Goal: Information Seeking & Learning: Learn about a topic

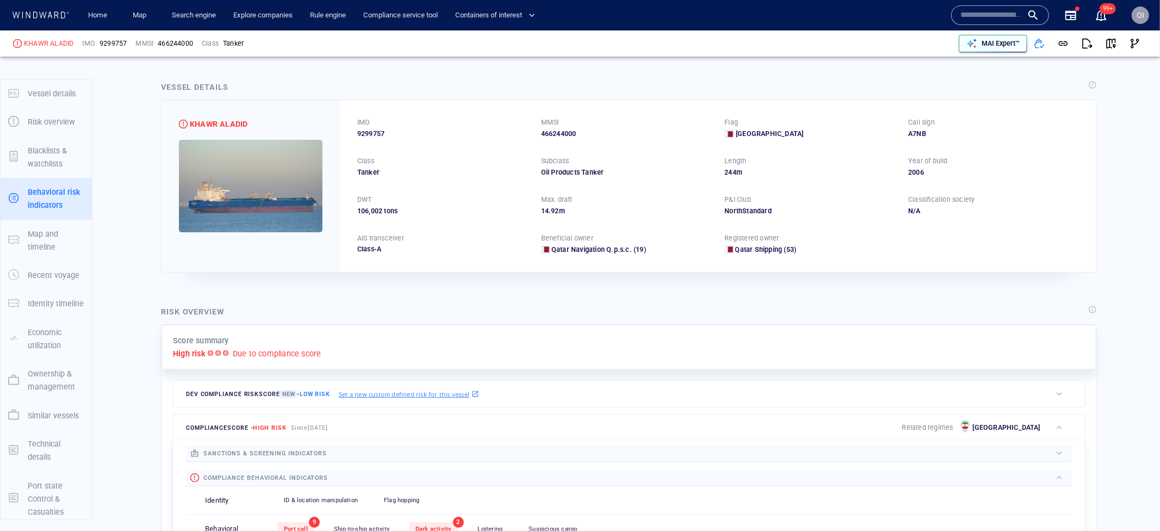
scroll to position [6, 0]
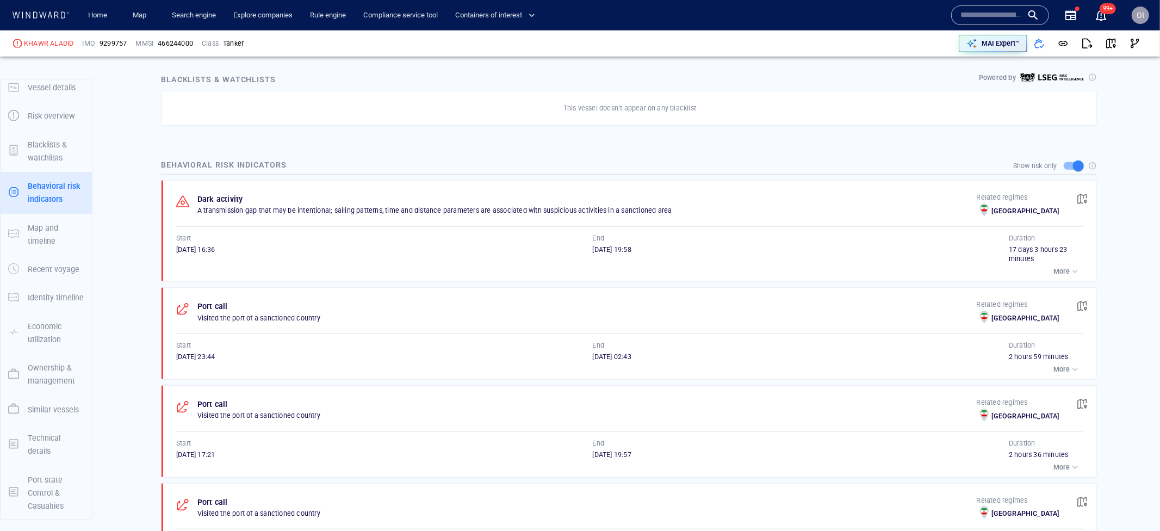
click at [980, 16] on input "text" at bounding box center [992, 15] width 62 height 16
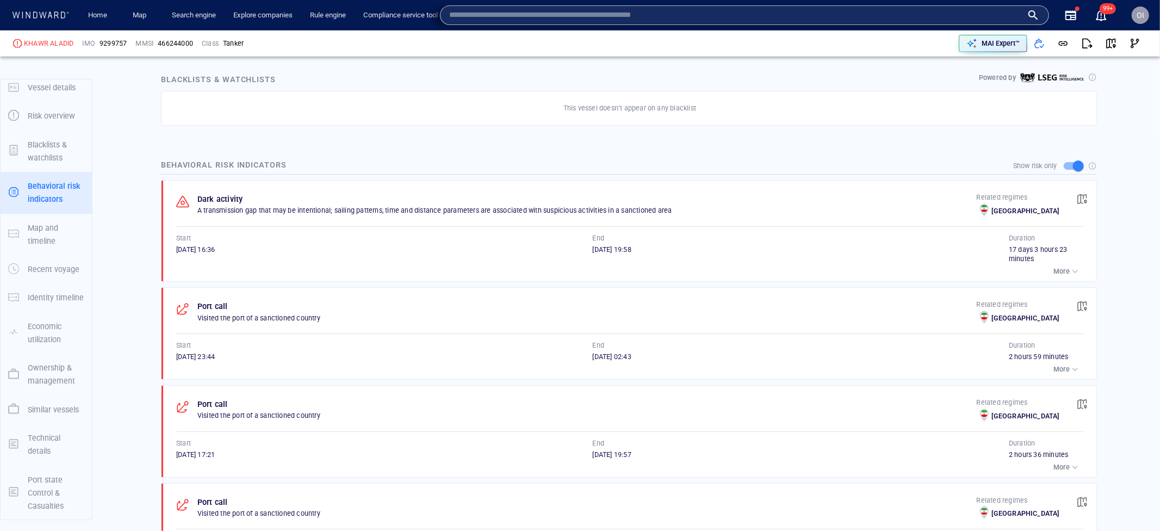
paste input "*******"
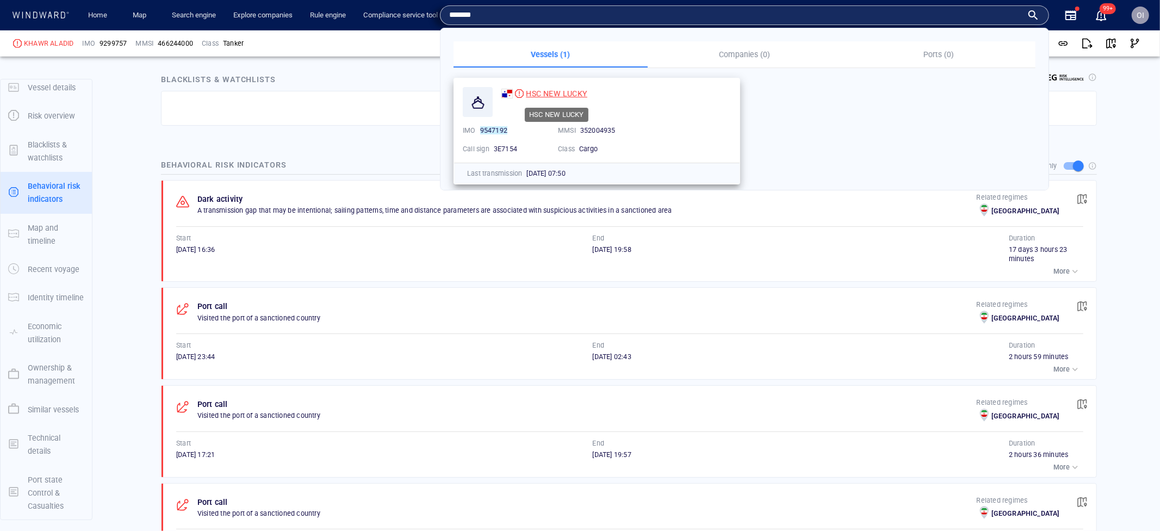
type input "*******"
click at [536, 89] on span "HSC NEW LUCKY" at bounding box center [556, 93] width 61 height 9
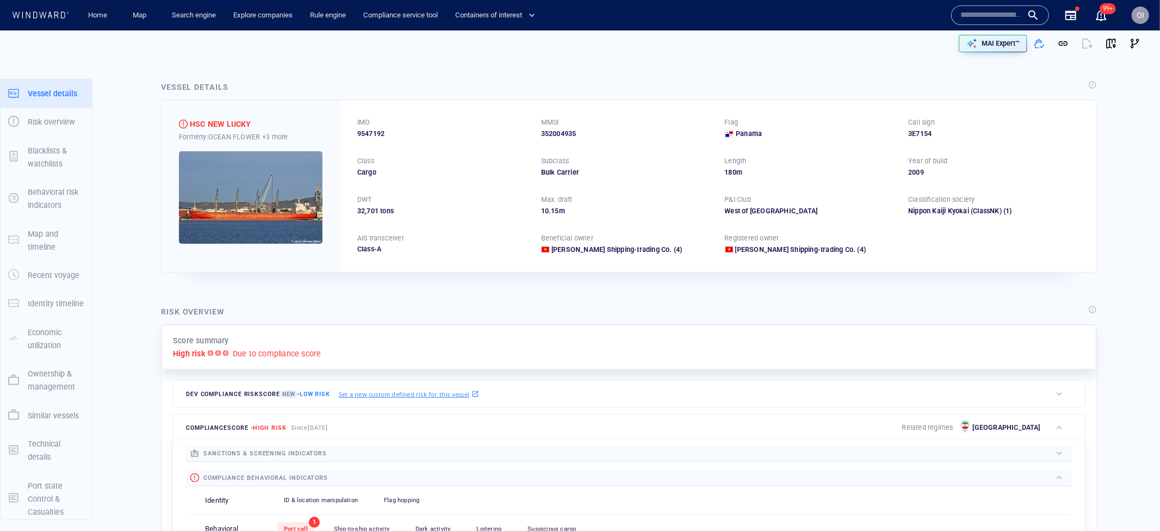
click at [872, 27] on div "Home Map Search engine Explore companies Rule engine Compliance service tool Co…" at bounding box center [511, 15] width 878 height 27
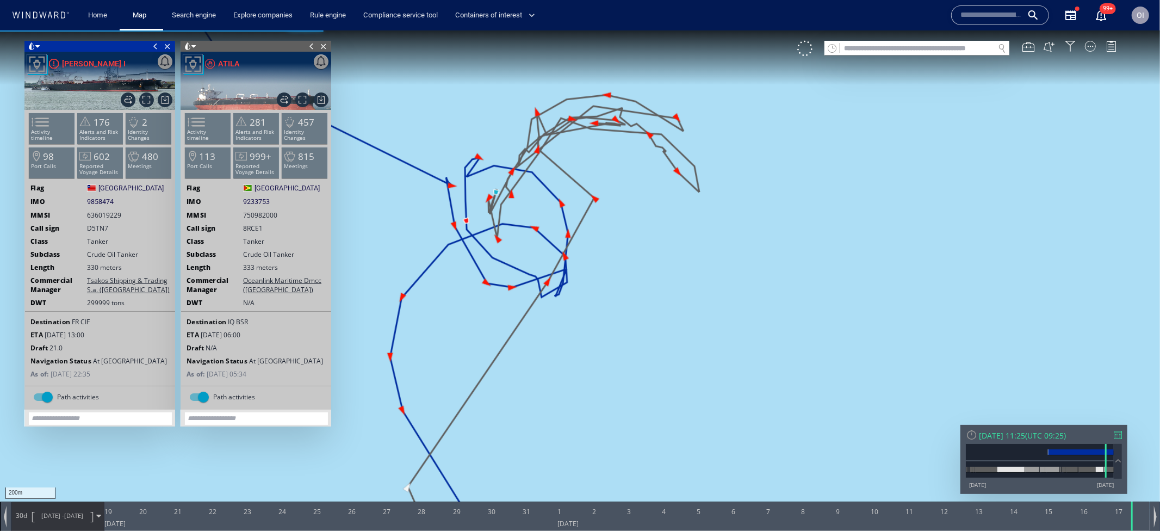
drag, startPoint x: 1127, startPoint y: 525, endPoint x: 1131, endPoint y: 533, distance: 8.8
click at [1131, 530] on html "200m © Mapbox © OpenStreetMap Improve this map 0 0 18 January 2025 19 20 21 22 …" at bounding box center [580, 280] width 1160 height 501
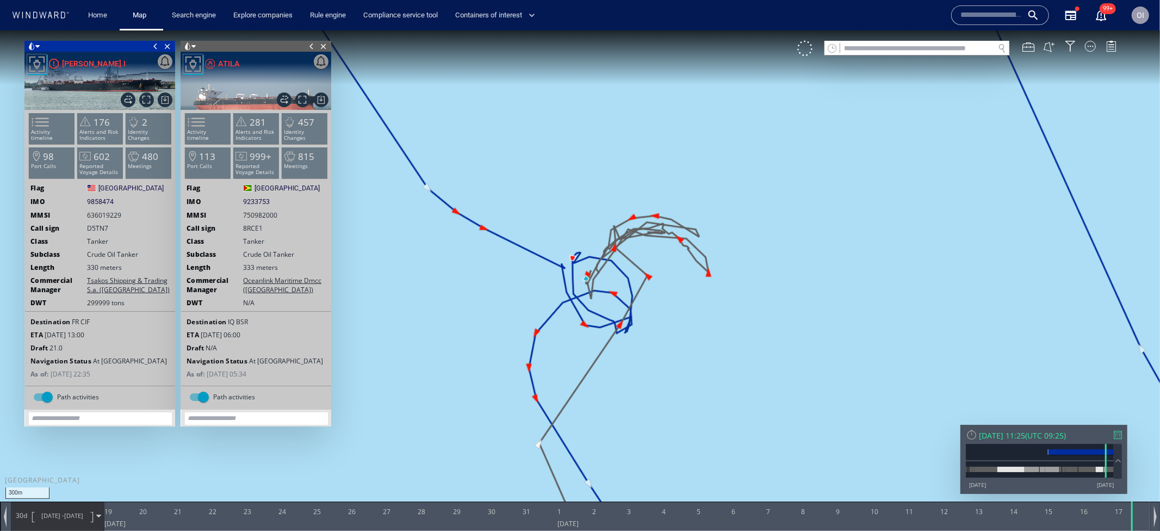
drag, startPoint x: 656, startPoint y: 339, endPoint x: 696, endPoint y: 341, distance: 40.3
click at [696, 341] on canvas "Map" at bounding box center [580, 275] width 1160 height 490
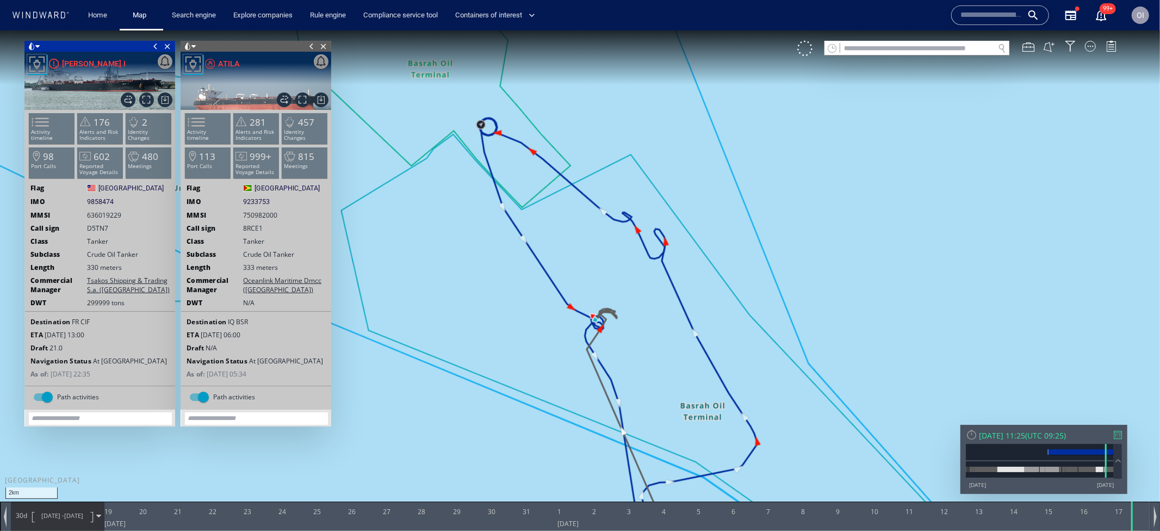
drag, startPoint x: 493, startPoint y: 136, endPoint x: 587, endPoint y: 228, distance: 131.2
click at [587, 228] on canvas "Map" at bounding box center [580, 275] width 1160 height 490
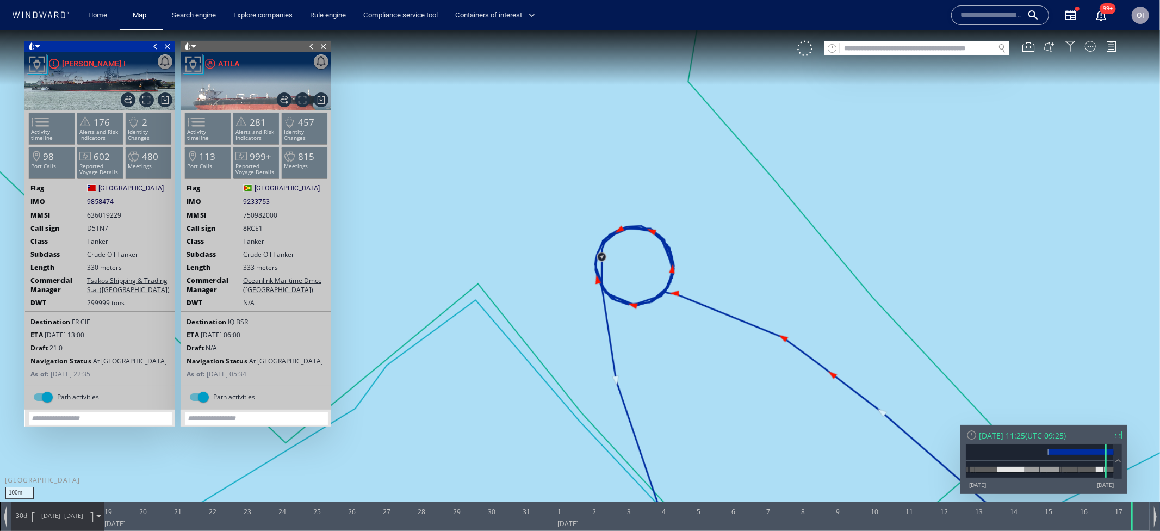
click at [576, 382] on canvas "Map" at bounding box center [580, 275] width 1160 height 490
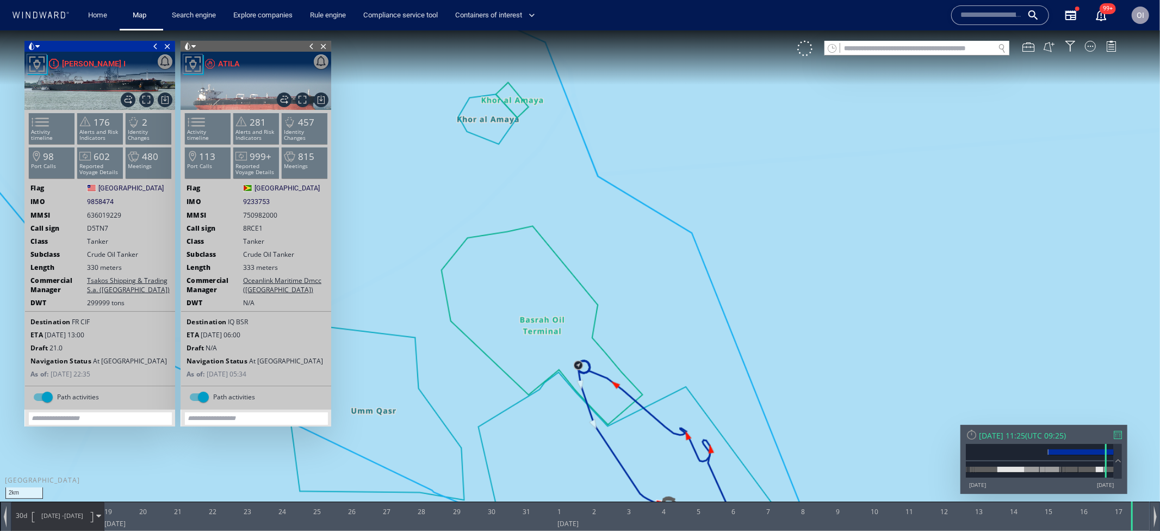
click at [590, 351] on canvas "Map" at bounding box center [580, 275] width 1160 height 490
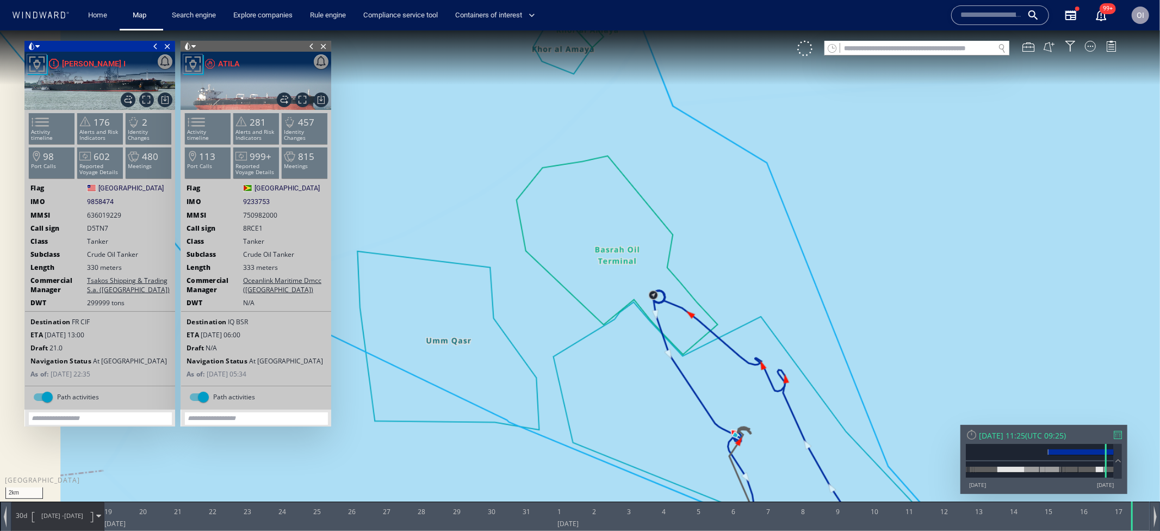
drag, startPoint x: 552, startPoint y: 298, endPoint x: 439, endPoint y: 184, distance: 159.7
click at [439, 184] on canvas "Map" at bounding box center [580, 275] width 1160 height 490
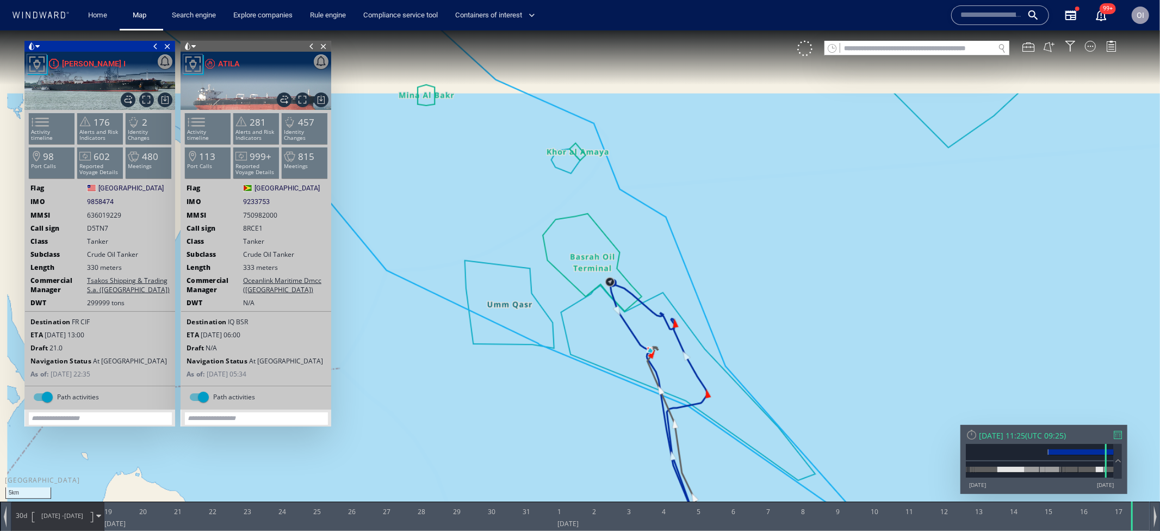
drag, startPoint x: 714, startPoint y: 396, endPoint x: 600, endPoint y: 363, distance: 118.7
click at [600, 363] on canvas "Map" at bounding box center [580, 275] width 1160 height 490
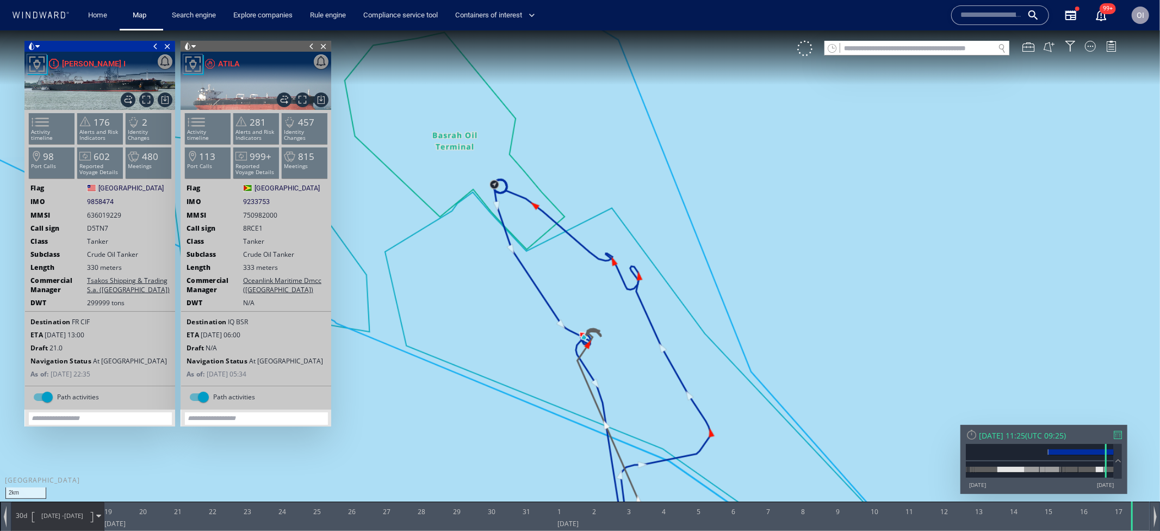
drag, startPoint x: 436, startPoint y: 195, endPoint x: 458, endPoint y: 212, distance: 28.3
click at [458, 212] on canvas "Map" at bounding box center [580, 275] width 1160 height 490
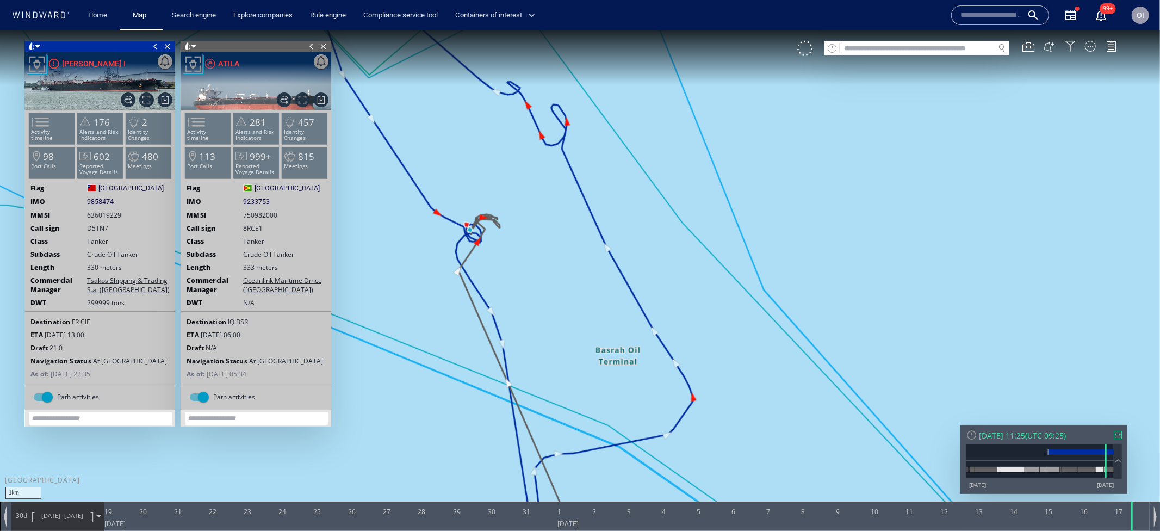
click at [617, 356] on canvas "Map" at bounding box center [580, 275] width 1160 height 490
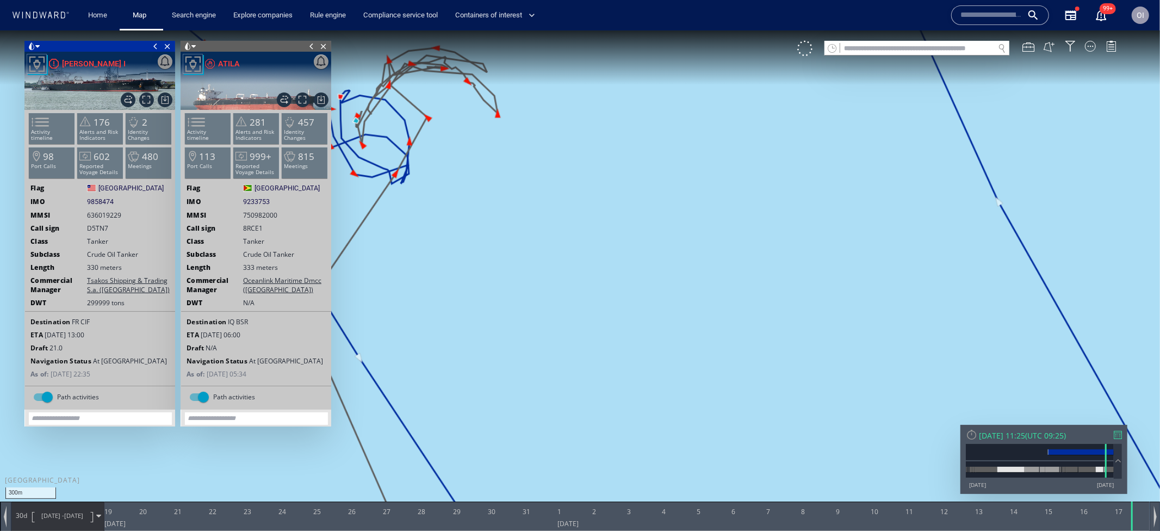
drag, startPoint x: 503, startPoint y: 259, endPoint x: 651, endPoint y: 322, distance: 160.9
click at [651, 322] on canvas "Map" at bounding box center [580, 275] width 1160 height 490
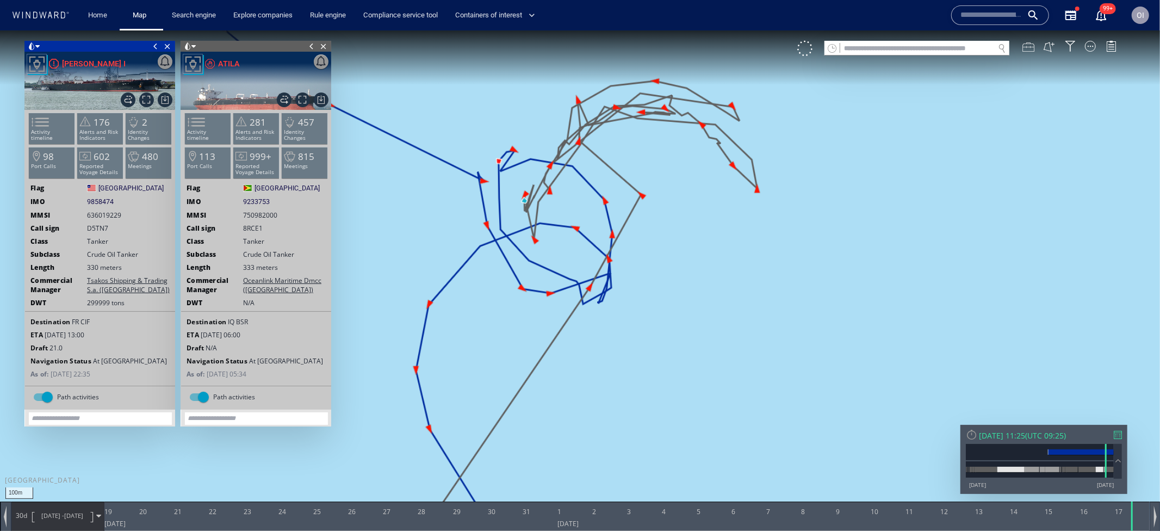
click at [1031, 46] on div at bounding box center [1029, 46] width 12 height 12
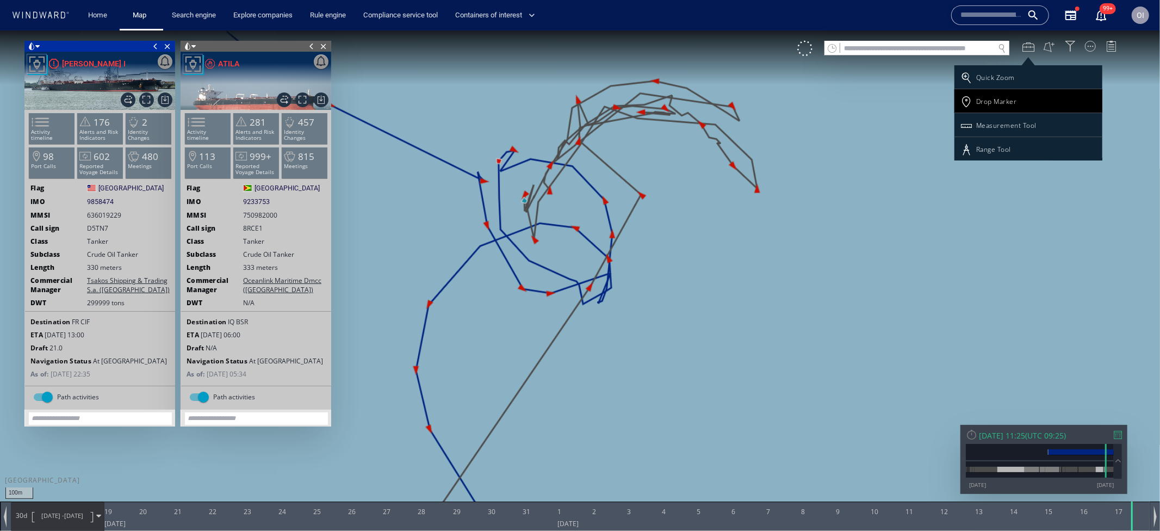
click at [1008, 103] on div "Drop Marker" at bounding box center [997, 100] width 41 height 9
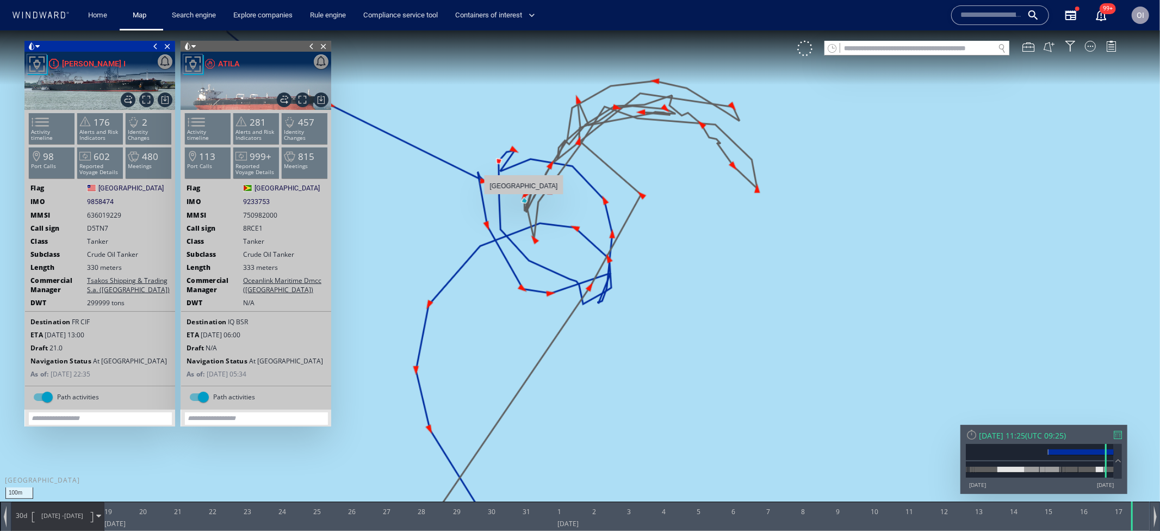
click at [524, 199] on canvas "Map" at bounding box center [580, 275] width 1160 height 490
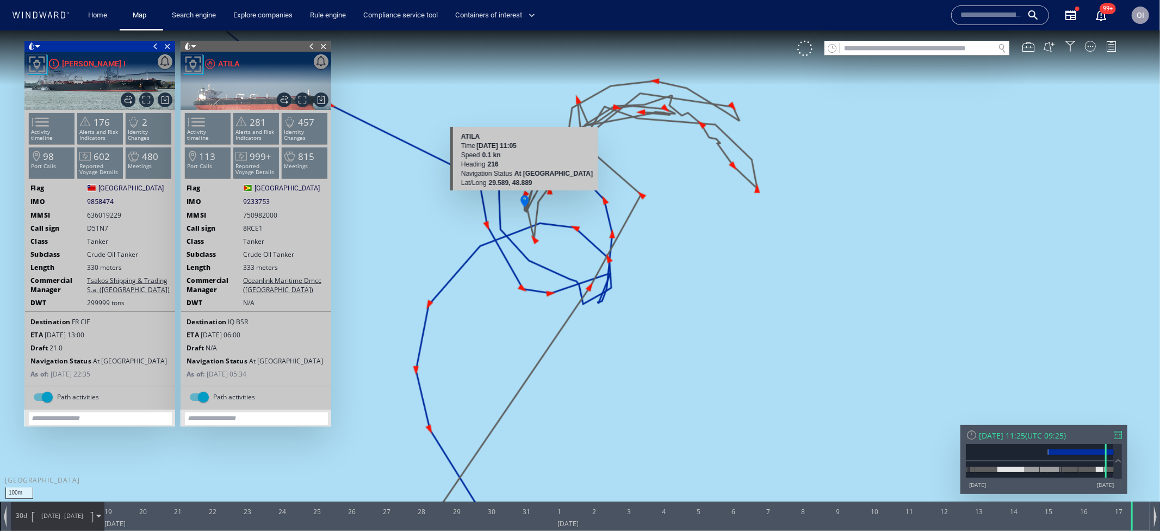
click at [526, 200] on canvas "Map" at bounding box center [580, 275] width 1160 height 490
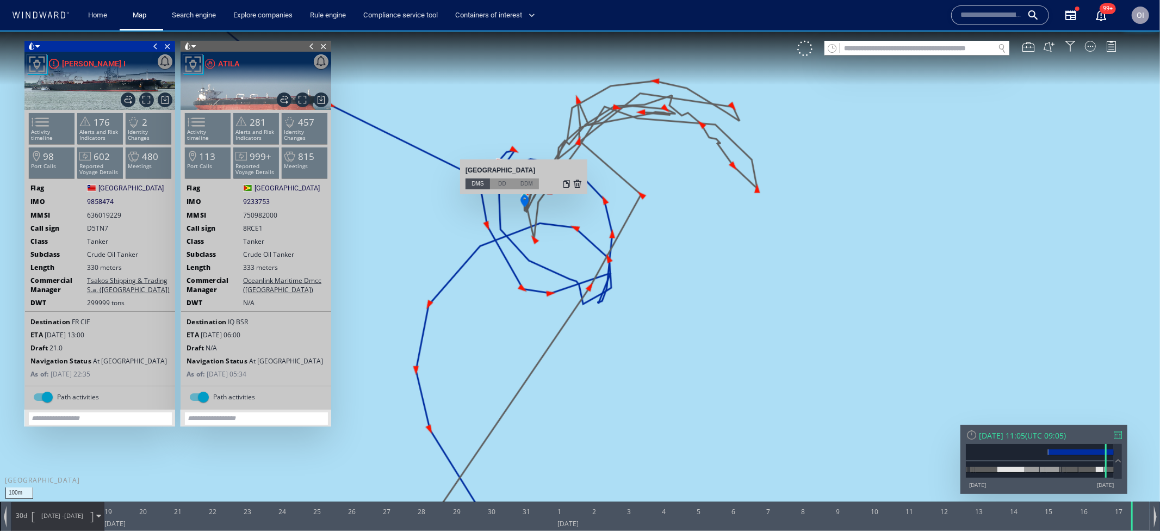
click at [502, 186] on div "DD" at bounding box center [502, 183] width 24 height 11
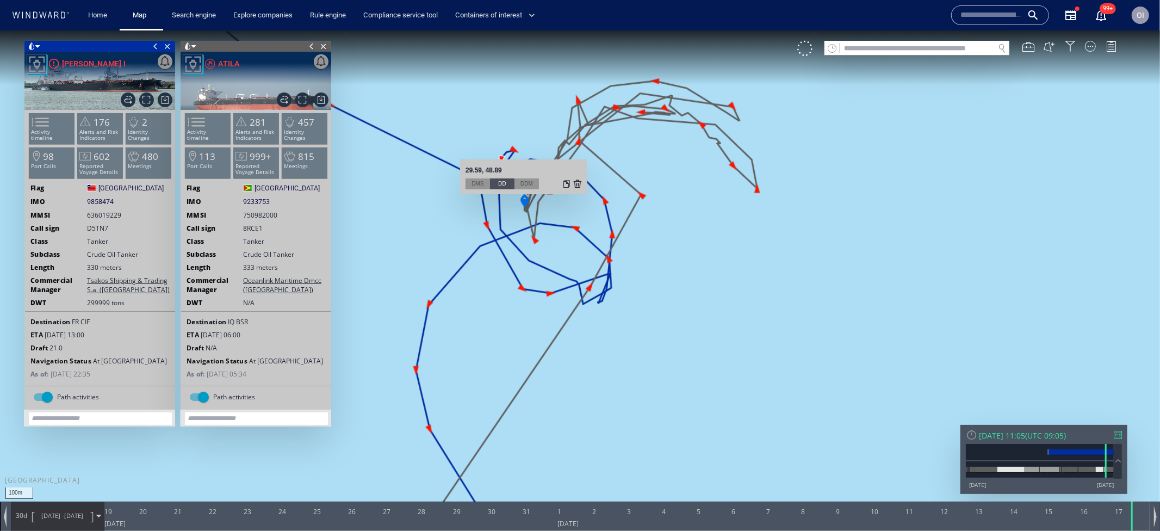
click at [524, 183] on div "DDM" at bounding box center [527, 183] width 24 height 11
click at [477, 184] on div "DMS" at bounding box center [478, 183] width 24 height 11
drag, startPoint x: 545, startPoint y: 168, endPoint x: 464, endPoint y: 171, distance: 81.7
click at [464, 171] on div "29.59, 48.89 29°35.32414'N, 48°53.34382'E 29°35'19"N, 48°53'21"E DMS DD DDM" at bounding box center [523, 176] width 127 height 35
click at [566, 184] on div at bounding box center [567, 183] width 9 height 11
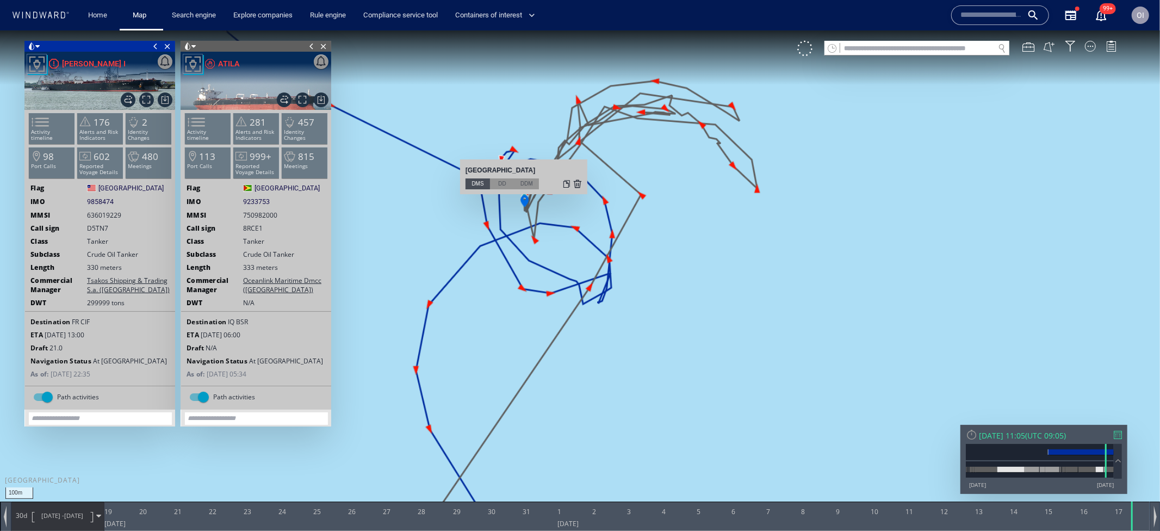
click at [566, 184] on div at bounding box center [567, 183] width 9 height 11
click at [567, 186] on div at bounding box center [567, 183] width 9 height 11
click at [1033, 51] on div at bounding box center [1029, 46] width 12 height 12
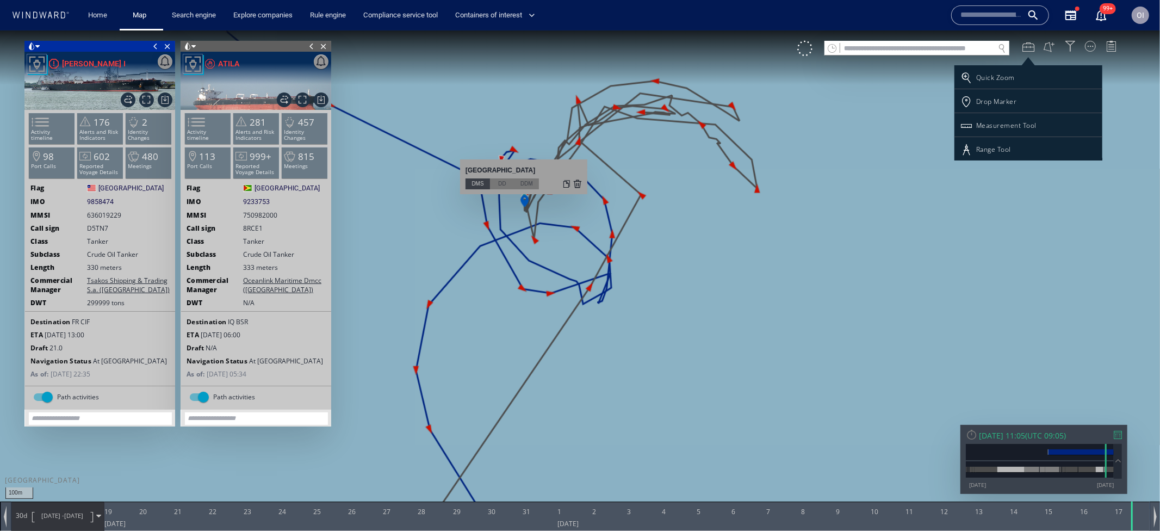
click at [737, 197] on div at bounding box center [580, 280] width 1160 height 501
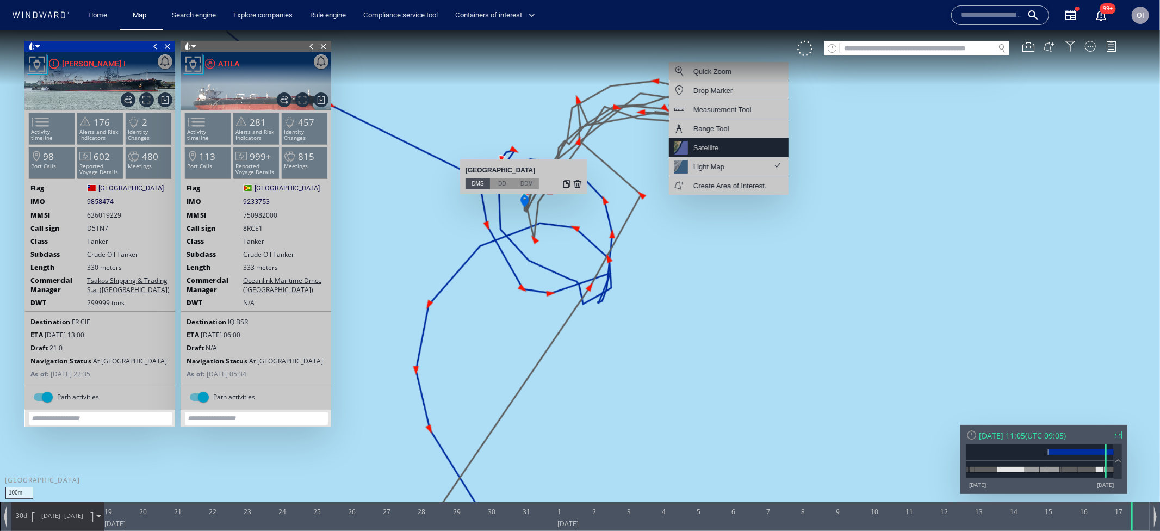
click at [738, 151] on div "Satellite" at bounding box center [729, 147] width 120 height 19
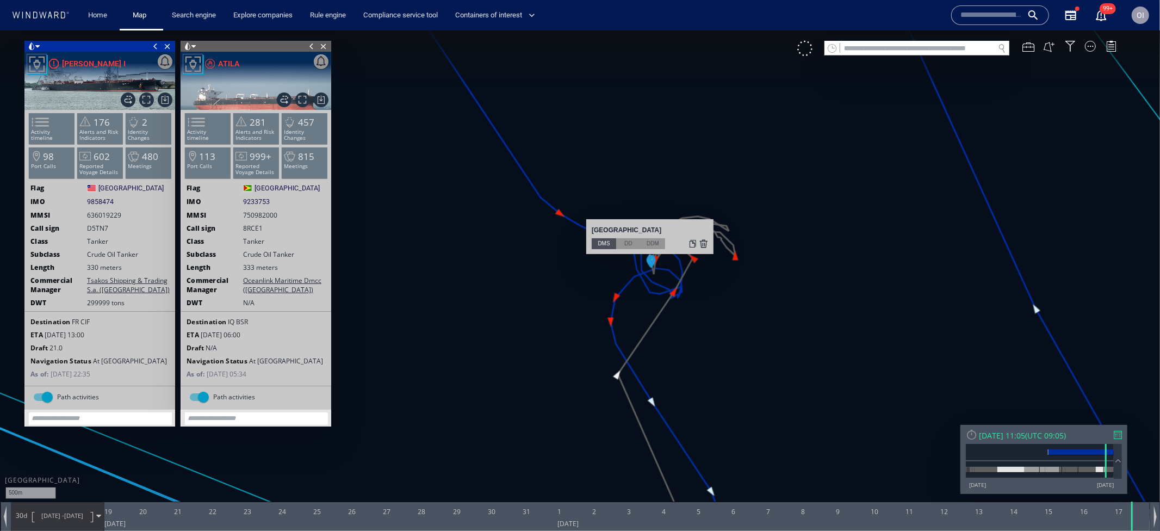
click at [901, 135] on canvas "Map" at bounding box center [580, 275] width 1160 height 490
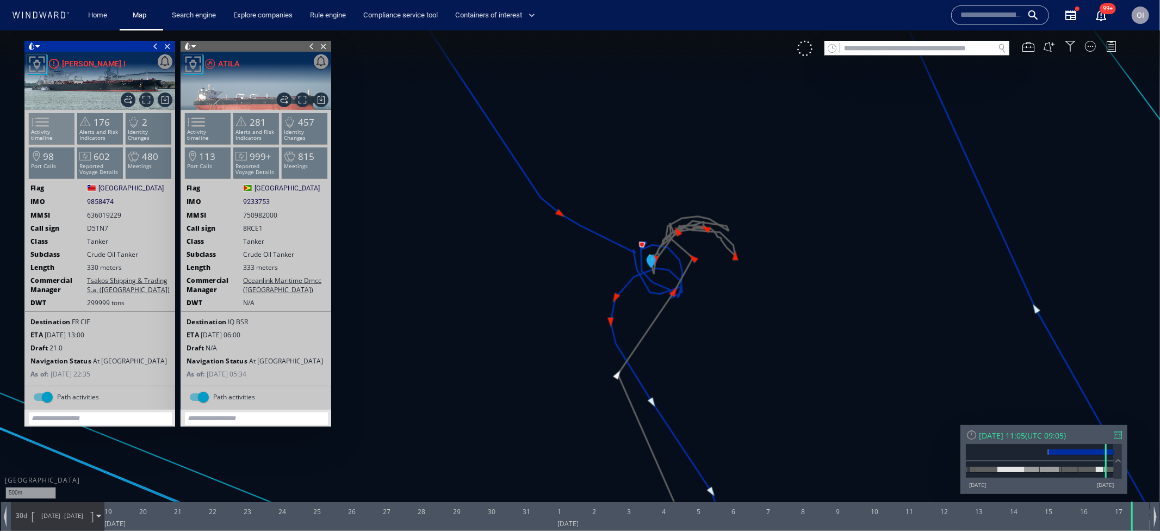
click at [56, 121] on li "Activity timeline" at bounding box center [52, 128] width 46 height 32
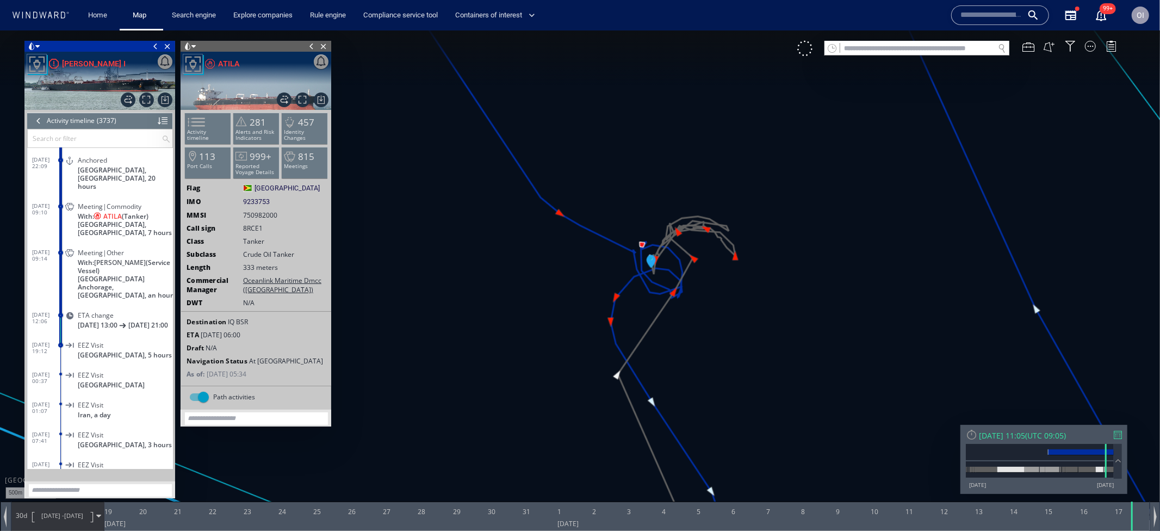
scroll to position [97496, 0]
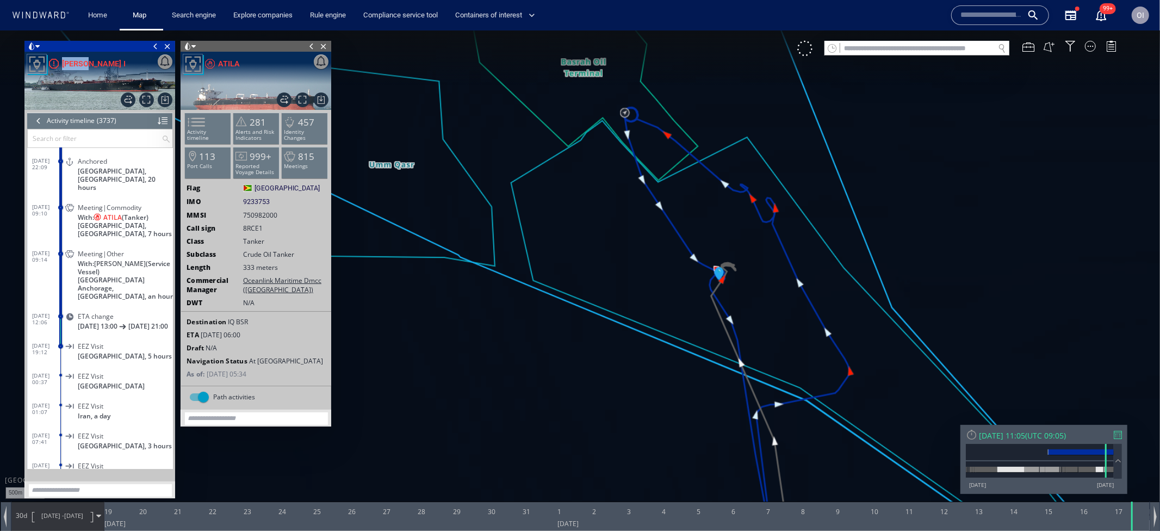
click at [726, 302] on canvas "Map" at bounding box center [580, 275] width 1160 height 490
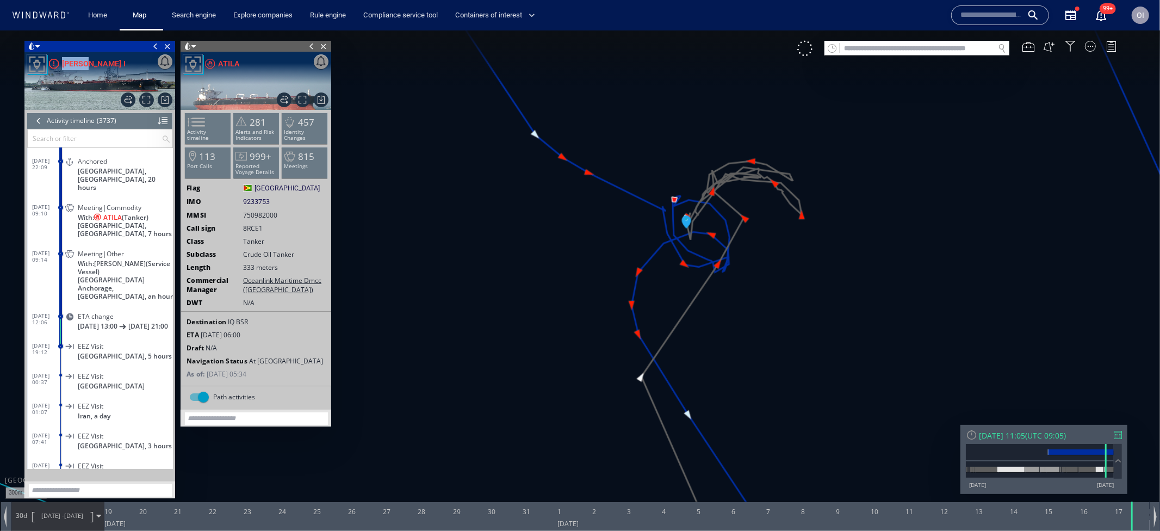
drag, startPoint x: 736, startPoint y: 313, endPoint x: 735, endPoint y: 336, distance: 23.4
click at [735, 337] on canvas "Map" at bounding box center [580, 275] width 1160 height 490
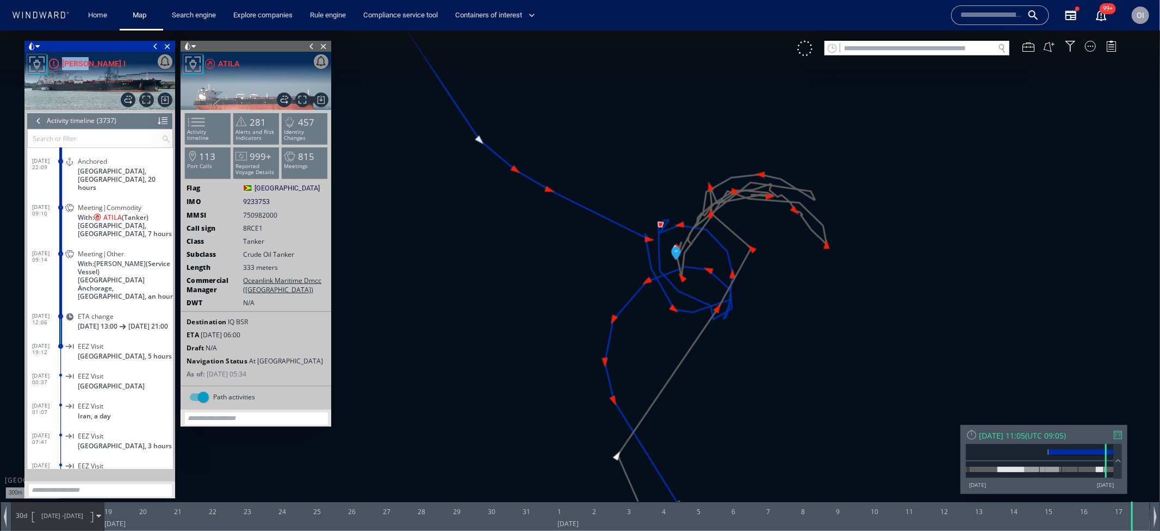
click at [808, 56] on canvas "Map" at bounding box center [580, 275] width 1160 height 490
click at [1028, 48] on div at bounding box center [1029, 46] width 12 height 12
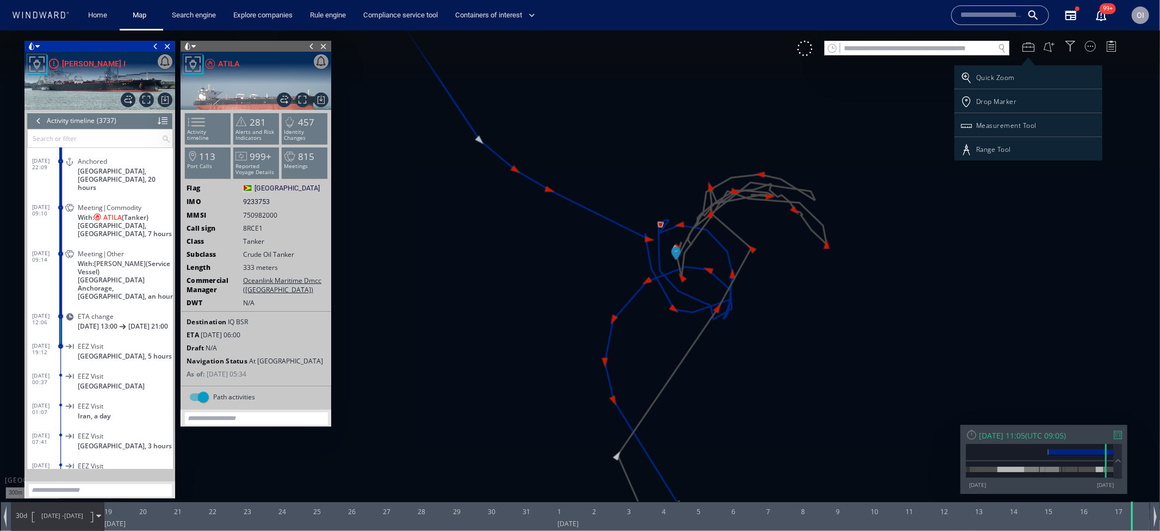
click at [1090, 51] on div at bounding box center [580, 280] width 1160 height 501
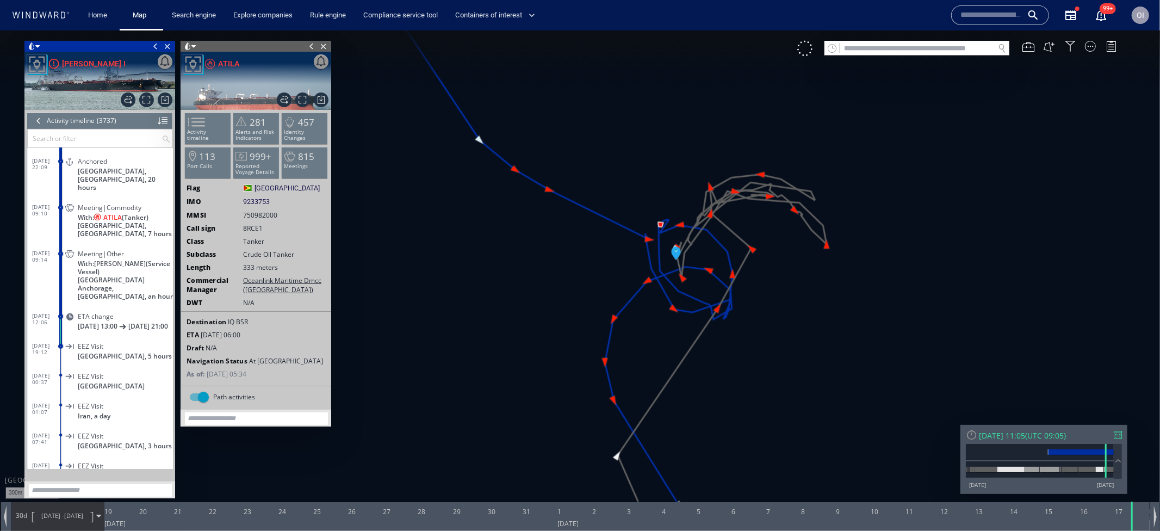
click at [844, 158] on canvas "Map" at bounding box center [580, 275] width 1160 height 490
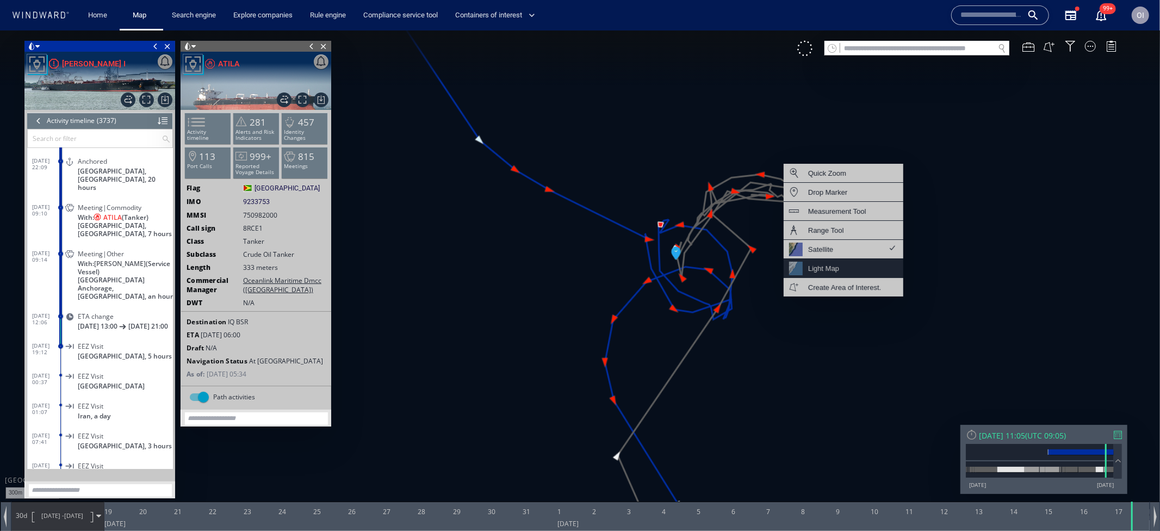
click at [839, 273] on div "Light Map" at bounding box center [823, 268] width 31 height 14
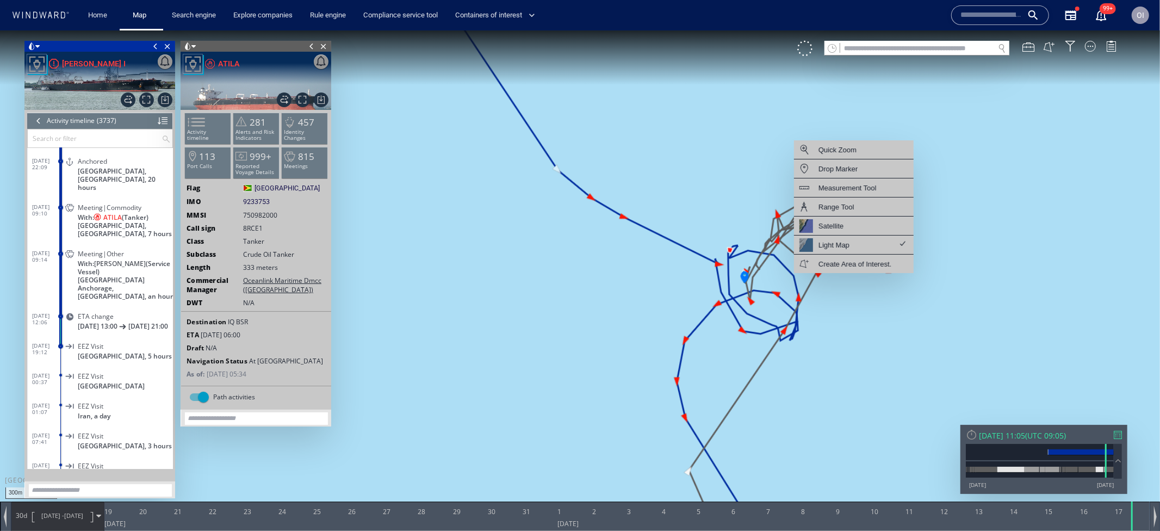
click at [863, 102] on canvas "Map" at bounding box center [580, 275] width 1160 height 490
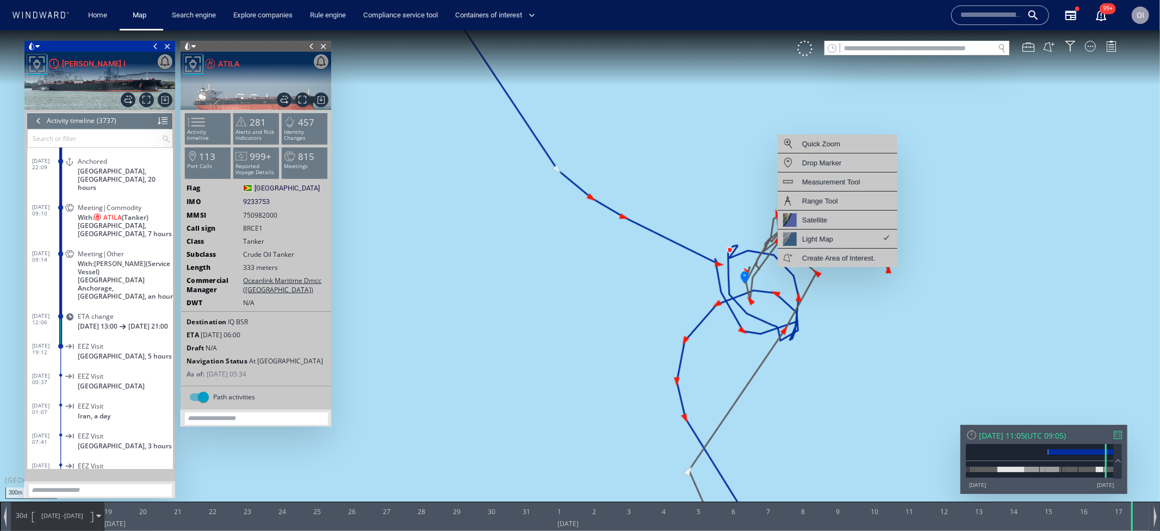
click at [816, 108] on canvas "Map" at bounding box center [580, 275] width 1160 height 490
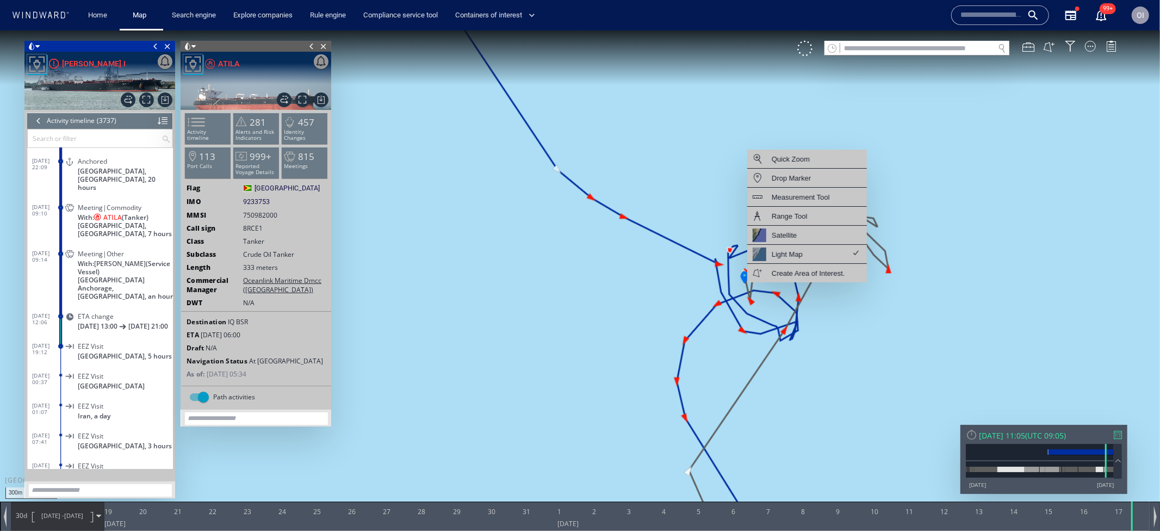
click at [681, 268] on canvas "Map" at bounding box center [580, 275] width 1160 height 490
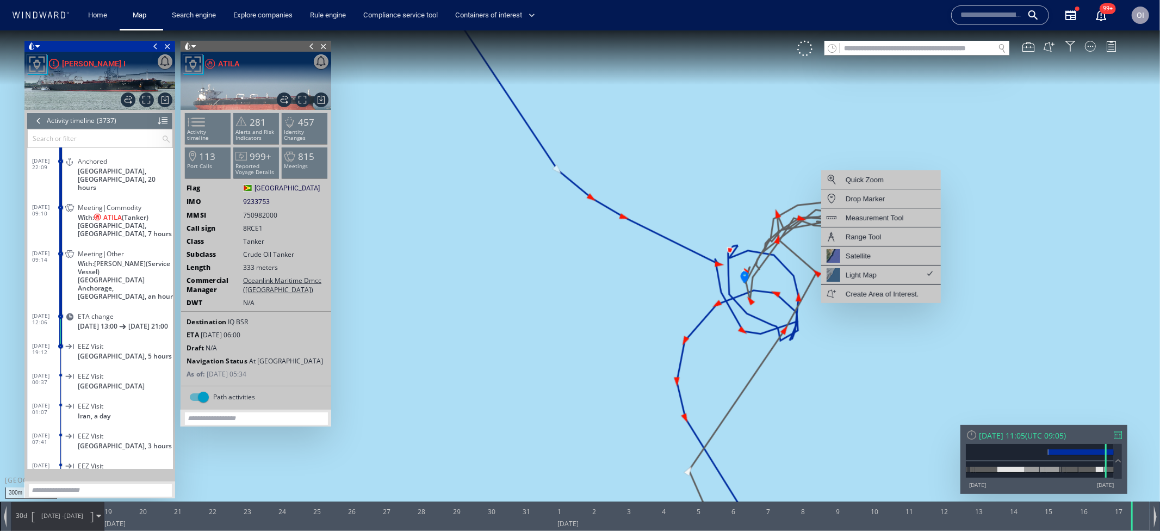
click at [871, 330] on canvas "Map" at bounding box center [580, 275] width 1160 height 490
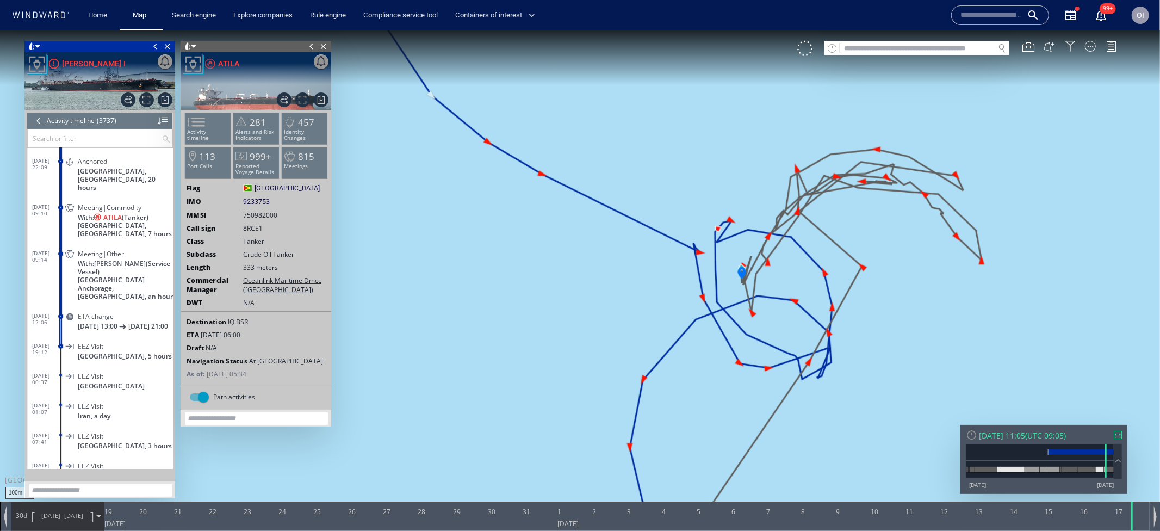
drag, startPoint x: 915, startPoint y: 361, endPoint x: 867, endPoint y: 346, distance: 50.1
click at [867, 346] on canvas "Map" at bounding box center [580, 275] width 1160 height 490
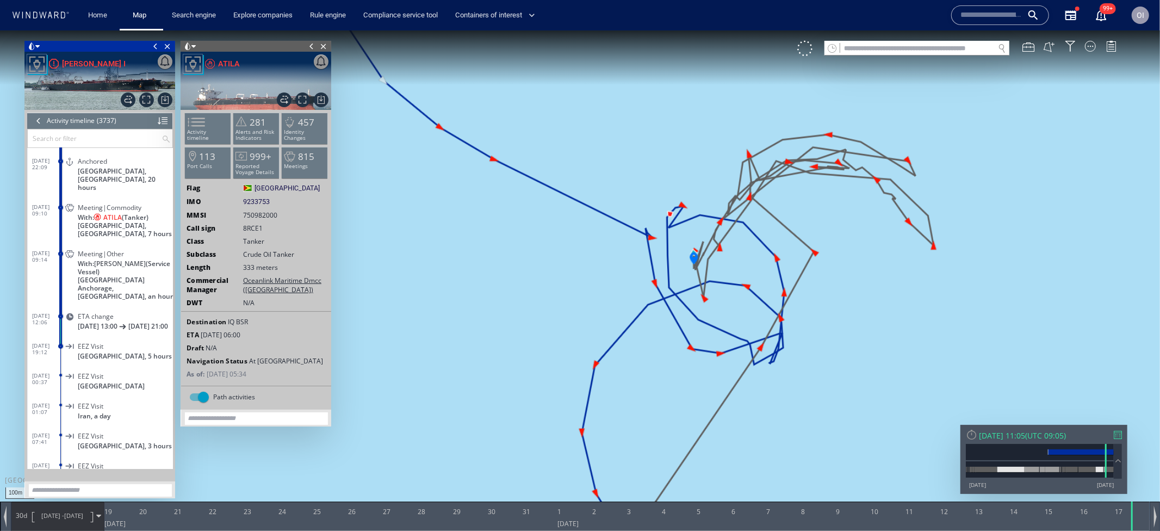
click at [1122, 439] on div at bounding box center [1118, 434] width 8 height 8
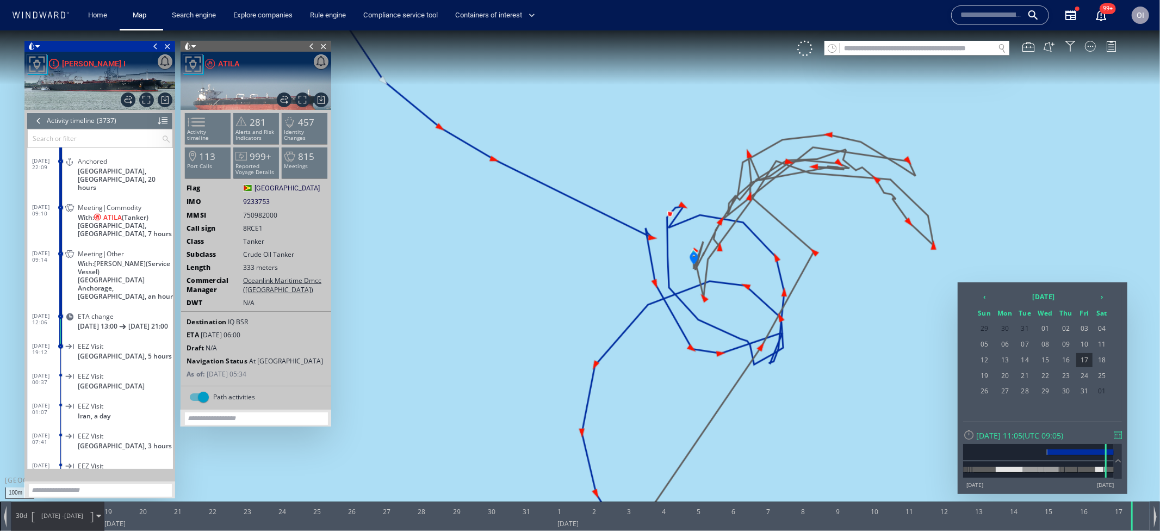
click at [72, 502] on span "18/12/24 - 17/01/25" at bounding box center [62, 515] width 55 height 27
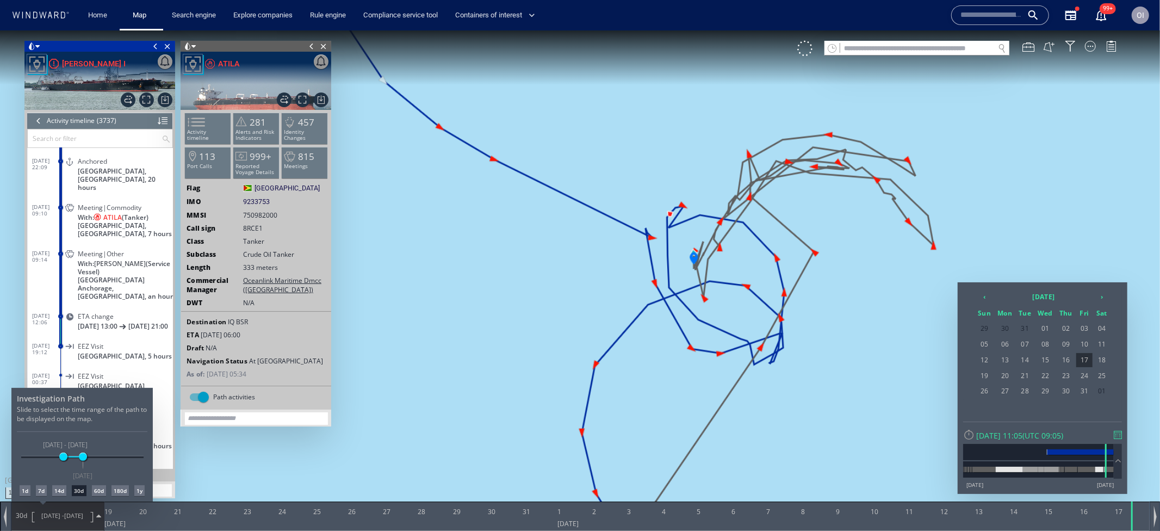
click at [27, 490] on div "1d" at bounding box center [25, 490] width 11 height 11
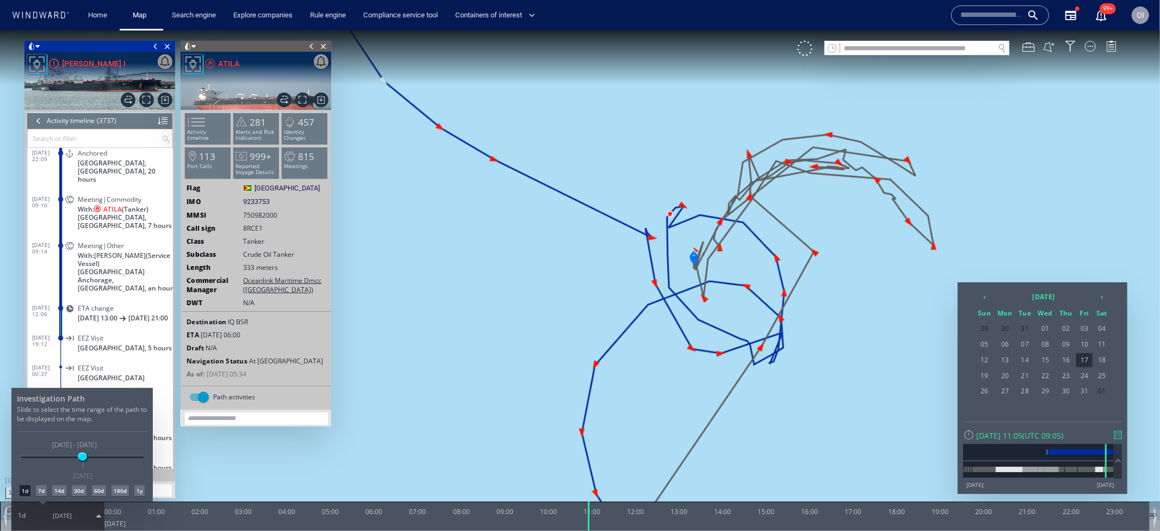
scroll to position [97579, 0]
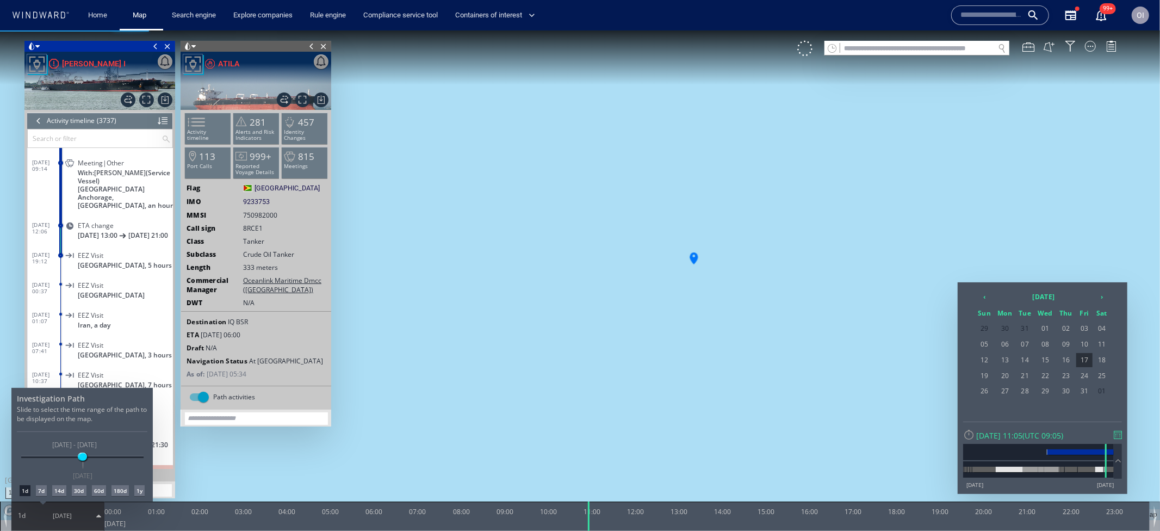
click at [623, 360] on div at bounding box center [580, 280] width 1160 height 501
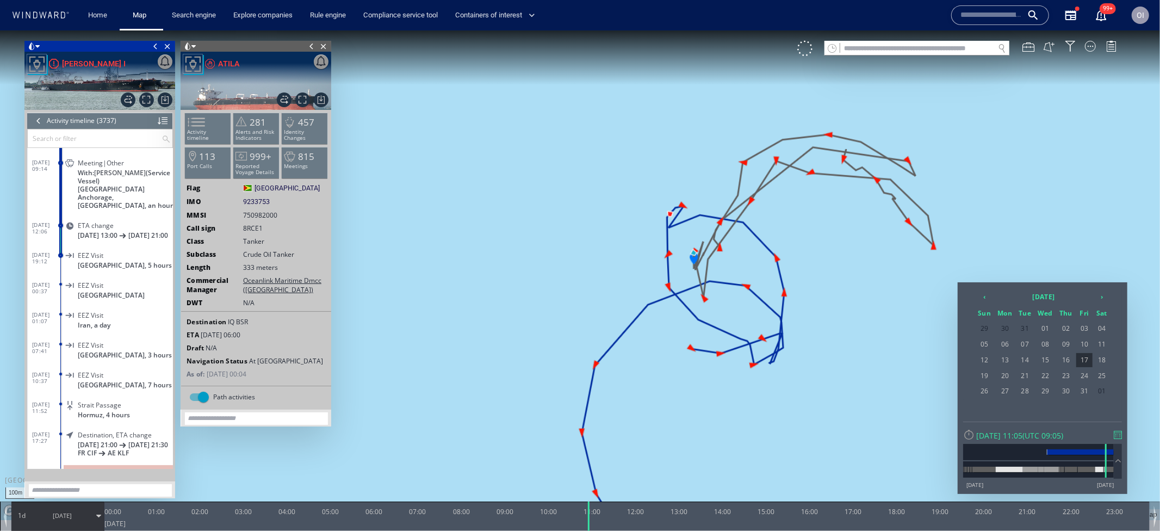
click at [773, 120] on div at bounding box center [580, 280] width 1160 height 501
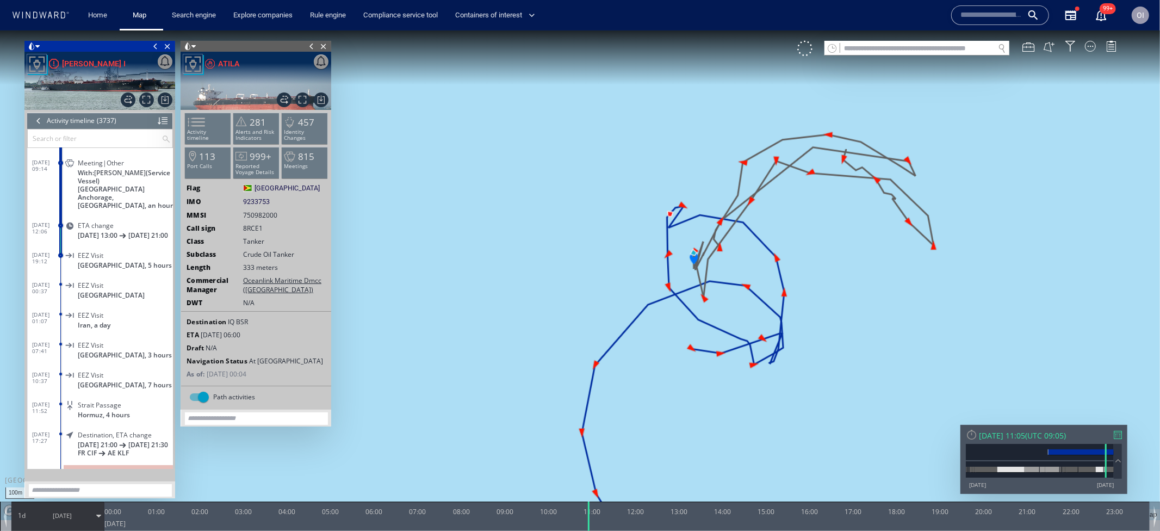
click at [1119, 436] on div at bounding box center [1118, 434] width 8 height 8
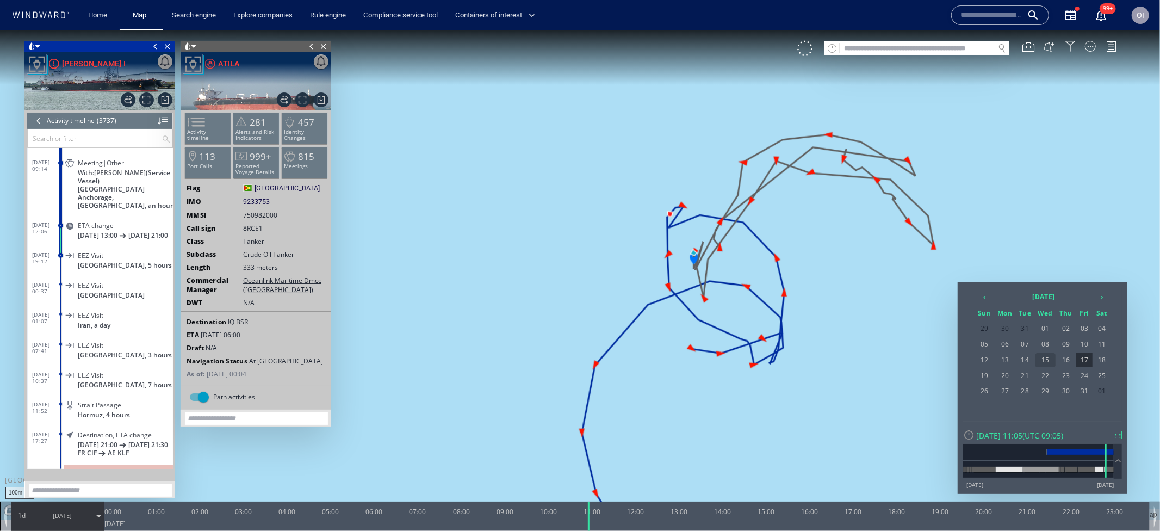
click at [1046, 358] on span "15" at bounding box center [1046, 360] width 21 height 14
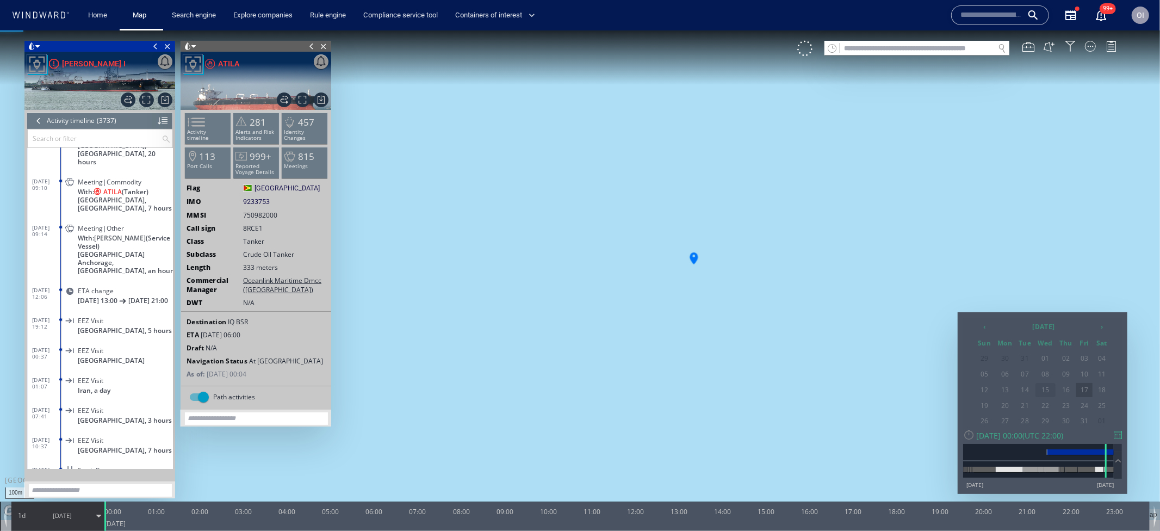
scroll to position [97370, 0]
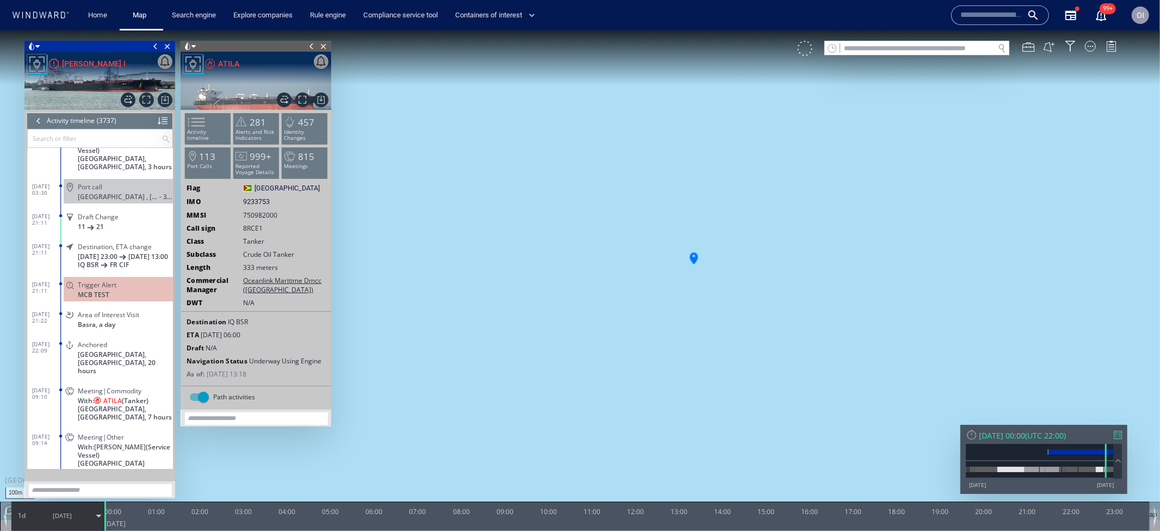
click at [811, 54] on div at bounding box center [805, 47] width 15 height 15
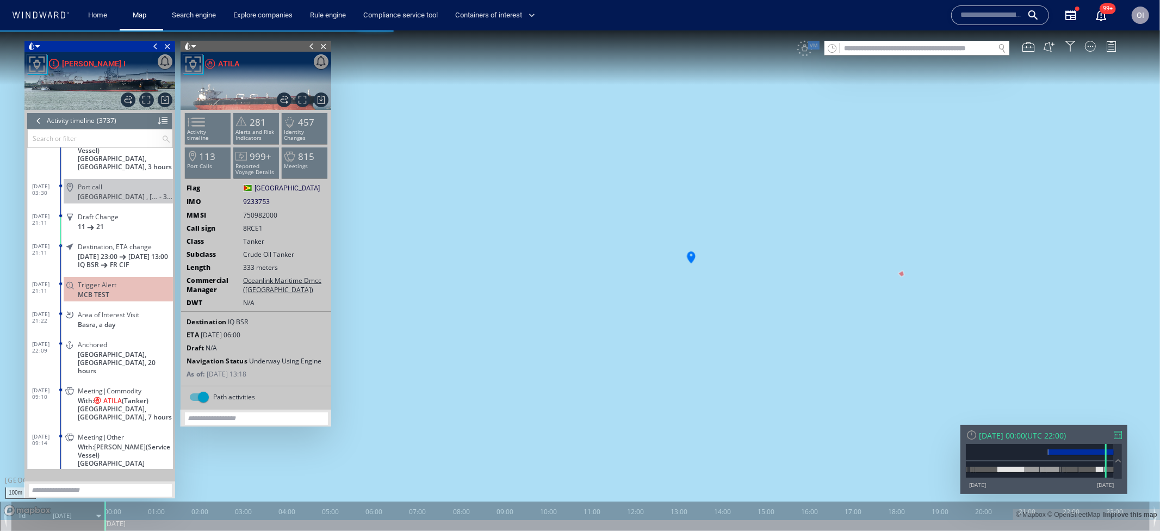
click at [1119, 434] on div at bounding box center [1118, 434] width 8 height 8
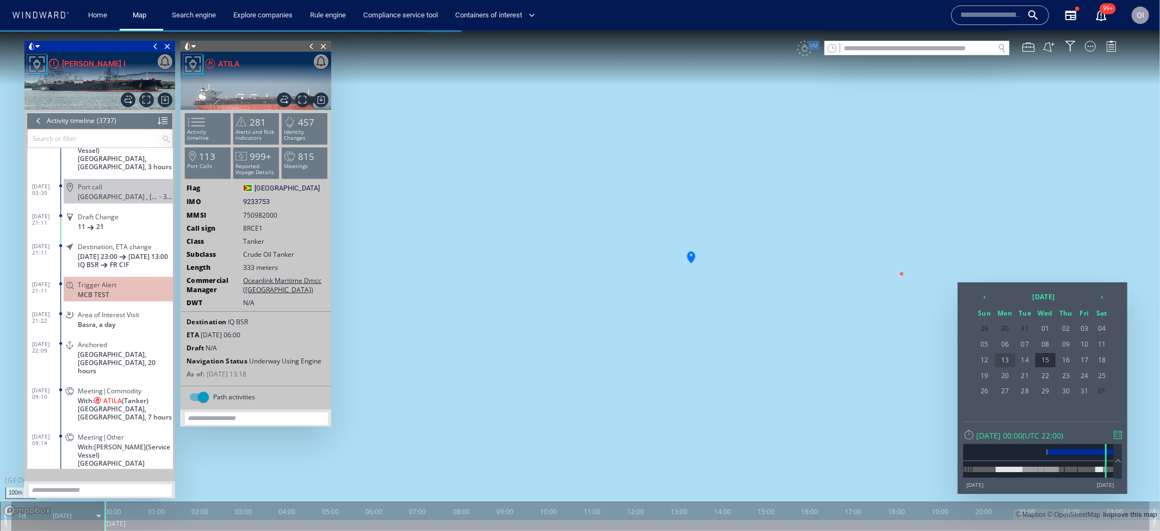
click at [1012, 356] on span "13" at bounding box center [1006, 360] width 20 height 14
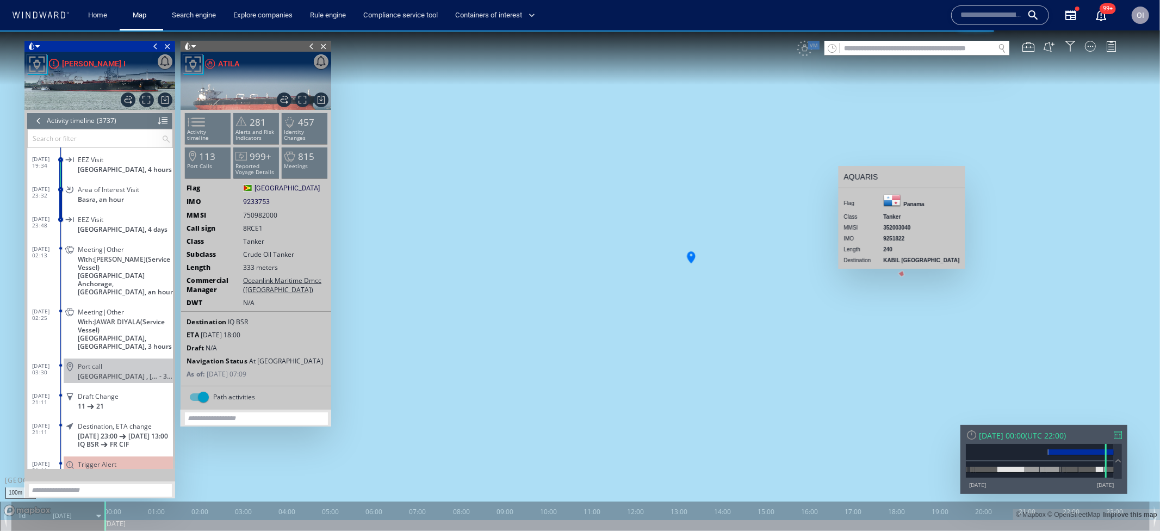
click at [1012, 356] on canvas "Map" at bounding box center [580, 275] width 1160 height 490
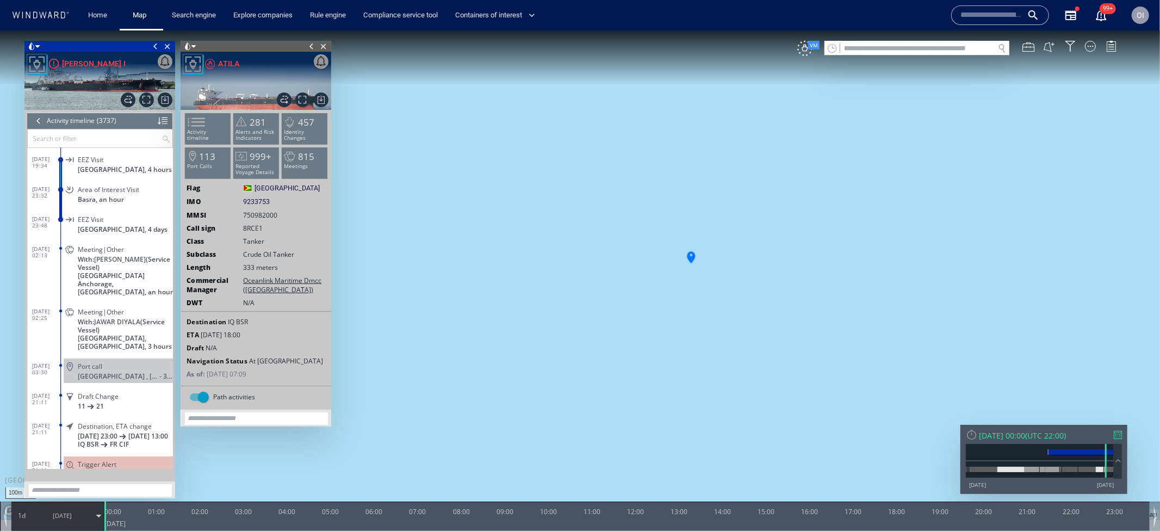
click at [54, 513] on span "13/01/25" at bounding box center [62, 515] width 19 height 8
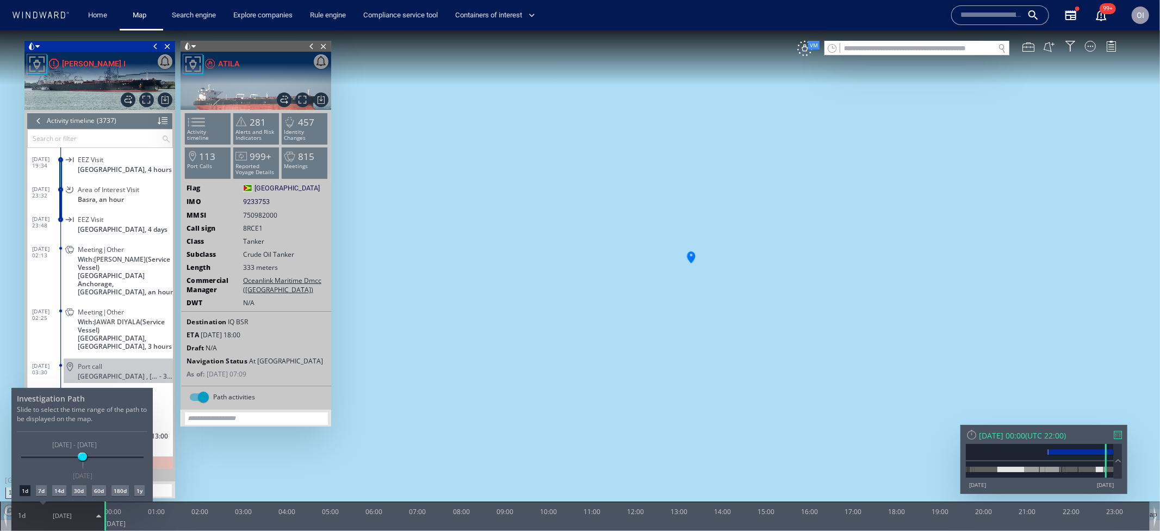
click at [81, 491] on div "30d" at bounding box center [79, 490] width 14 height 11
click at [678, 392] on div at bounding box center [580, 280] width 1160 height 501
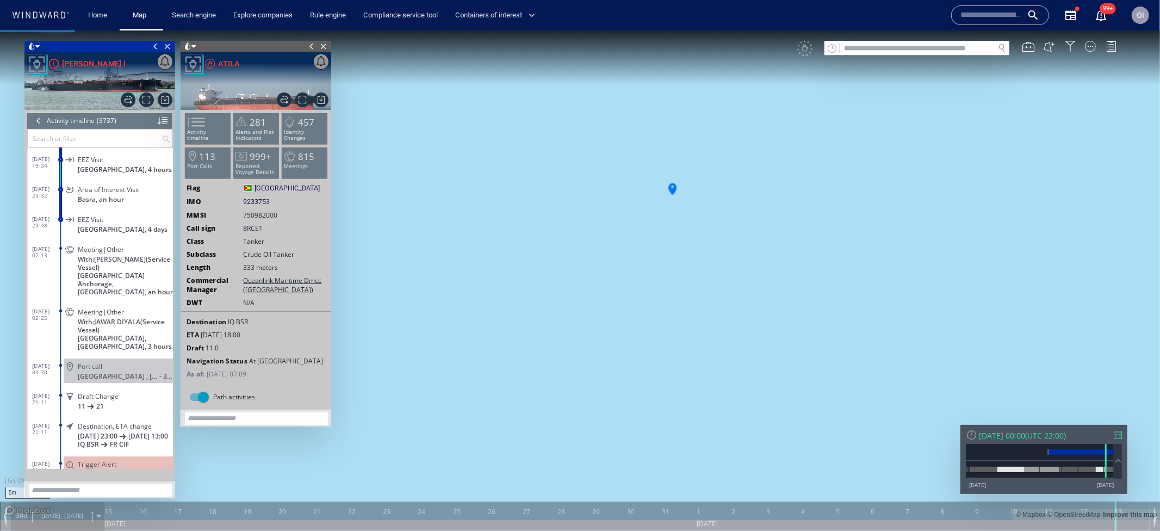
drag, startPoint x: 691, startPoint y: 266, endPoint x: 700, endPoint y: 349, distance: 83.7
click at [700, 349] on canvas "Map" at bounding box center [580, 275] width 1160 height 490
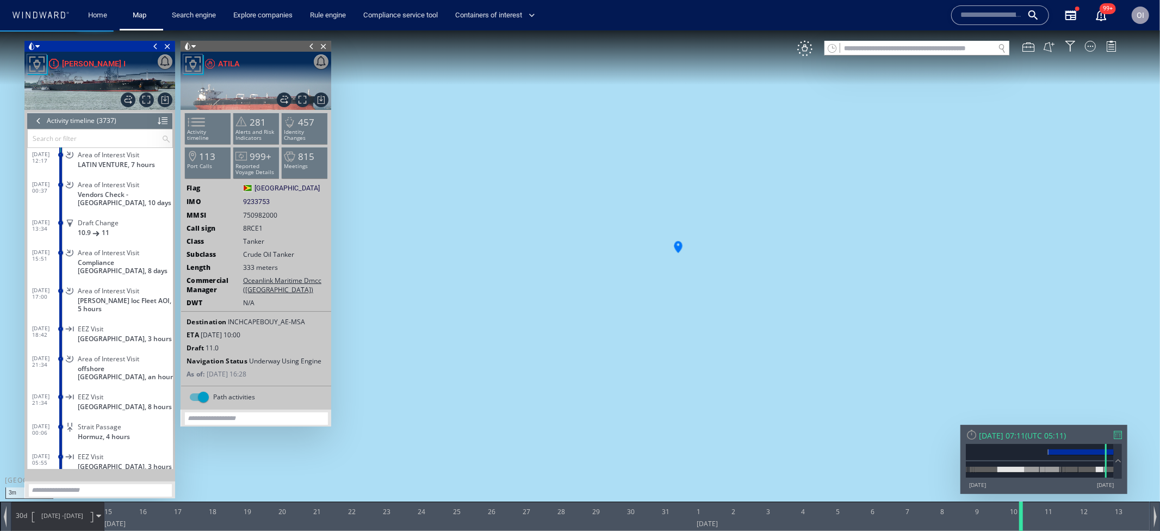
scroll to position [96801, 0]
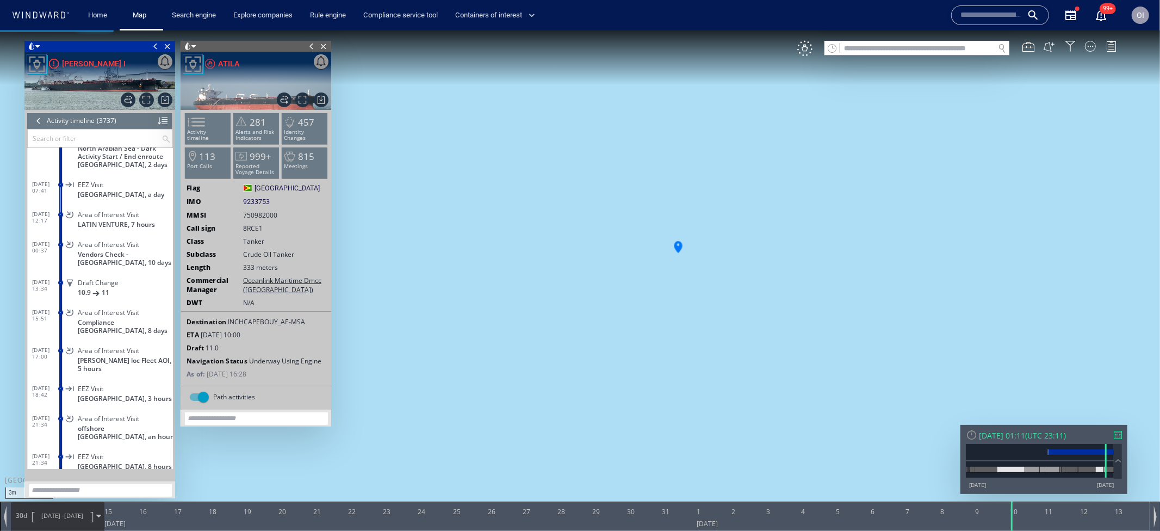
drag, startPoint x: 1119, startPoint y: 523, endPoint x: 961, endPoint y: 537, distance: 158.9
click at [961, 530] on html "3m © Mapbox © OpenStreetMap Improve this map 0 0 14 January 2025 15 16 17 18 19…" at bounding box center [580, 280] width 1160 height 501
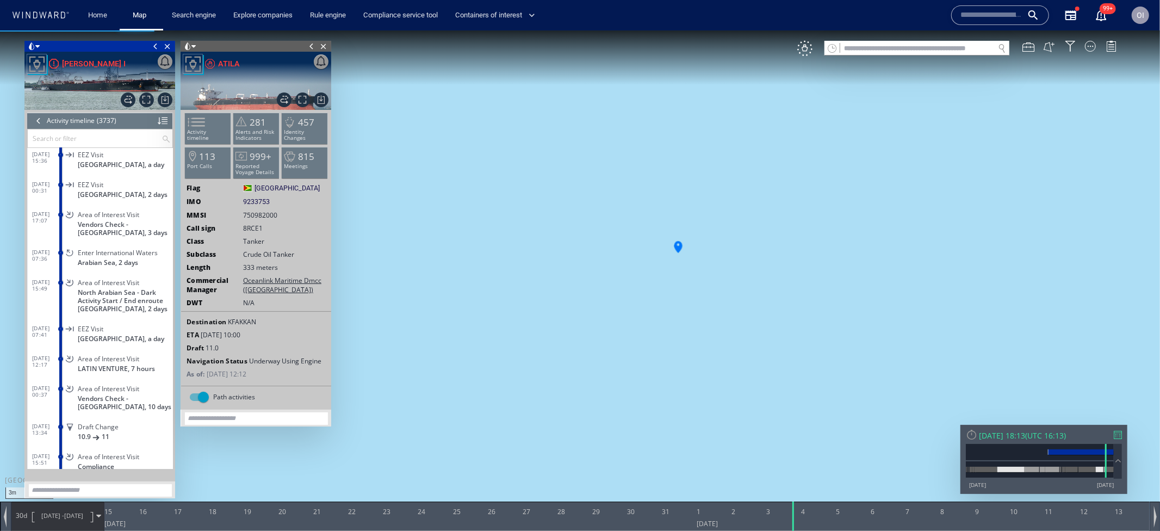
scroll to position [96562, 0]
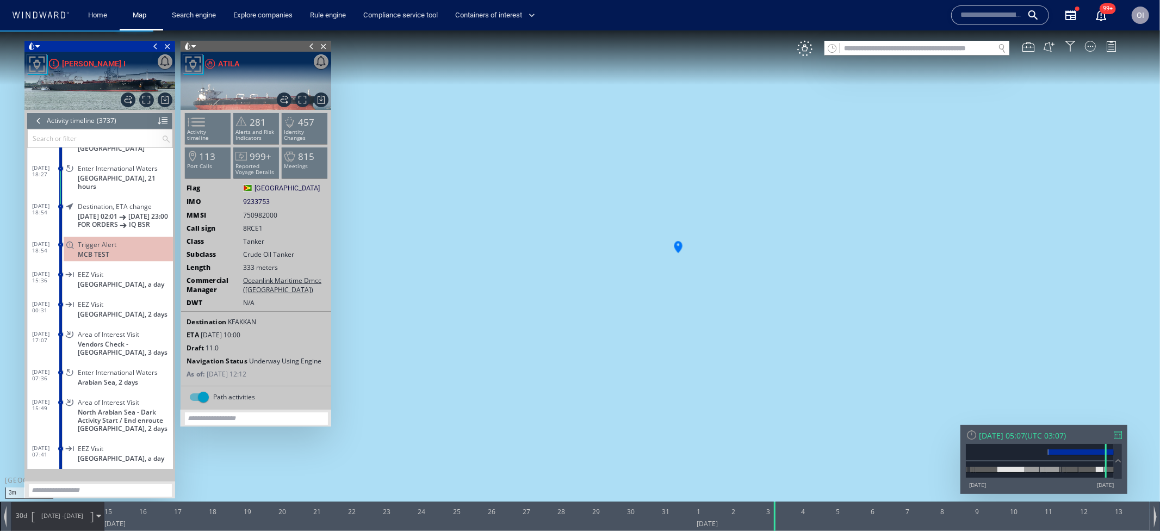
drag, startPoint x: 955, startPoint y: 523, endPoint x: 772, endPoint y: 533, distance: 183.6
click at [772, 530] on html "3m © Mapbox © OpenStreetMap Improve this map 0 0 14 January 2025 15 16 17 18 19…" at bounding box center [580, 280] width 1160 height 501
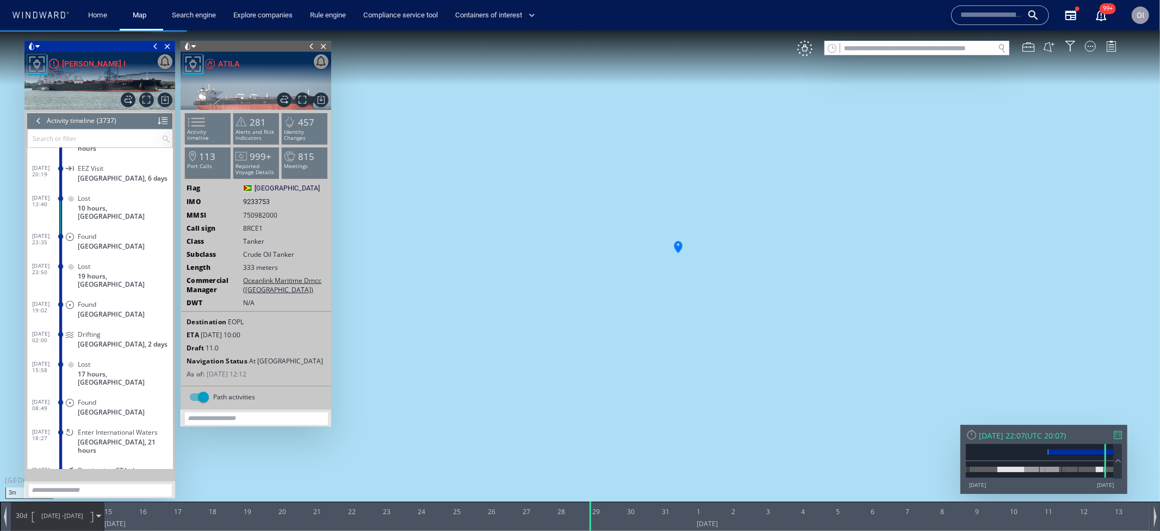
scroll to position [96353, 0]
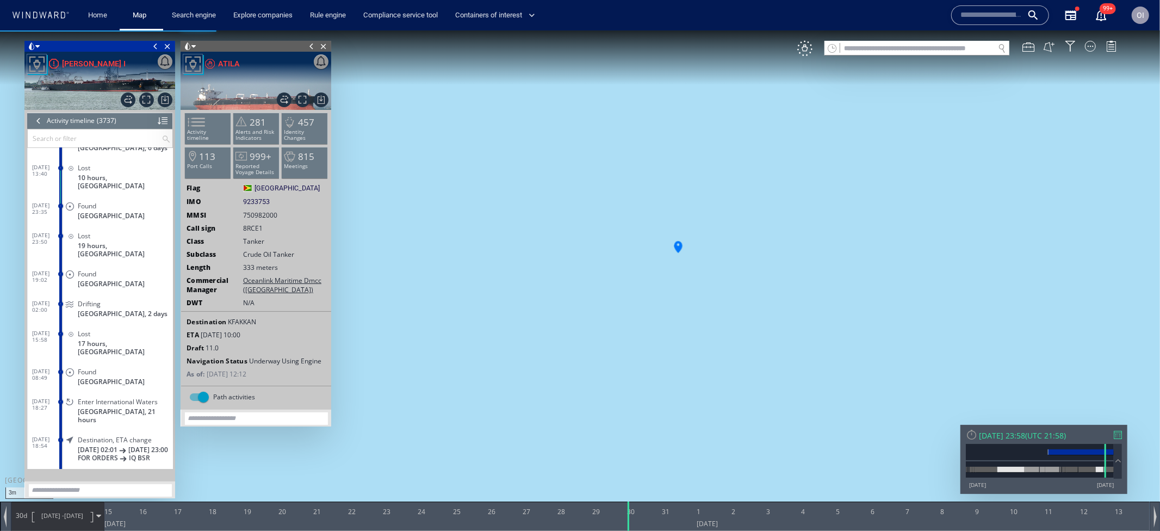
drag, startPoint x: 775, startPoint y: 521, endPoint x: 629, endPoint y: 534, distance: 146.4
click at [629, 530] on html "3m © Mapbox © OpenStreetMap Improve this map 0 0 14 January 2025 15 16 17 18 19…" at bounding box center [580, 280] width 1160 height 501
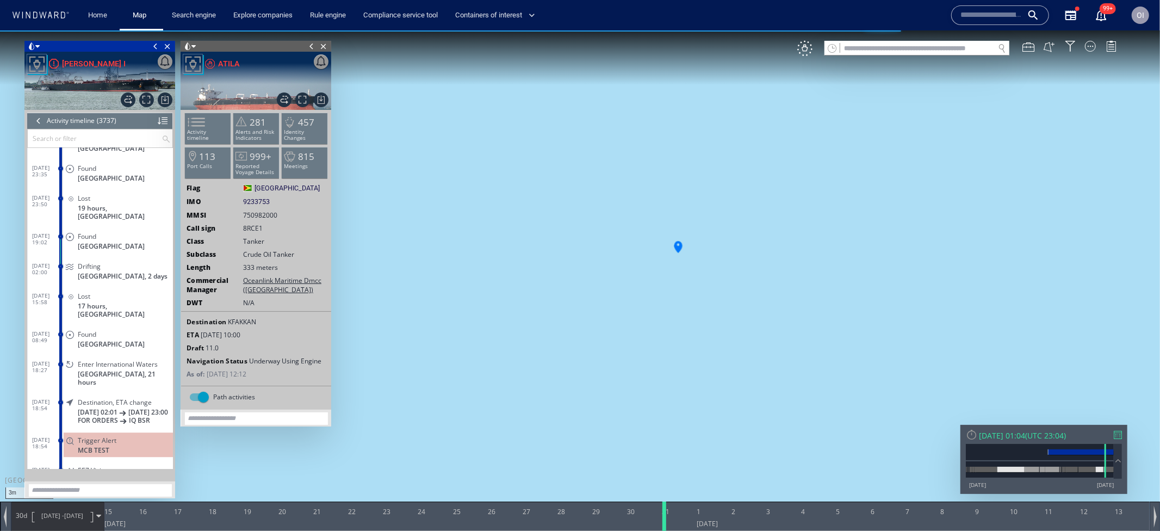
scroll to position [96442, 0]
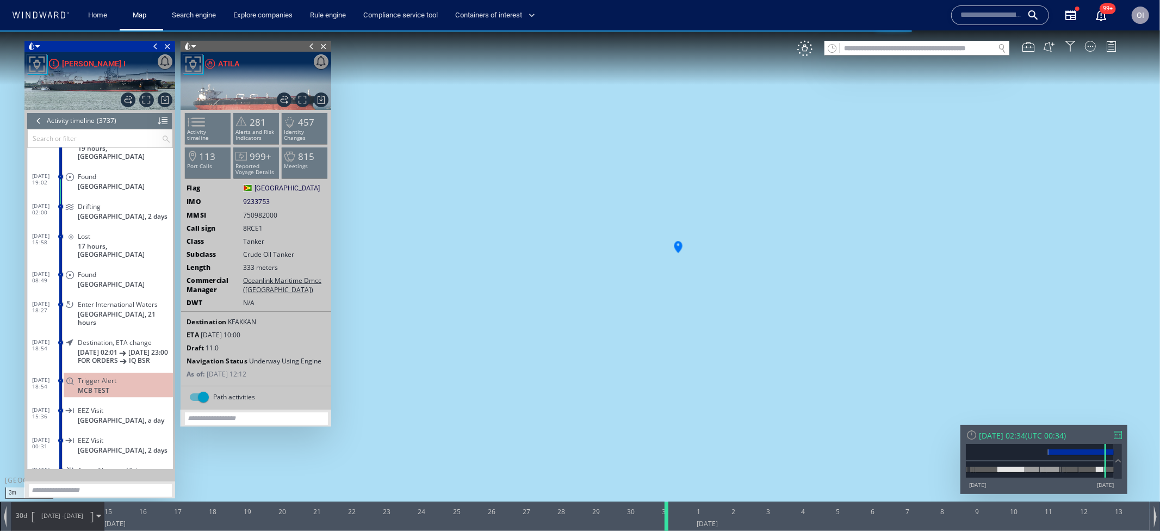
drag, startPoint x: 629, startPoint y: 513, endPoint x: 667, endPoint y: 518, distance: 38.5
click at [667, 518] on div at bounding box center [668, 515] width 11 height 29
drag, startPoint x: 667, startPoint y: 518, endPoint x: 701, endPoint y: 518, distance: 34.3
click at [701, 30] on div "3m © Mapbox © OpenStreetMap Improve this map 0 0 14 January 2025 15 16 17 18 19…" at bounding box center [580, 30] width 1160 height 0
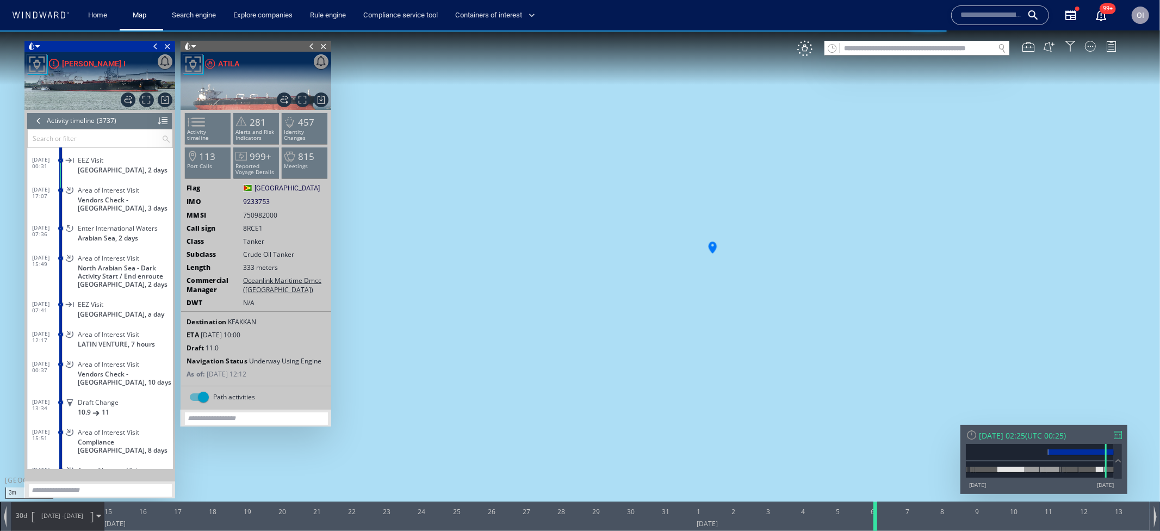
scroll to position [96712, 0]
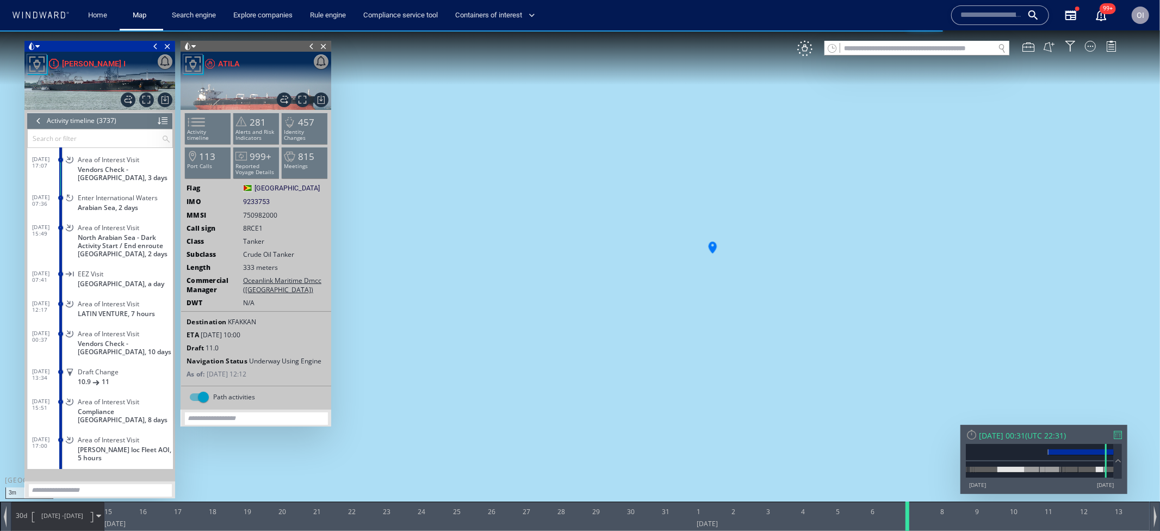
drag, startPoint x: 678, startPoint y: 521, endPoint x: 919, endPoint y: 505, distance: 241.5
click at [919, 505] on div at bounding box center [913, 515] width 15 height 29
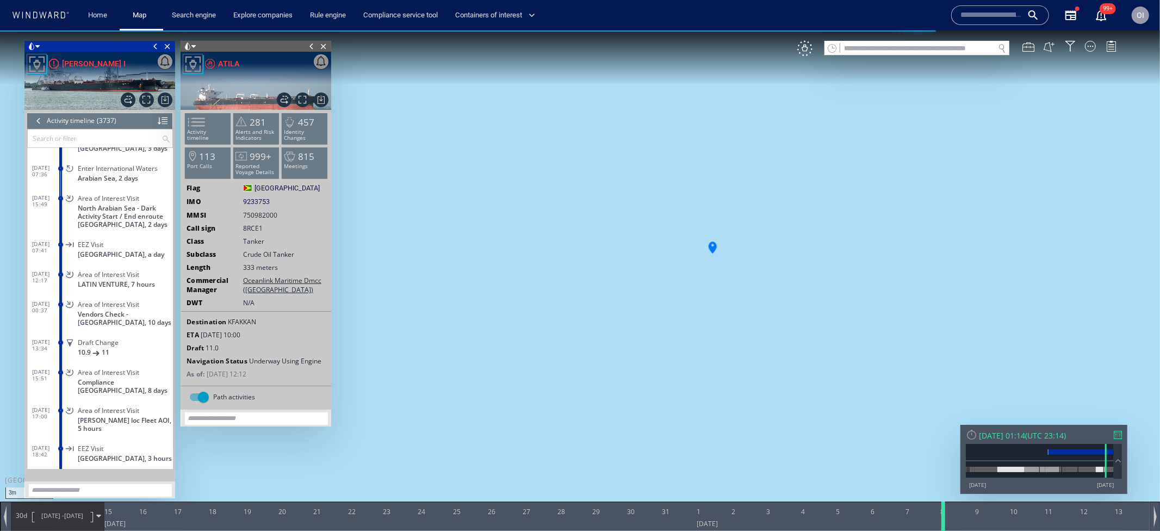
drag, startPoint x: 907, startPoint y: 515, endPoint x: 943, endPoint y: 519, distance: 36.1
click at [943, 519] on div at bounding box center [945, 515] width 11 height 29
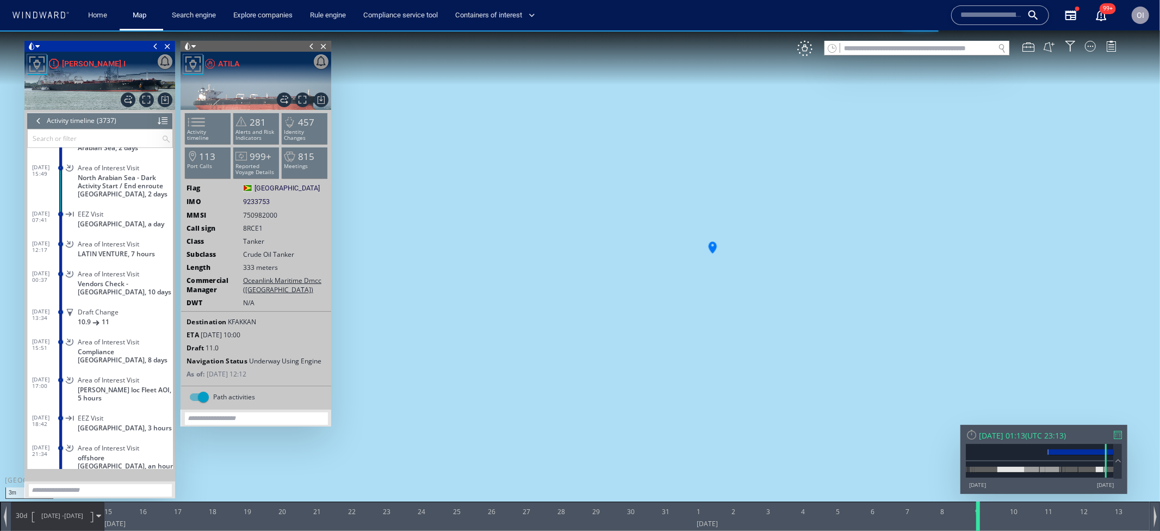
drag, startPoint x: 944, startPoint y: 520, endPoint x: 979, endPoint y: 522, distance: 34.9
click at [979, 522] on div at bounding box center [980, 515] width 11 height 29
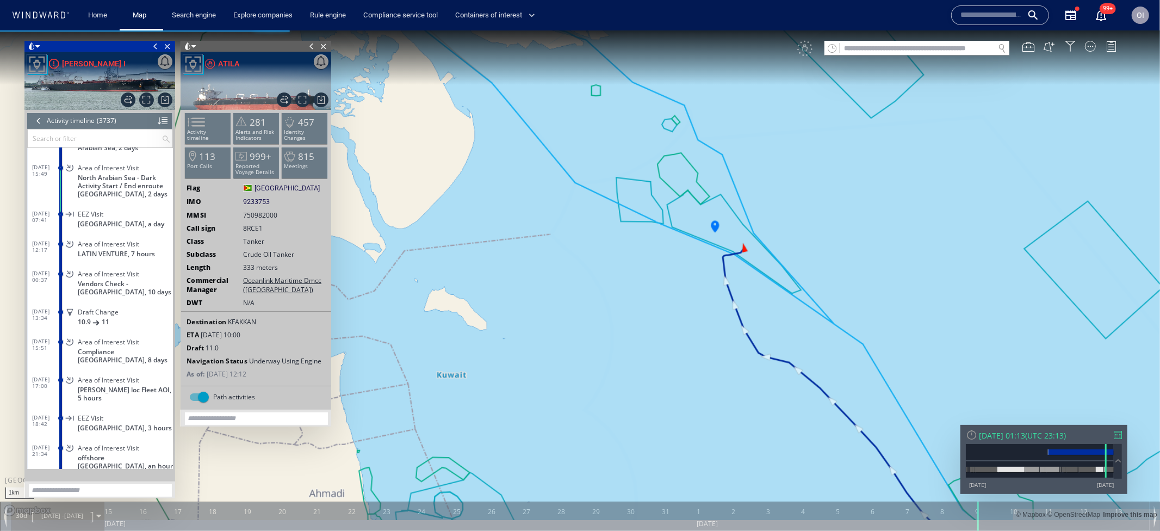
drag, startPoint x: 700, startPoint y: 251, endPoint x: 700, endPoint y: 300, distance: 49.0
click at [700, 300] on canvas "Map" at bounding box center [580, 275] width 1160 height 490
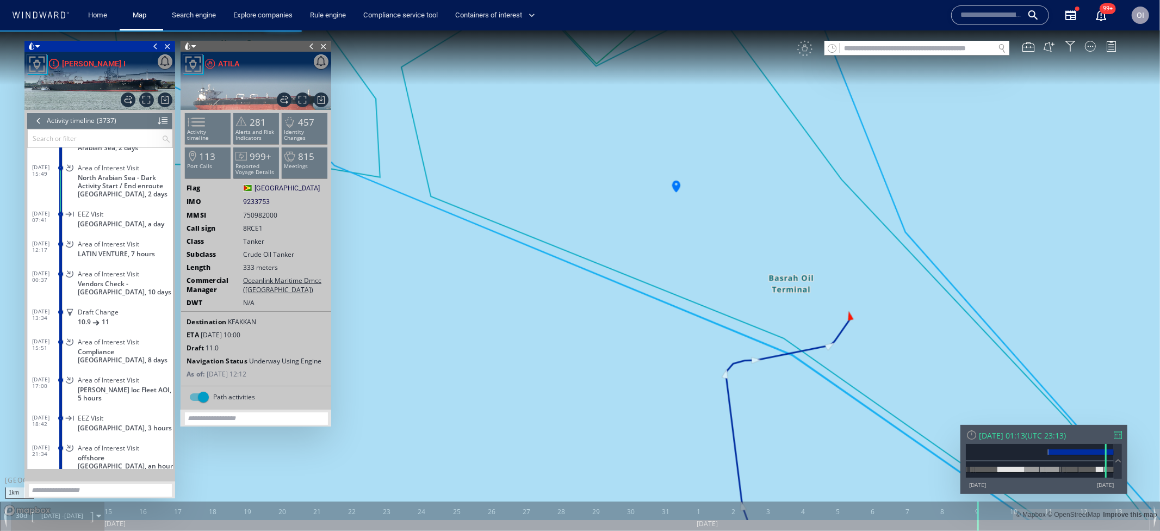
drag, startPoint x: 684, startPoint y: 236, endPoint x: 684, endPoint y: 254, distance: 17.4
click at [684, 254] on canvas "Map" at bounding box center [580, 275] width 1160 height 490
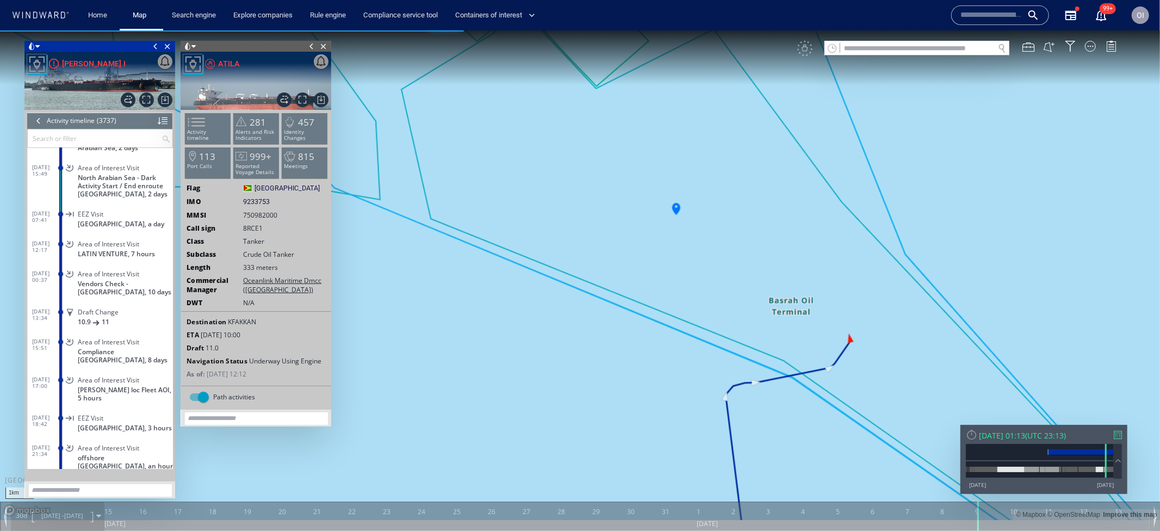
drag, startPoint x: 765, startPoint y: 246, endPoint x: 765, endPoint y: 266, distance: 19.0
click at [765, 266] on canvas "Map" at bounding box center [580, 275] width 1160 height 490
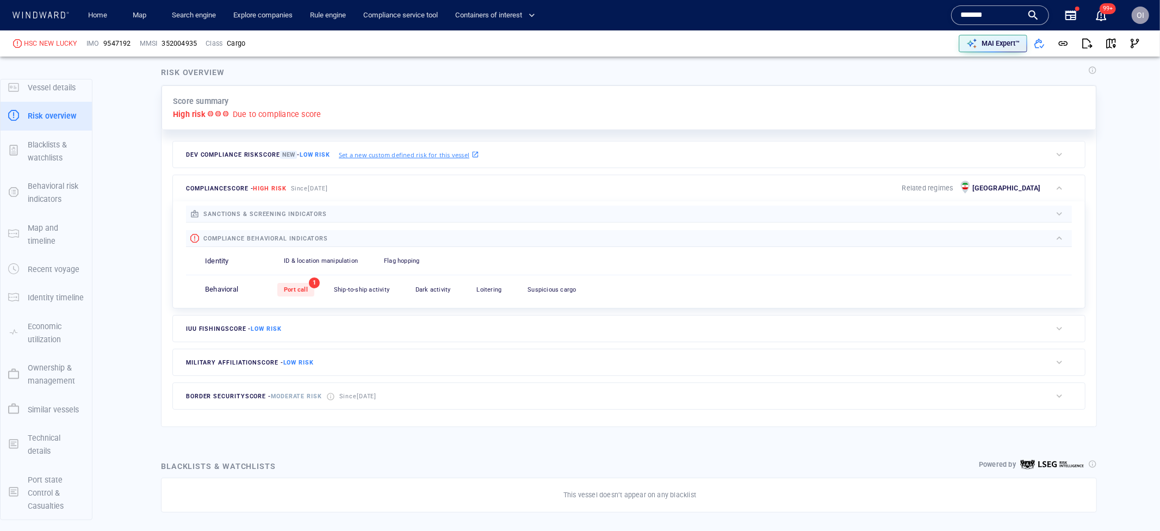
scroll to position [304, 0]
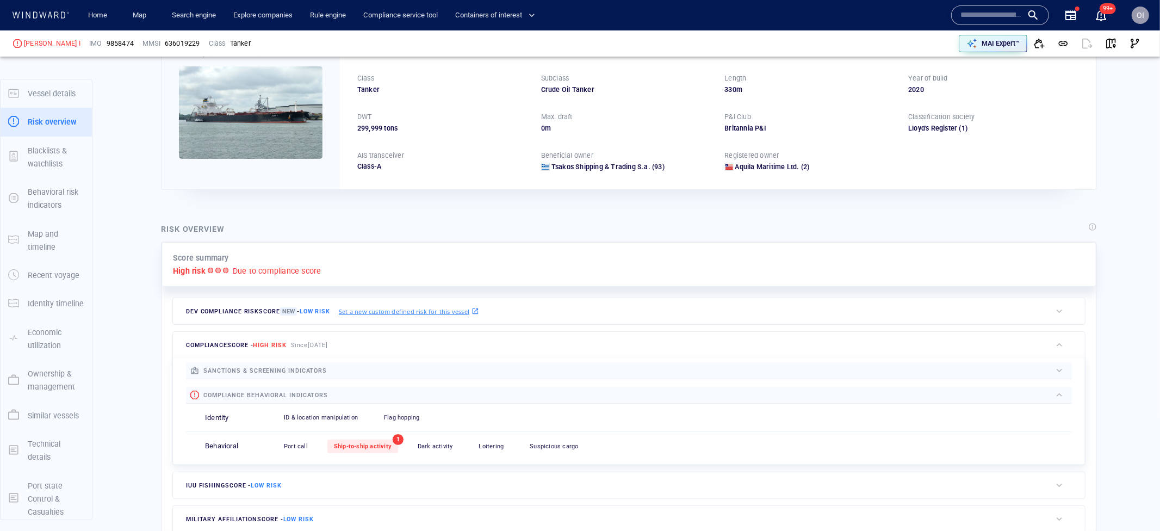
scroll to position [6, 0]
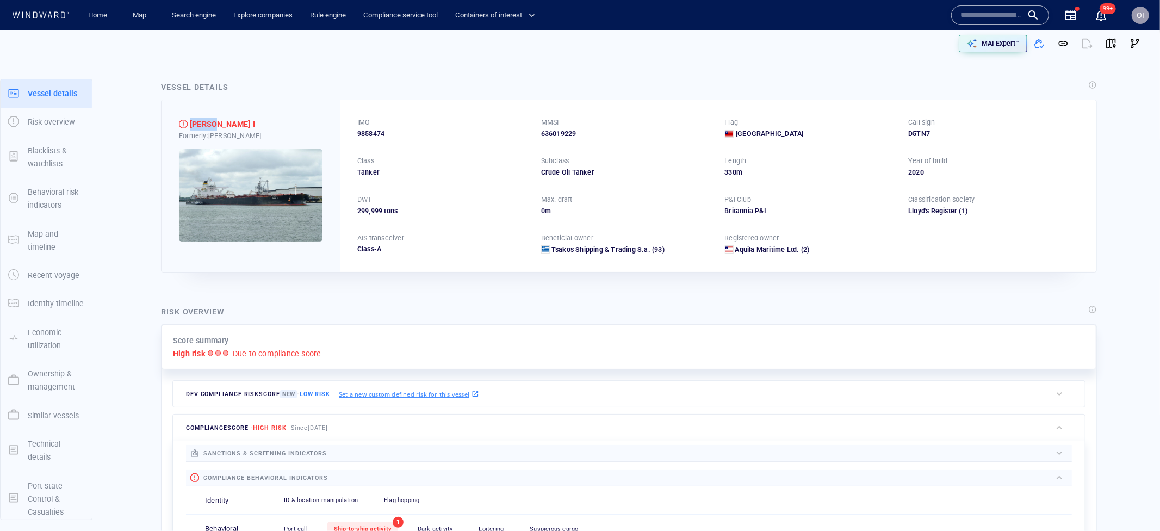
drag, startPoint x: 245, startPoint y: 122, endPoint x: 153, endPoint y: 124, distance: 92.0
click at [153, 124] on div "Vessel details DIAS I Formerly: ELANDRA KILIMANJARO IMO 9858474 MMSI 636019229 …" at bounding box center [629, 176] width 954 height 209
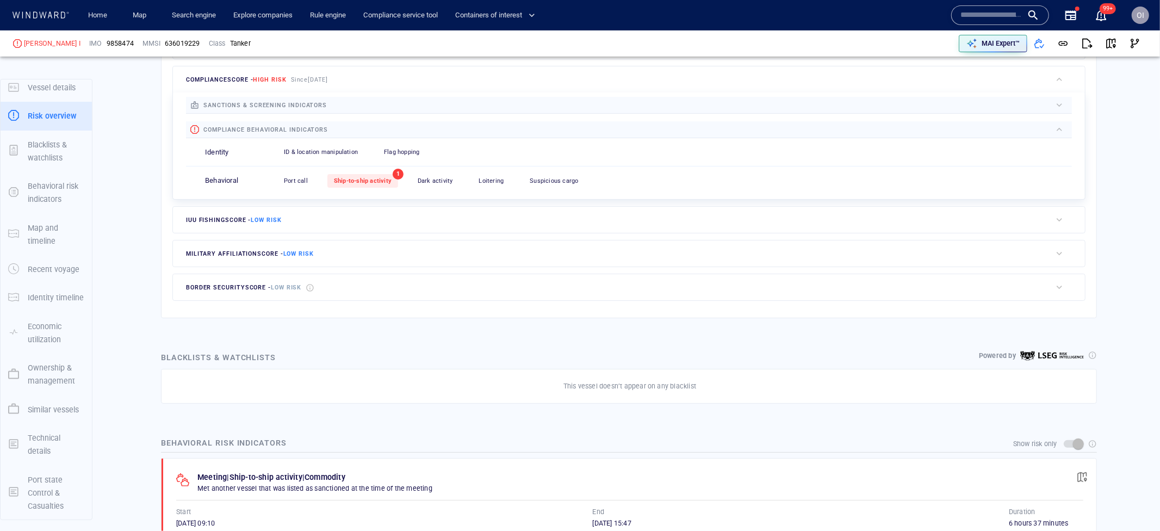
scroll to position [359, 0]
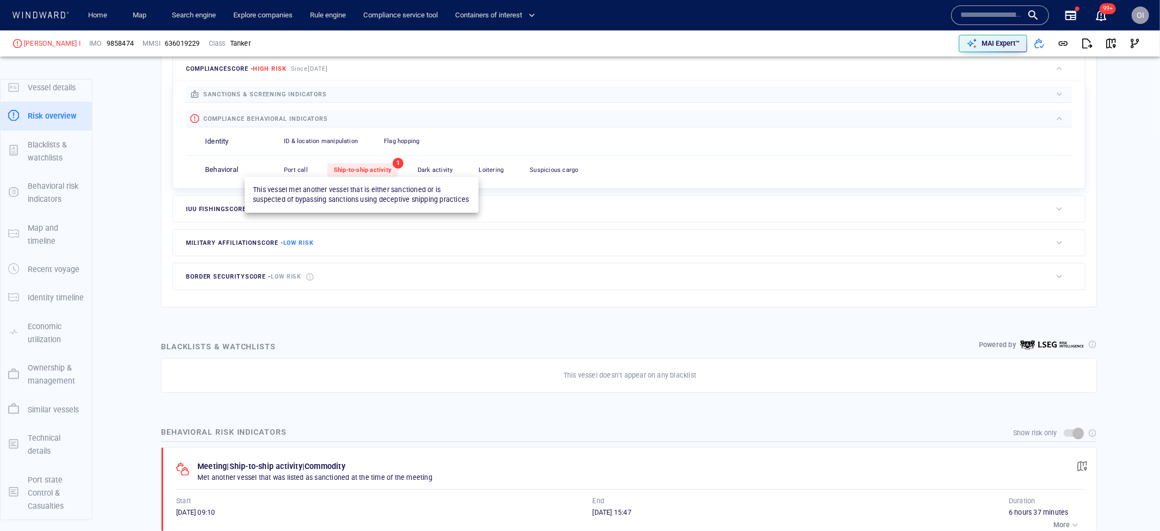
click at [366, 173] on span "Ship-to-ship activity" at bounding box center [363, 169] width 58 height 7
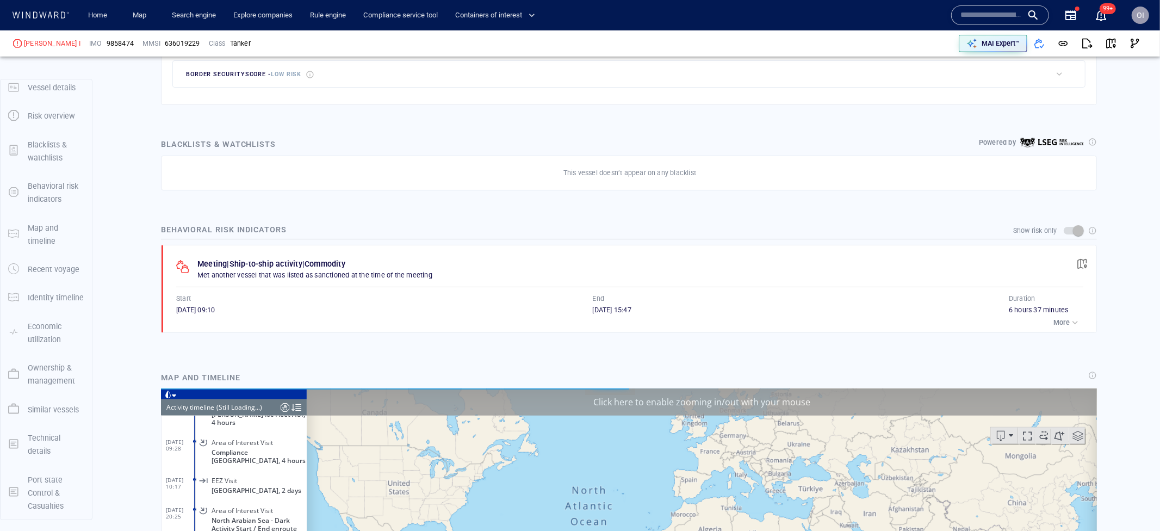
scroll to position [7669, 0]
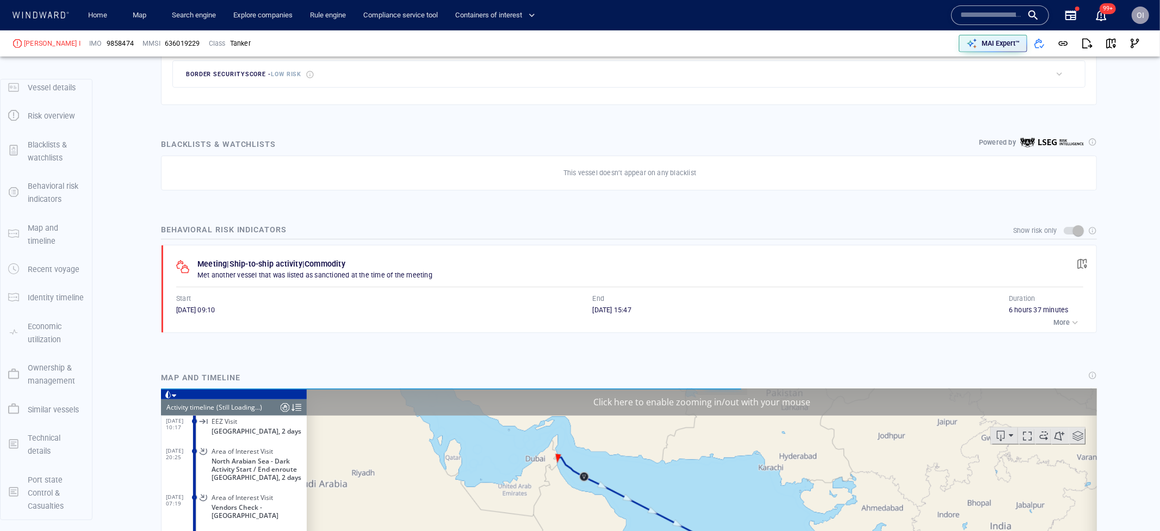
click at [1078, 321] on div "button" at bounding box center [1075, 322] width 11 height 11
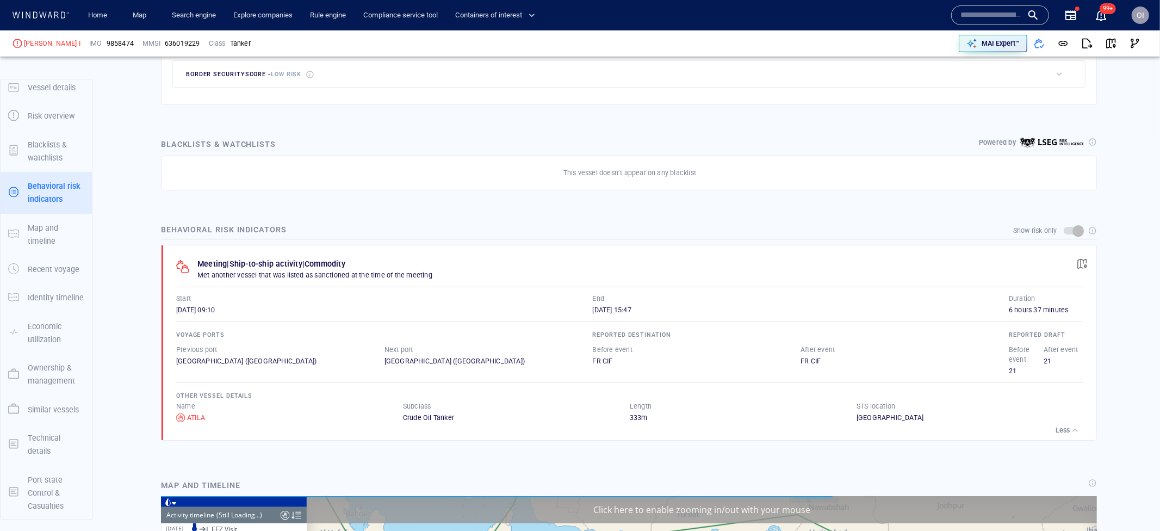
scroll to position [668, 0]
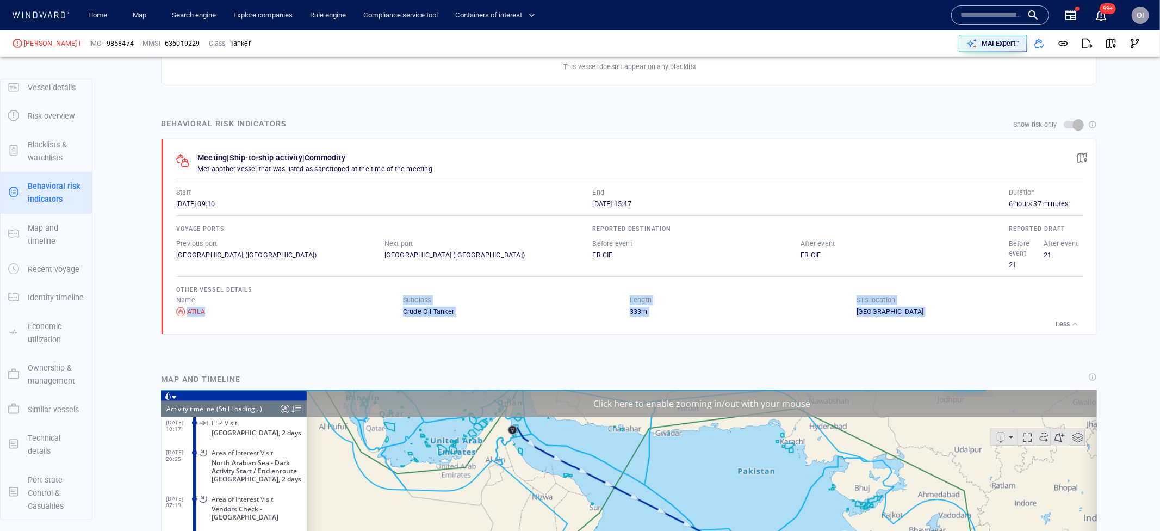
drag, startPoint x: 226, startPoint y: 316, endPoint x: 175, endPoint y: 313, distance: 51.2
click at [175, 313] on div "Meeting | Ship-to-ship activity | Commodity Met another vessel that was listed …" at bounding box center [633, 236] width 928 height 195
click at [211, 329] on div "Less" at bounding box center [629, 324] width 907 height 15
drag, startPoint x: 219, startPoint y: 311, endPoint x: 164, endPoint y: 311, distance: 55.0
click at [164, 311] on div "Meeting | Ship-to-ship activity | Commodity Met another vessel that was listed …" at bounding box center [630, 236] width 934 height 195
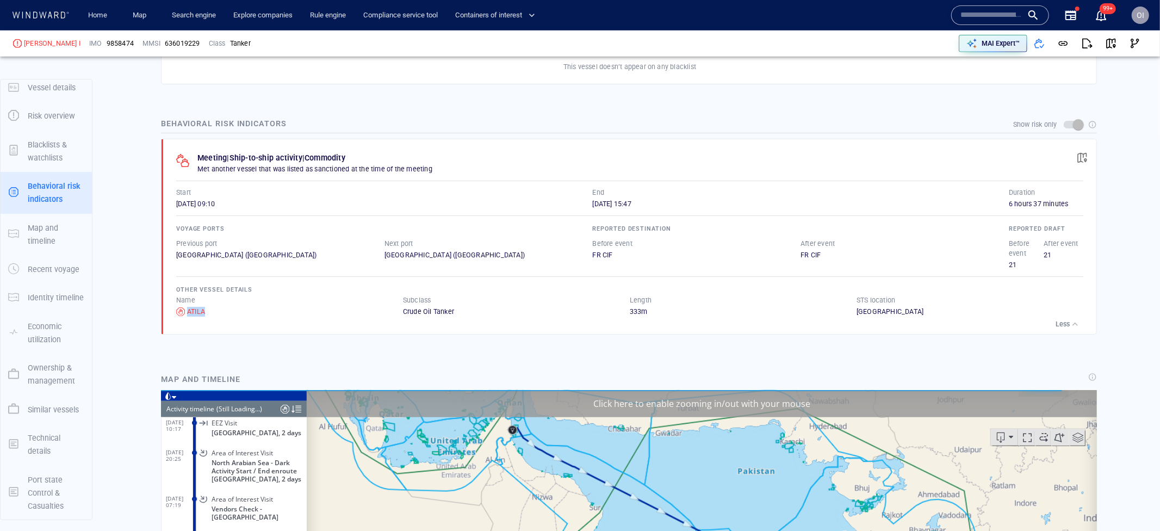
click at [256, 347] on div "Behavioral risk indicators Show risk only Meeting | Ship-to-ship activity | Com…" at bounding box center [629, 228] width 954 height 240
click at [268, 339] on div "Show risk only Meeting | Ship-to-ship activity | Commodity Met another vessel t…" at bounding box center [629, 238] width 941 height 208
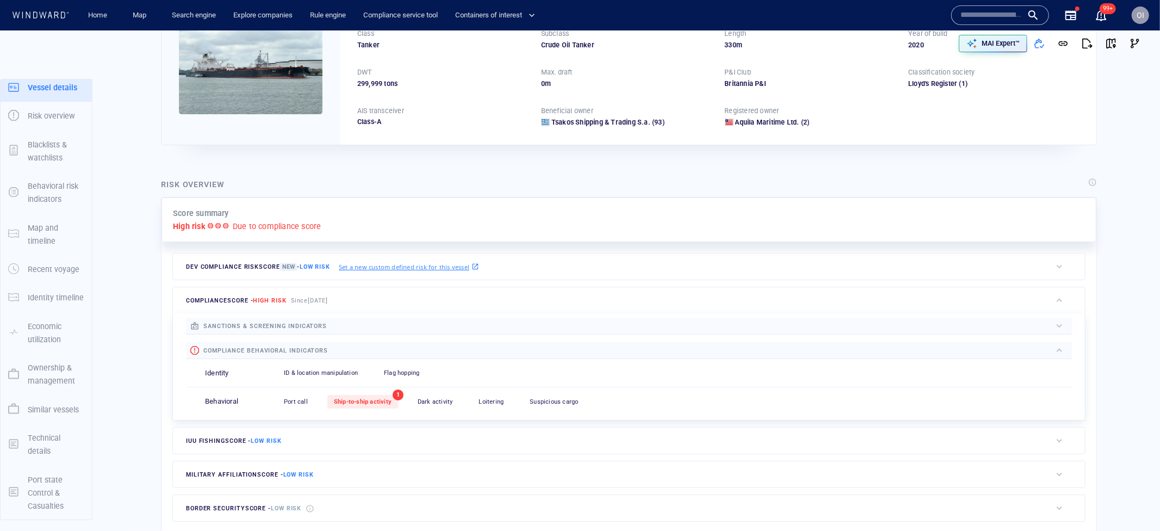
scroll to position [0, 0]
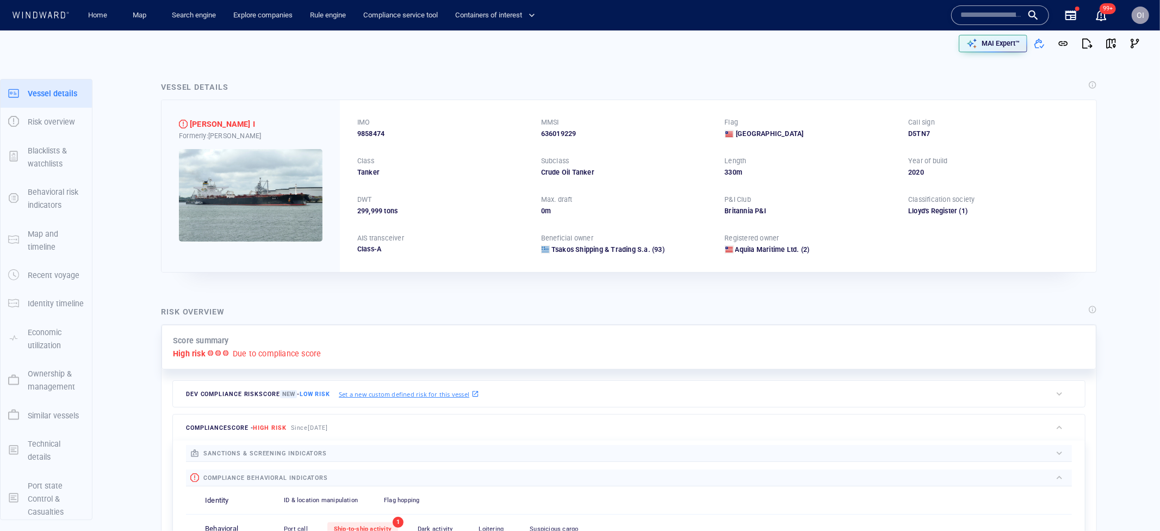
click at [239, 201] on img at bounding box center [251, 195] width 144 height 92
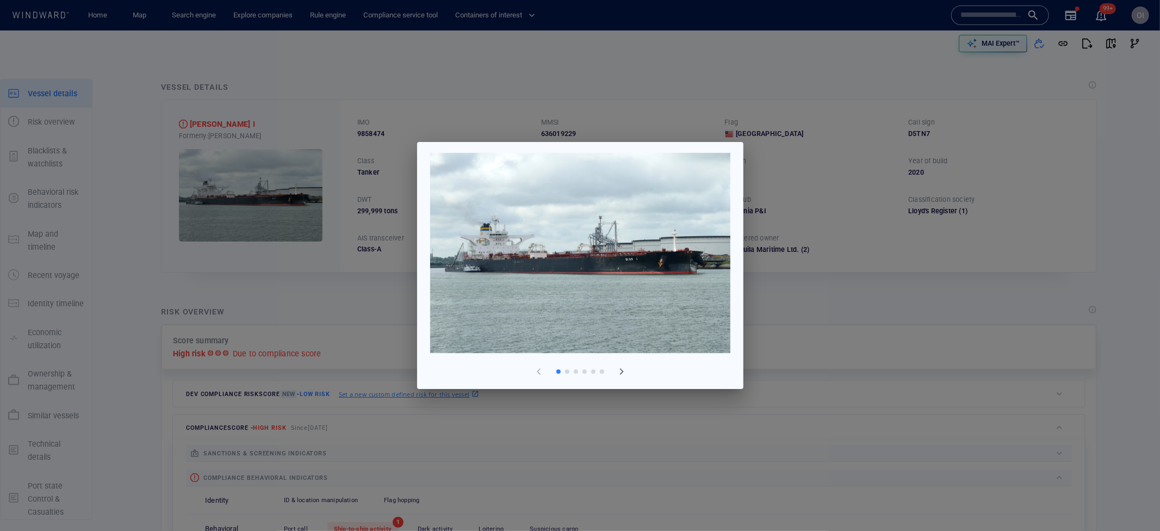
click at [621, 373] on span "button" at bounding box center [621, 371] width 13 height 13
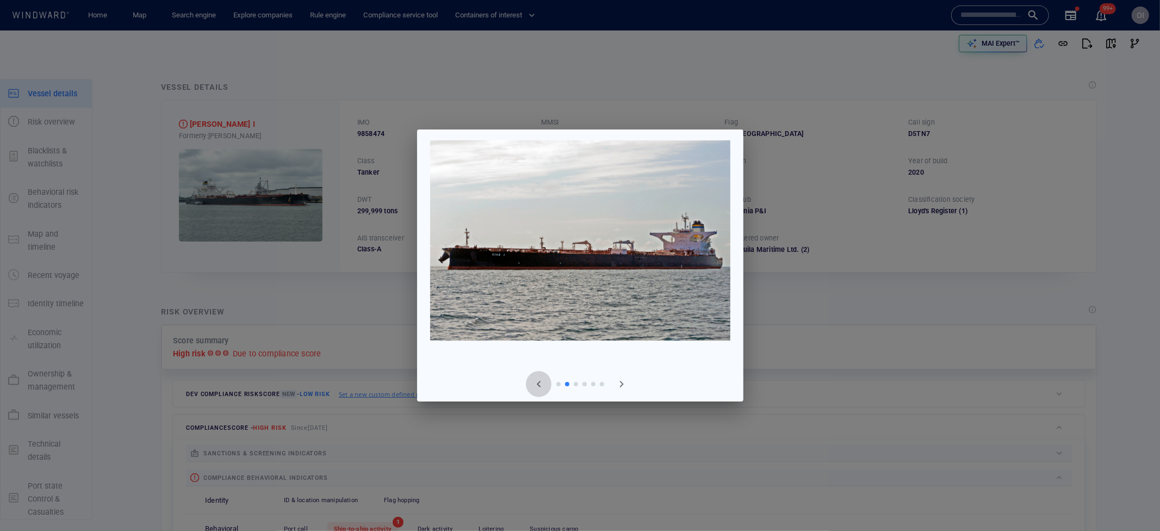
click at [535, 385] on span "button" at bounding box center [539, 384] width 13 height 13
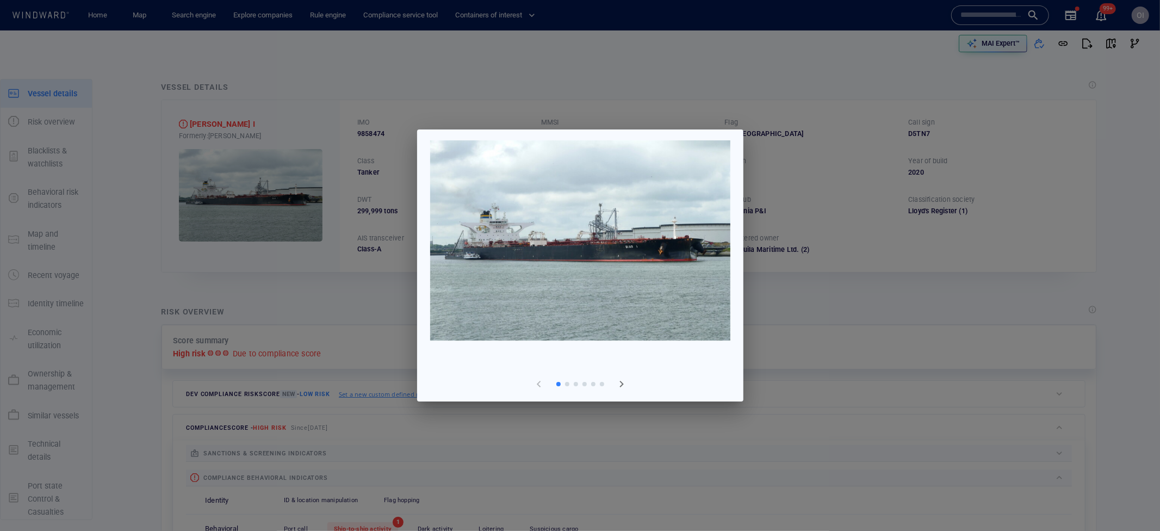
click at [841, 330] on div at bounding box center [580, 265] width 1160 height 531
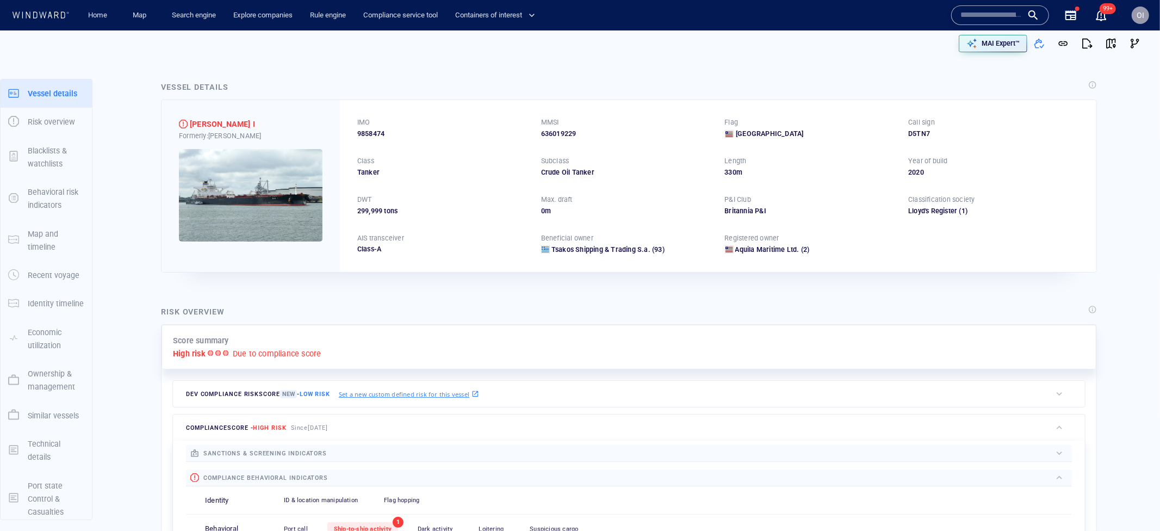
drag, startPoint x: 716, startPoint y: 176, endPoint x: 751, endPoint y: 176, distance: 34.8
click at [751, 176] on div "IMO 9858474 MMSI 636019229 Flag Liberia Call sign D5TN7 Class Tanker Subclass C…" at bounding box center [718, 185] width 757 height 171
drag, startPoint x: 879, startPoint y: 178, endPoint x: 966, endPoint y: 178, distance: 87.0
click at [966, 178] on div "IMO 9858474 MMSI 636019229 Flag Liberia Call sign D5TN7 Class Tanker Subclass C…" at bounding box center [718, 185] width 757 height 171
drag, startPoint x: 709, startPoint y: 213, endPoint x: 782, endPoint y: 207, distance: 73.1
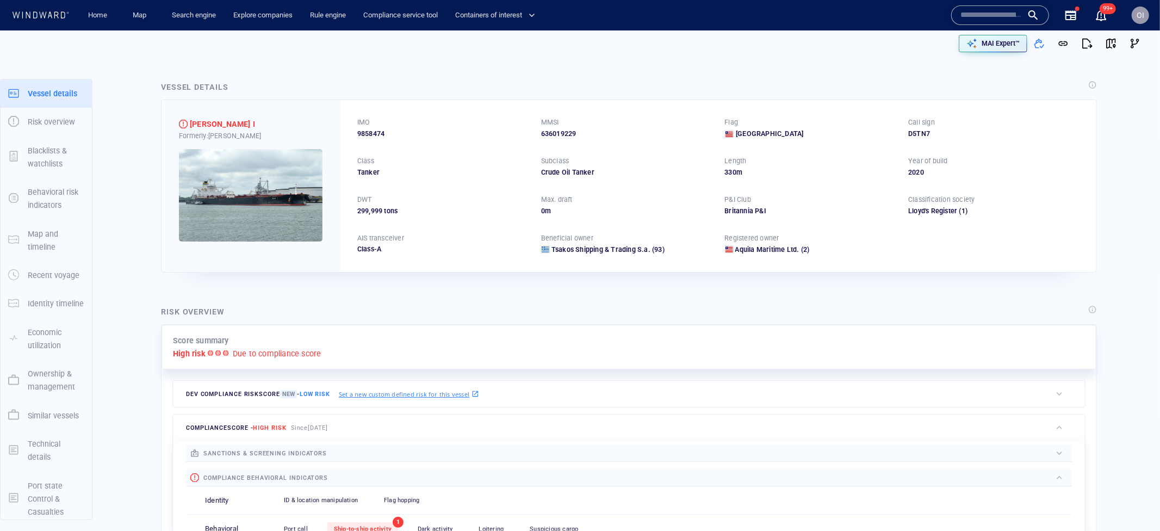
click at [782, 207] on div "IMO 9858474 MMSI 636019229 Flag Liberia Call sign D5TN7 Class Tanker Subclass C…" at bounding box center [718, 185] width 757 height 171
drag, startPoint x: 466, startPoint y: 210, endPoint x: 593, endPoint y: 210, distance: 127.3
click at [593, 210] on div "IMO 9858474 MMSI 636019229 Flag Liberia Call sign D5TN7 Class Tanker Subclass C…" at bounding box center [718, 185] width 757 height 171
drag, startPoint x: 347, startPoint y: 210, endPoint x: 444, endPoint y: 210, distance: 96.8
click at [440, 210] on div "IMO 9858474 MMSI 636019229 Flag Liberia Call sign D5TN7 Class Tanker Subclass C…" at bounding box center [718, 185] width 757 height 171
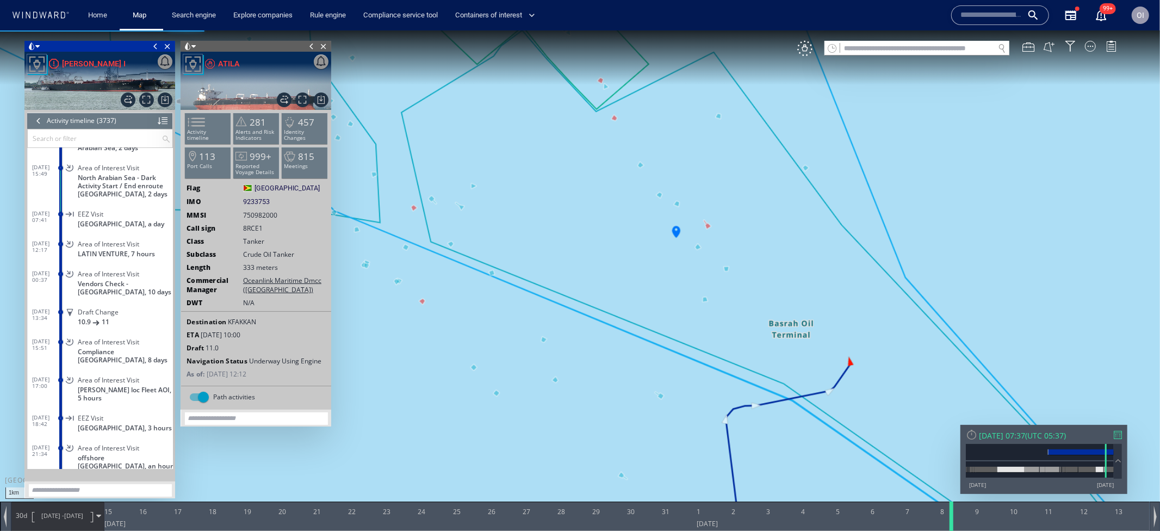
scroll to position [96741, 0]
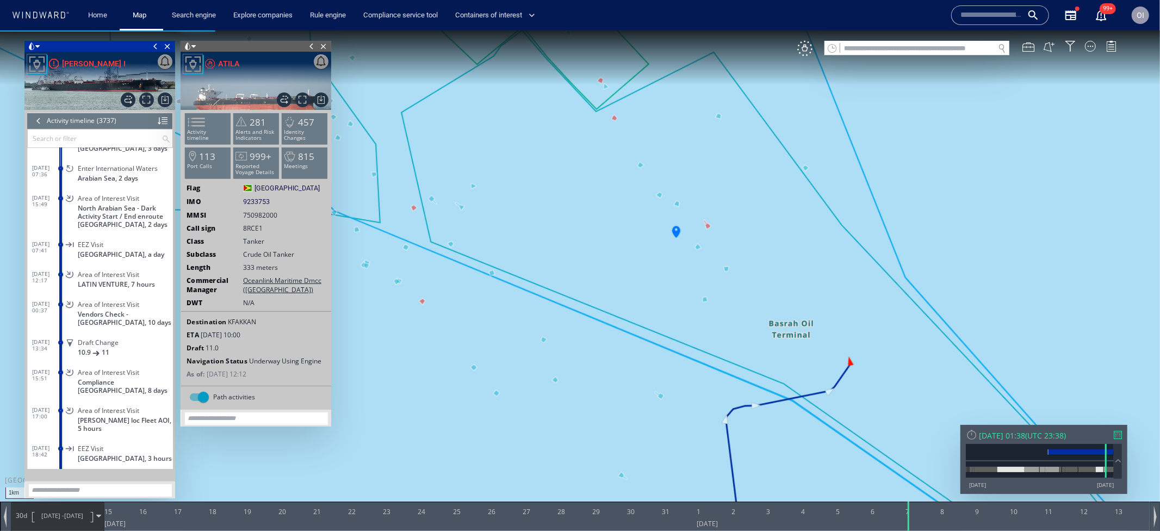
drag, startPoint x: 980, startPoint y: 520, endPoint x: 910, endPoint y: 531, distance: 70.5
click at [910, 530] on html "1km © Mapbox © OpenStreetMap Improve this map 0 0 [DATE] 15 16 17 18 19 20 21 2…" at bounding box center [580, 280] width 1160 height 501
click at [904, 521] on div at bounding box center [907, 515] width 11 height 29
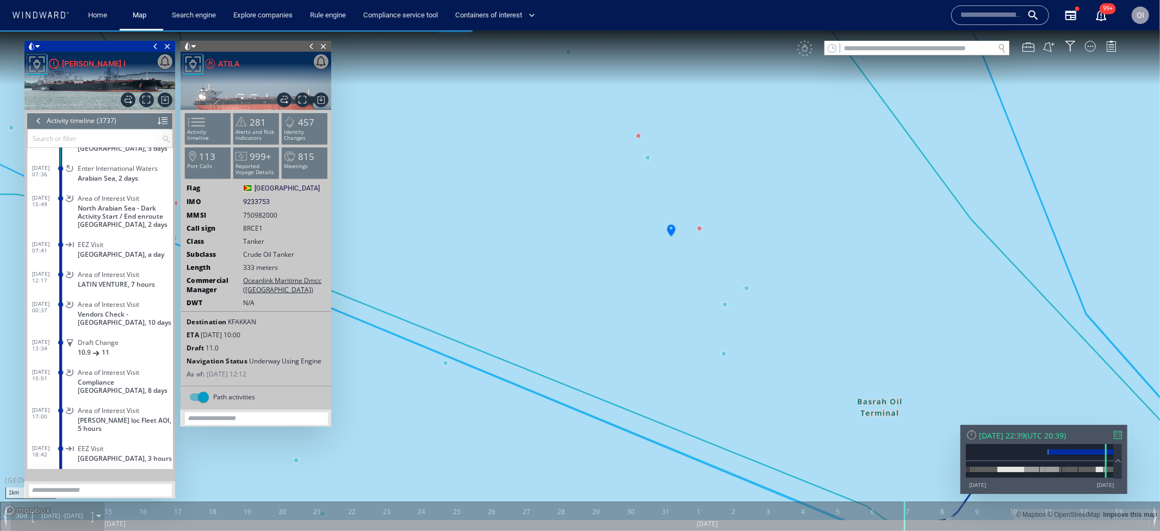
click at [702, 228] on canvas "Map" at bounding box center [580, 275] width 1160 height 490
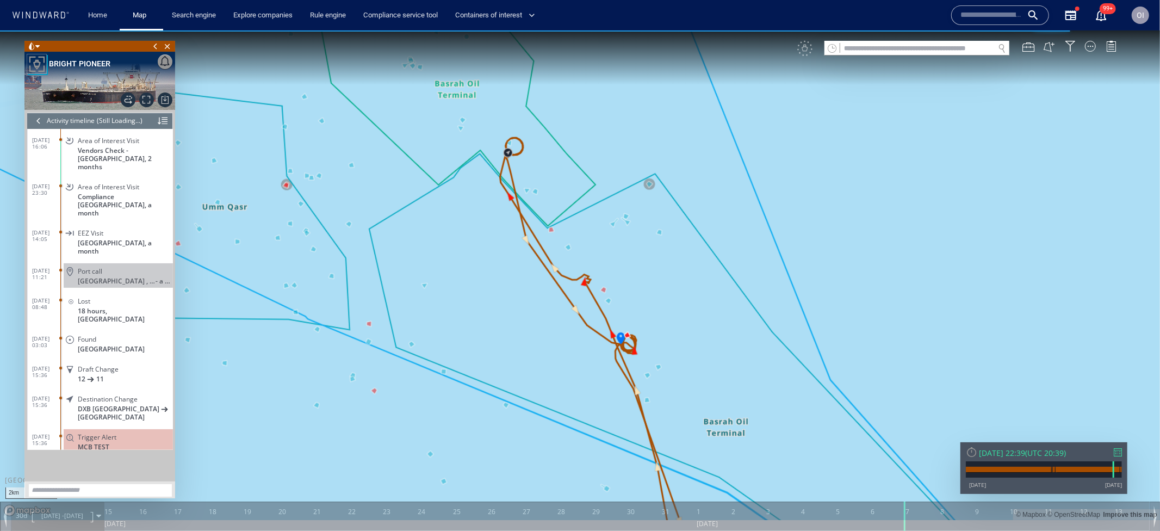
click at [695, 403] on canvas "Map" at bounding box center [580, 275] width 1160 height 490
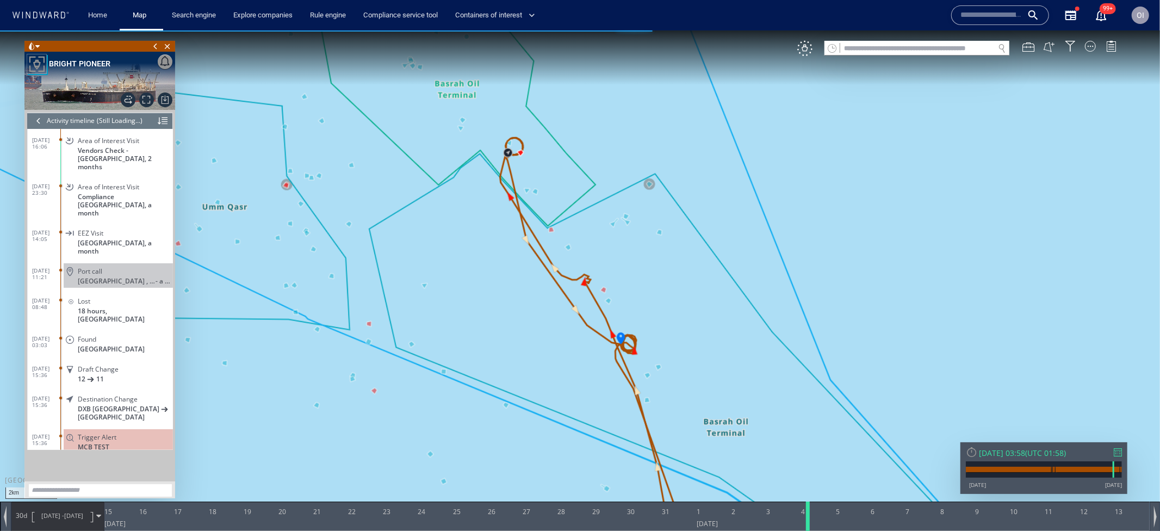
drag, startPoint x: 906, startPoint y: 515, endPoint x: 810, endPoint y: 530, distance: 98.0
click at [810, 530] on div at bounding box center [810, 515] width 11 height 29
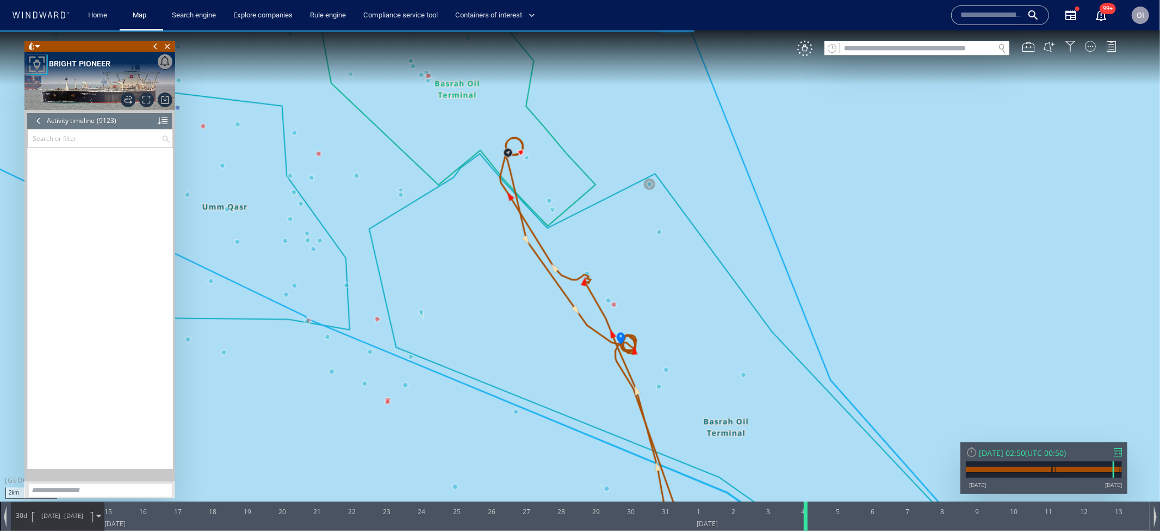
scroll to position [255873, 0]
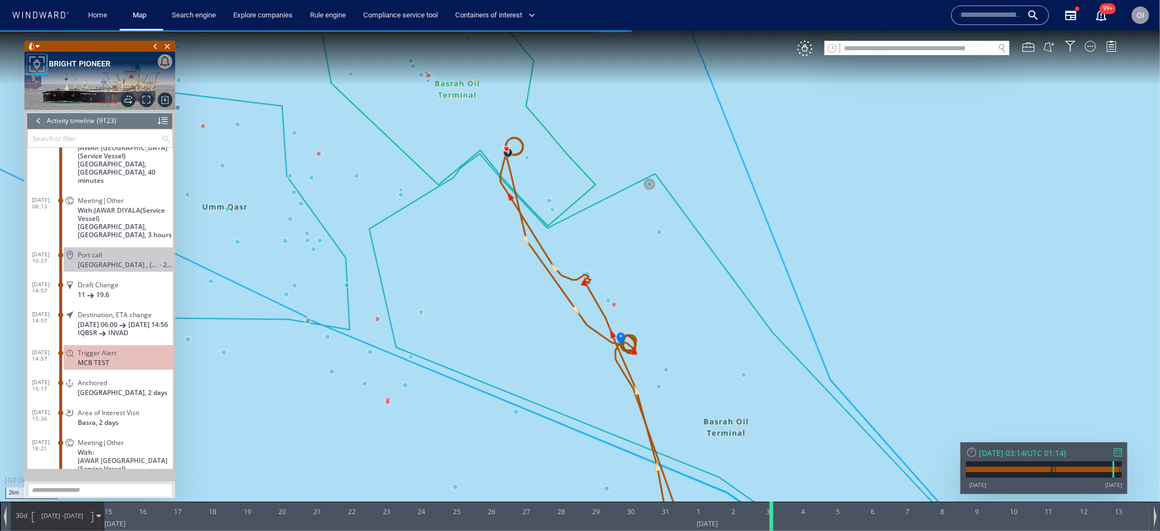
scroll to position [255664, 0]
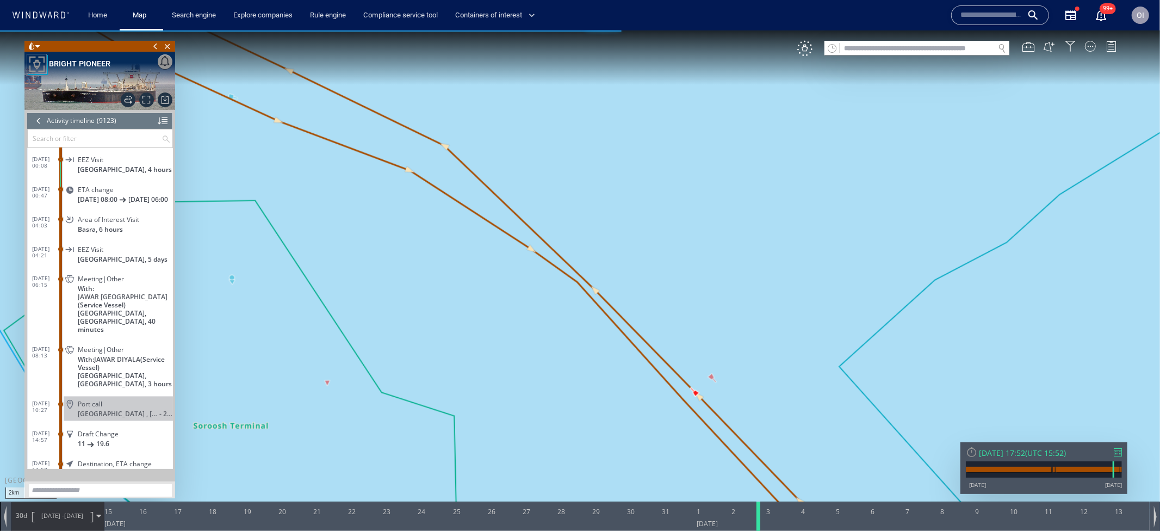
drag, startPoint x: 807, startPoint y: 517, endPoint x: 758, endPoint y: 521, distance: 49.7
click at [758, 521] on div at bounding box center [760, 515] width 11 height 29
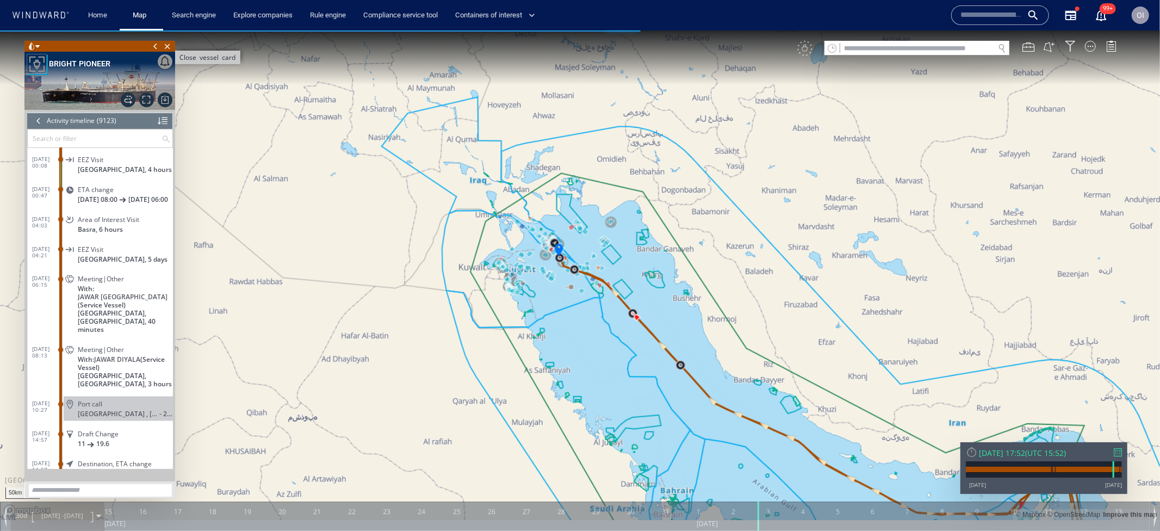
click at [169, 47] on span "Close vessel card" at bounding box center [168, 45] width 12 height 11
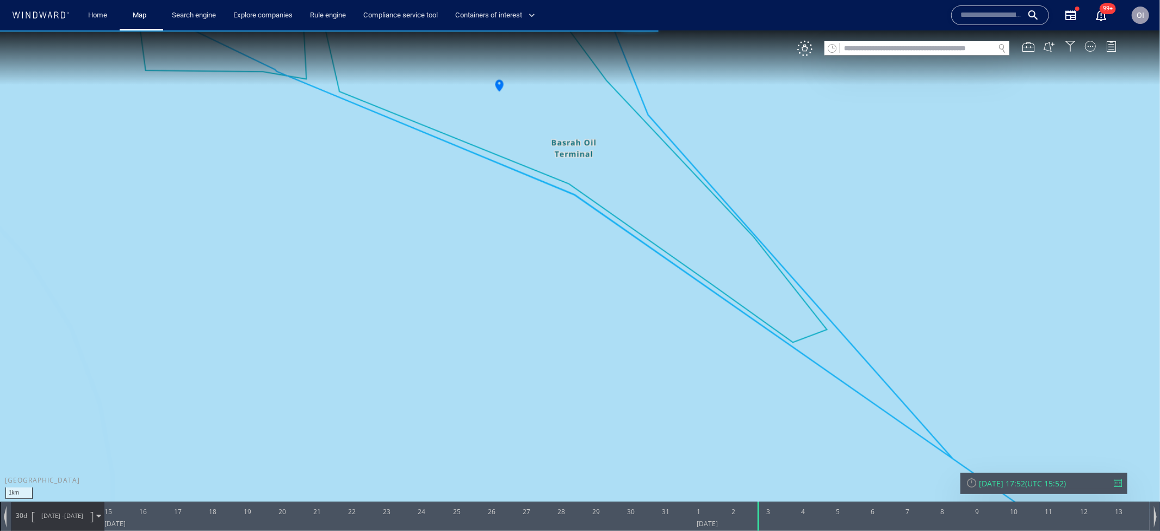
drag, startPoint x: 538, startPoint y: 223, endPoint x: 540, endPoint y: 380, distance: 157.2
click at [540, 380] on canvas "Map" at bounding box center [580, 275] width 1160 height 490
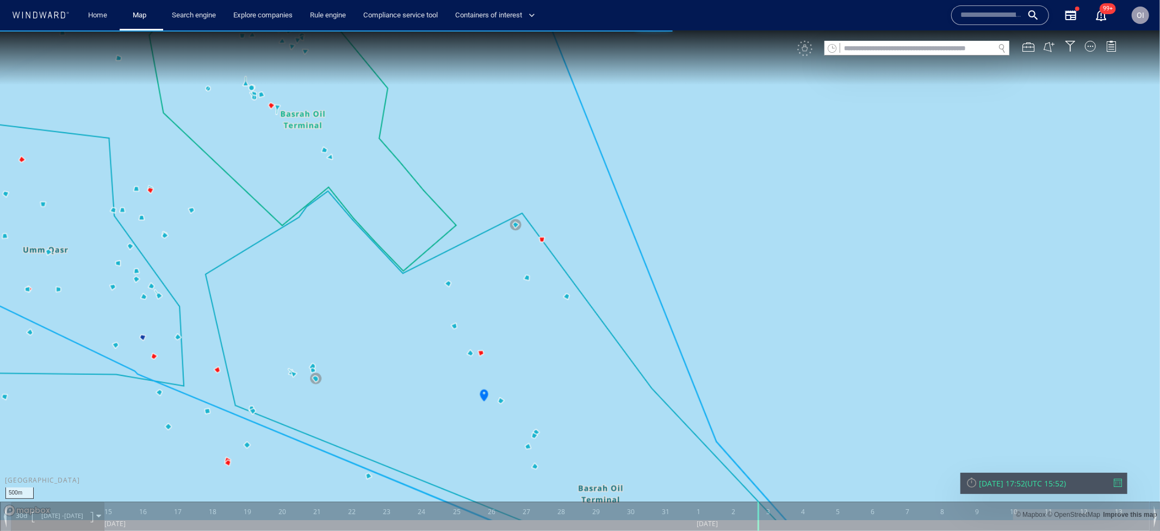
drag, startPoint x: 527, startPoint y: 390, endPoint x: 550, endPoint y: 342, distance: 53.3
click at [550, 342] on canvas "Map" at bounding box center [580, 275] width 1160 height 490
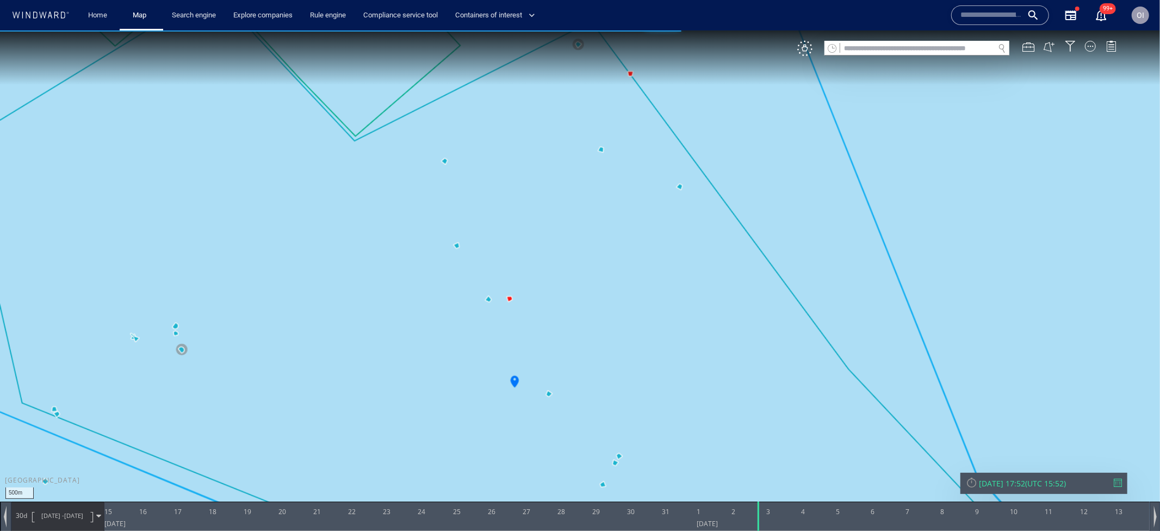
click at [551, 393] on canvas "Map" at bounding box center [580, 275] width 1160 height 490
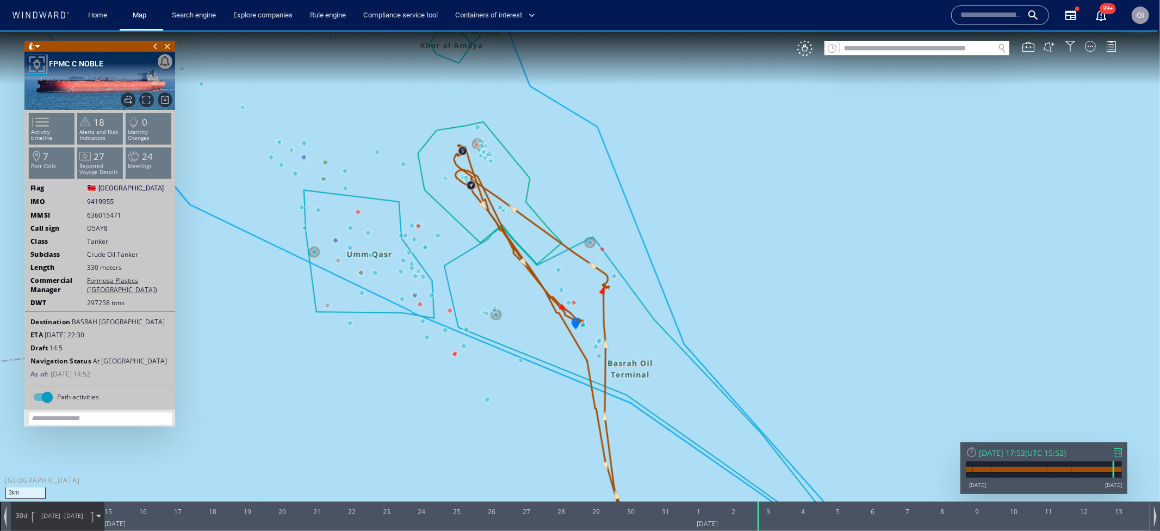
drag, startPoint x: 584, startPoint y: 404, endPoint x: 543, endPoint y: 387, distance: 44.4
click at [543, 387] on canvas "Map" at bounding box center [580, 275] width 1160 height 490
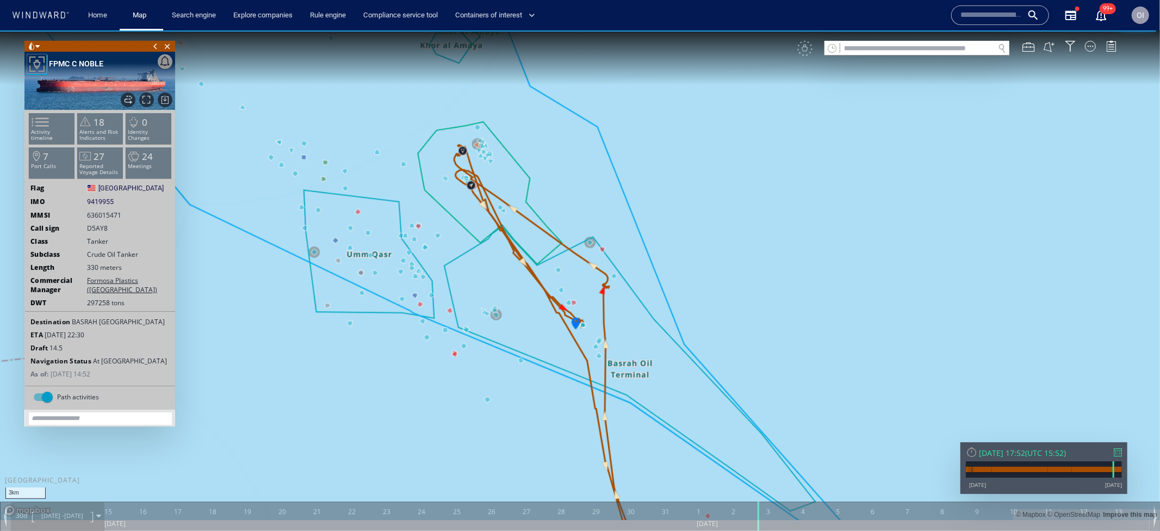
drag, startPoint x: 597, startPoint y: 409, endPoint x: 565, endPoint y: 375, distance: 46.9
click at [565, 375] on canvas "Map" at bounding box center [580, 275] width 1160 height 490
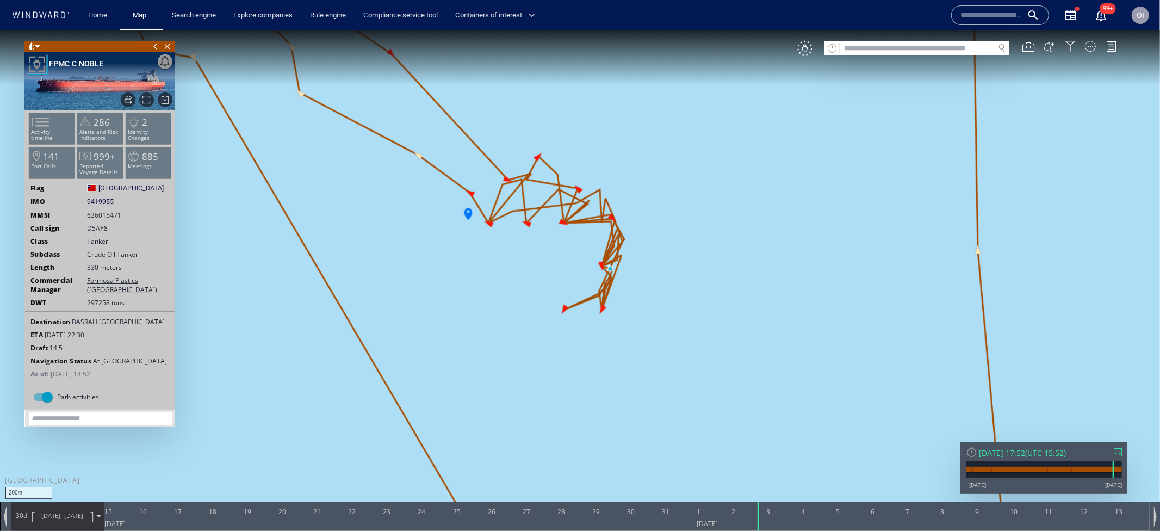
drag, startPoint x: 481, startPoint y: 242, endPoint x: 501, endPoint y: 267, distance: 31.4
click at [501, 267] on canvas "Map" at bounding box center [580, 275] width 1160 height 490
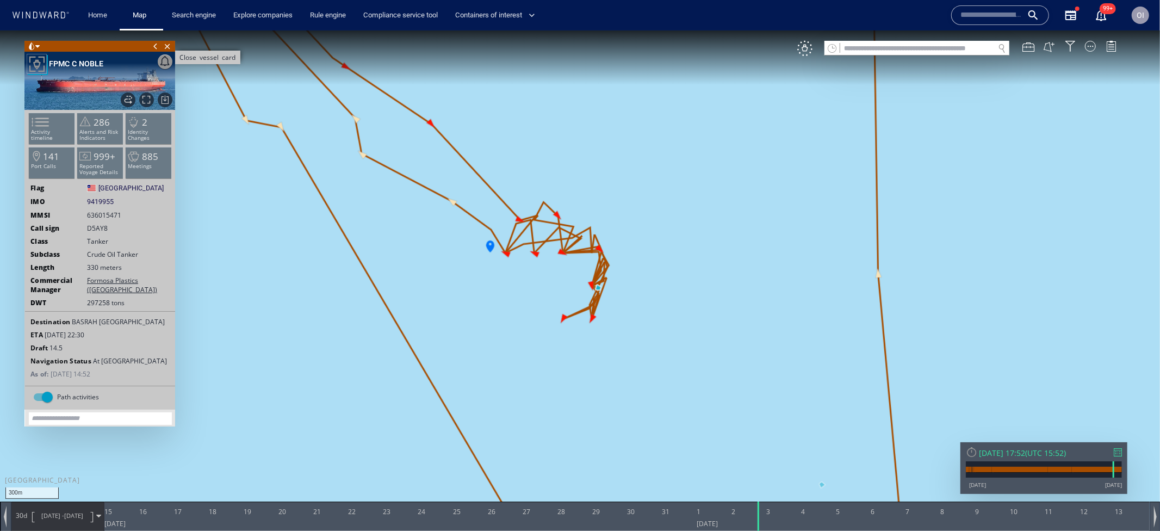
click at [169, 48] on span "Close vessel card" at bounding box center [168, 45] width 12 height 11
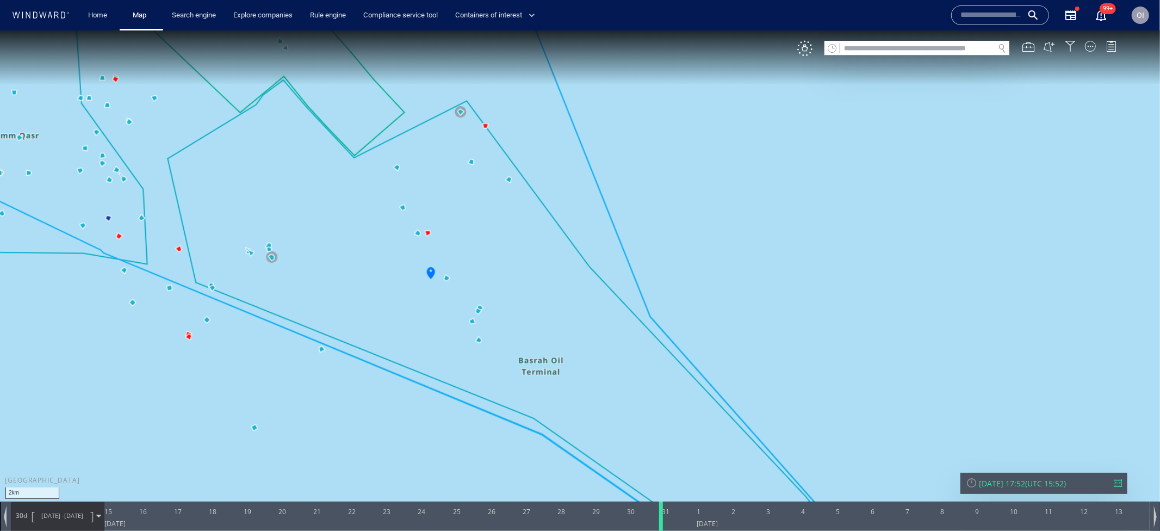
drag, startPoint x: 756, startPoint y: 520, endPoint x: 649, endPoint y: 523, distance: 107.8
click at [658, 523] on div at bounding box center [663, 515] width 11 height 29
click at [416, 257] on canvas "Map" at bounding box center [580, 275] width 1160 height 490
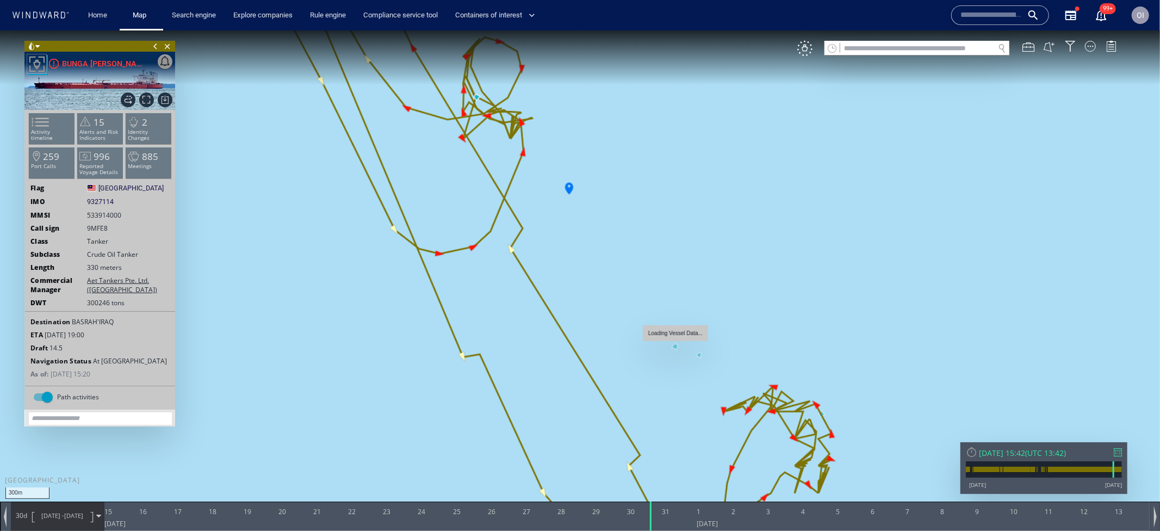
click at [674, 348] on canvas "Map" at bounding box center [580, 275] width 1160 height 490
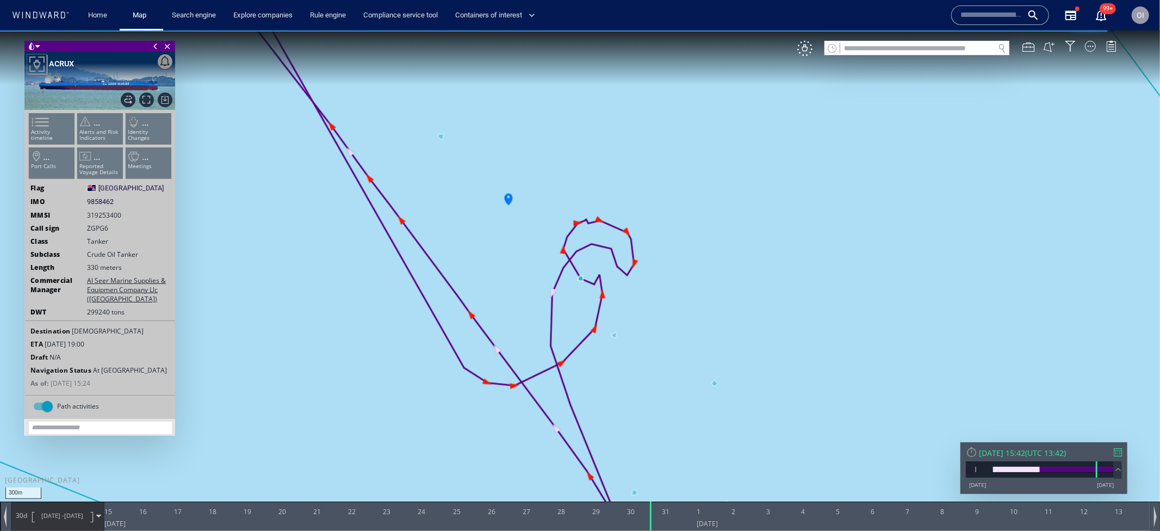
click at [614, 339] on canvas "Map" at bounding box center [580, 275] width 1160 height 490
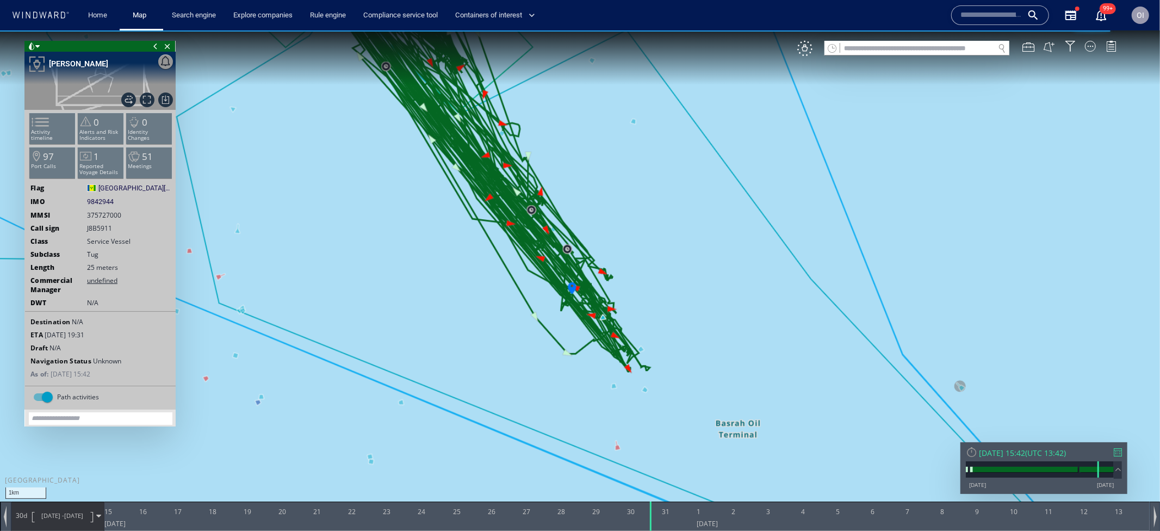
drag, startPoint x: 643, startPoint y: 384, endPoint x: 624, endPoint y: 384, distance: 18.5
click at [624, 384] on canvas "Map" at bounding box center [580, 275] width 1160 height 490
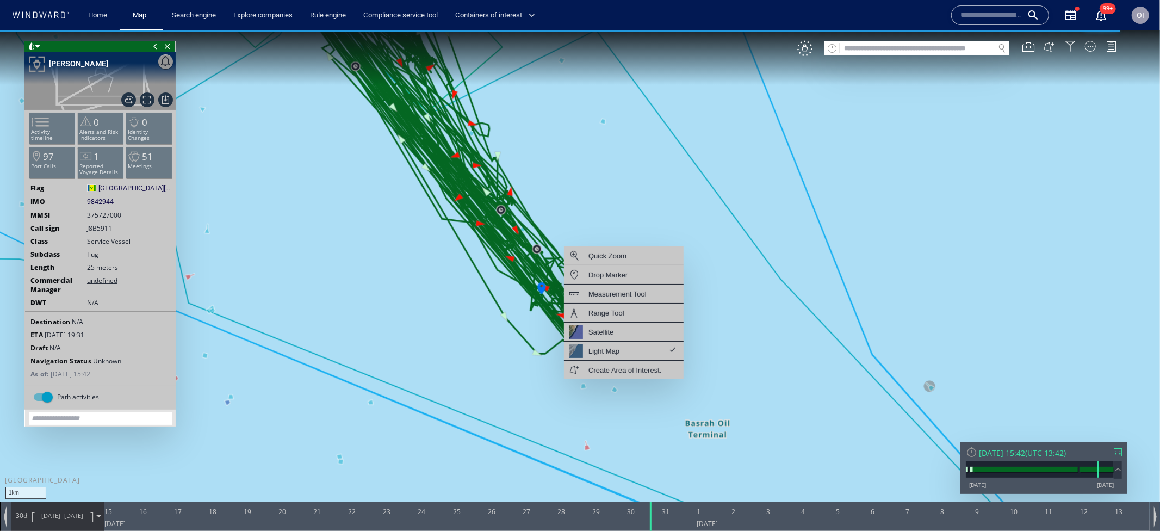
click at [544, 353] on canvas "Map" at bounding box center [580, 275] width 1160 height 490
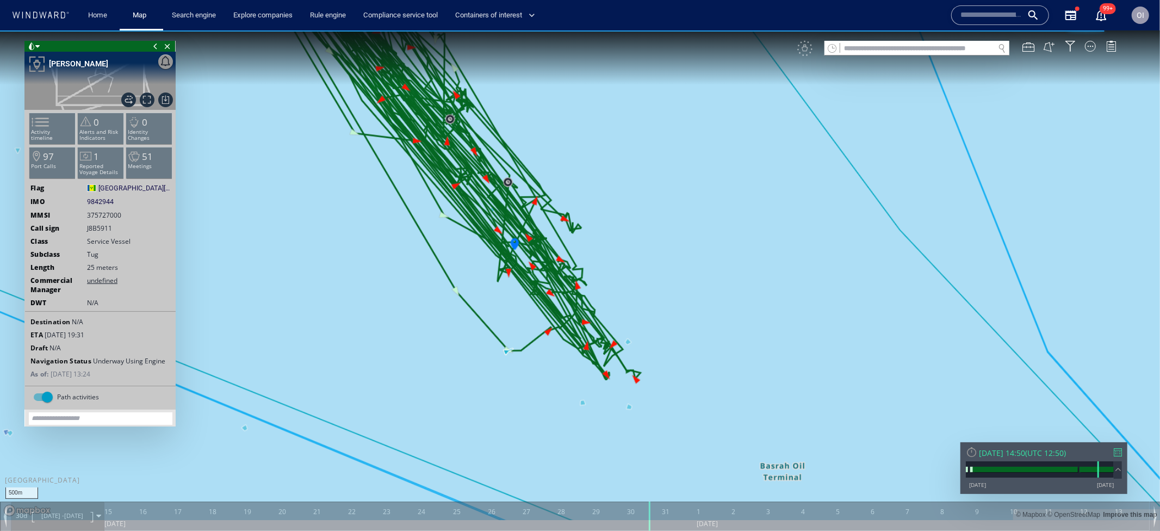
click at [630, 342] on canvas "Map" at bounding box center [580, 275] width 1160 height 490
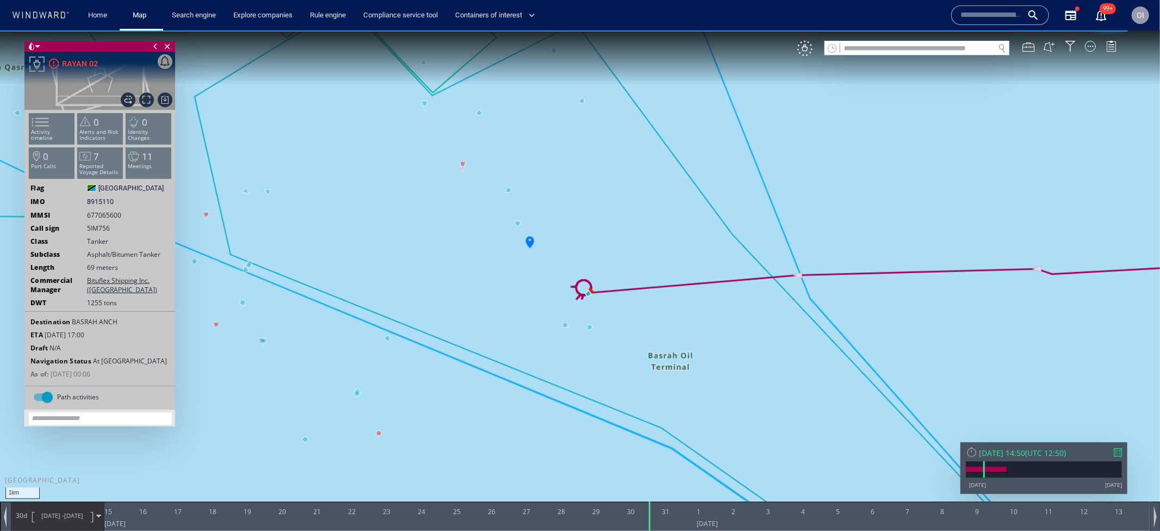
click at [483, 117] on canvas "Map" at bounding box center [580, 275] width 1160 height 490
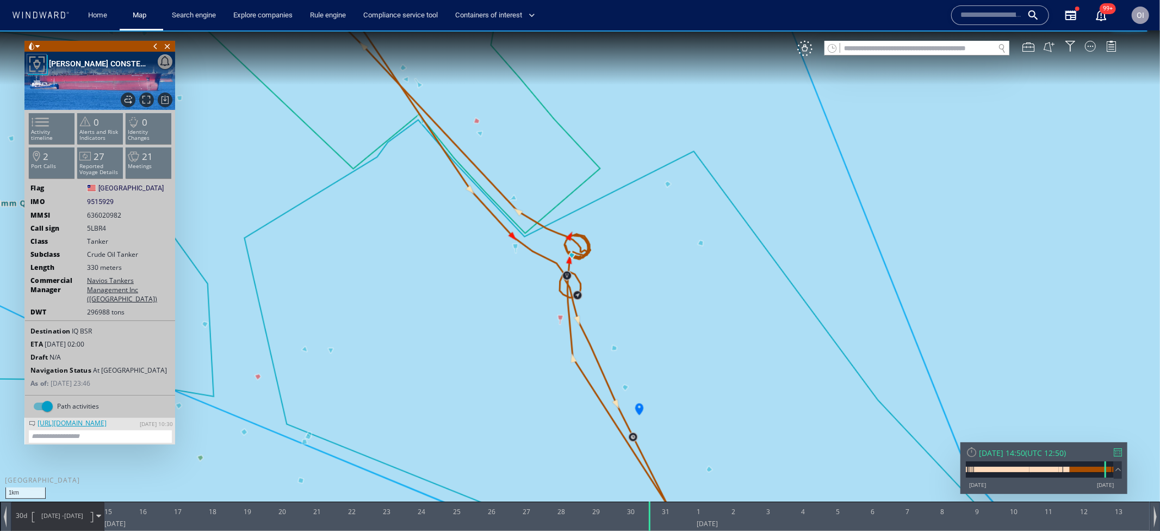
click at [703, 245] on canvas "Map" at bounding box center [580, 275] width 1160 height 490
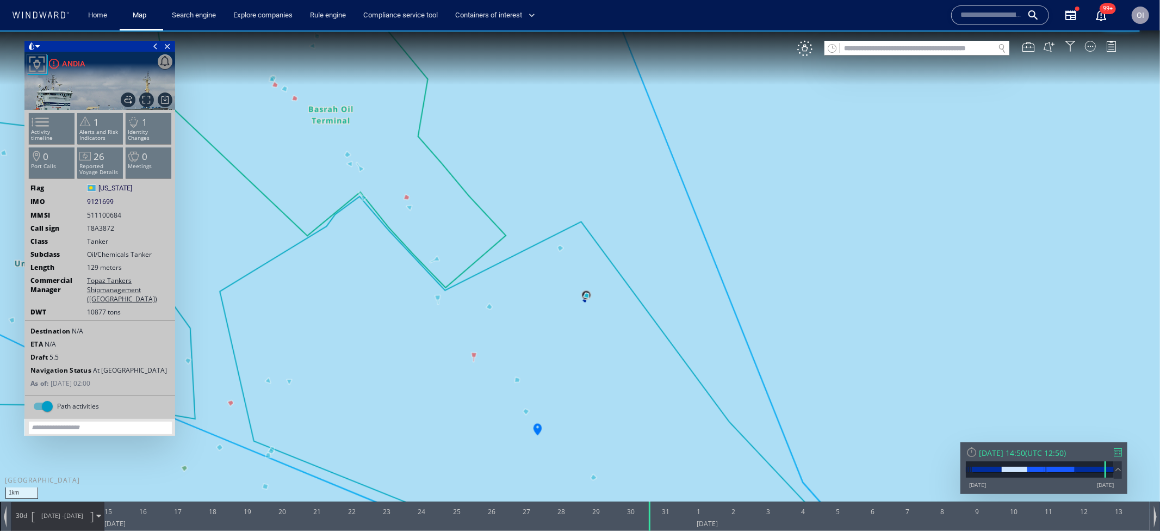
drag, startPoint x: 643, startPoint y: 329, endPoint x: 645, endPoint y: 228, distance: 100.7
click at [645, 228] on canvas "Map" at bounding box center [580, 275] width 1160 height 490
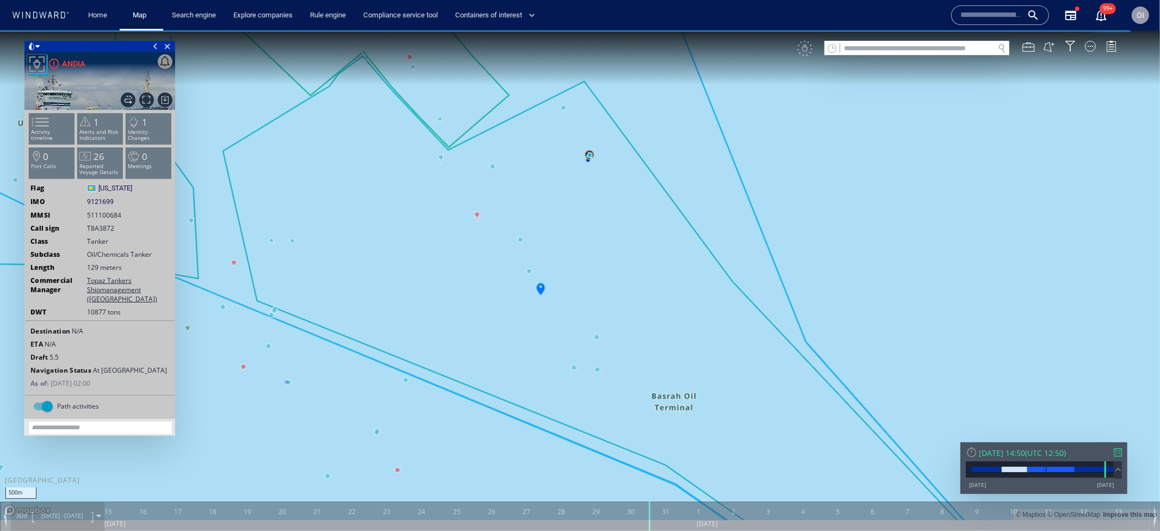
click at [588, 332] on canvas "Map" at bounding box center [580, 275] width 1160 height 490
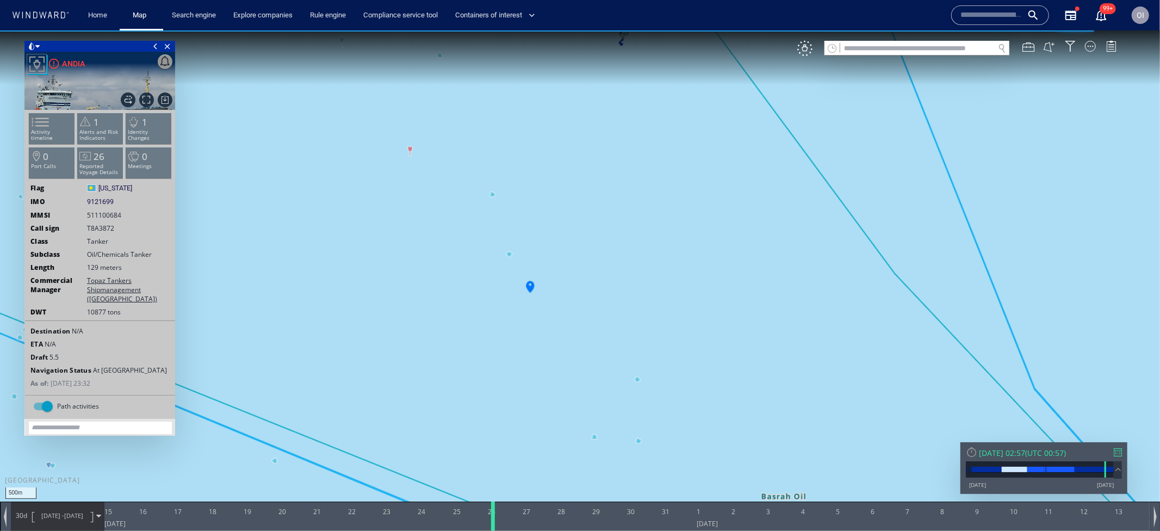
drag, startPoint x: 650, startPoint y: 515, endPoint x: 411, endPoint y: 515, distance: 239.4
click at [490, 515] on div at bounding box center [495, 515] width 11 height 29
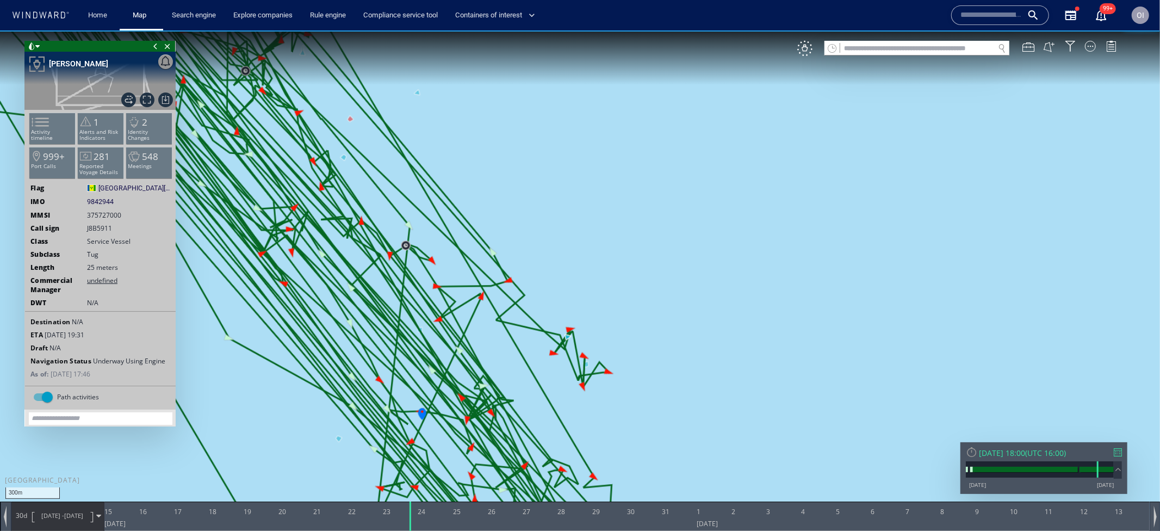
drag, startPoint x: 692, startPoint y: 453, endPoint x: 695, endPoint y: 283, distance: 169.8
click at [695, 283] on canvas "Map" at bounding box center [580, 275] width 1160 height 490
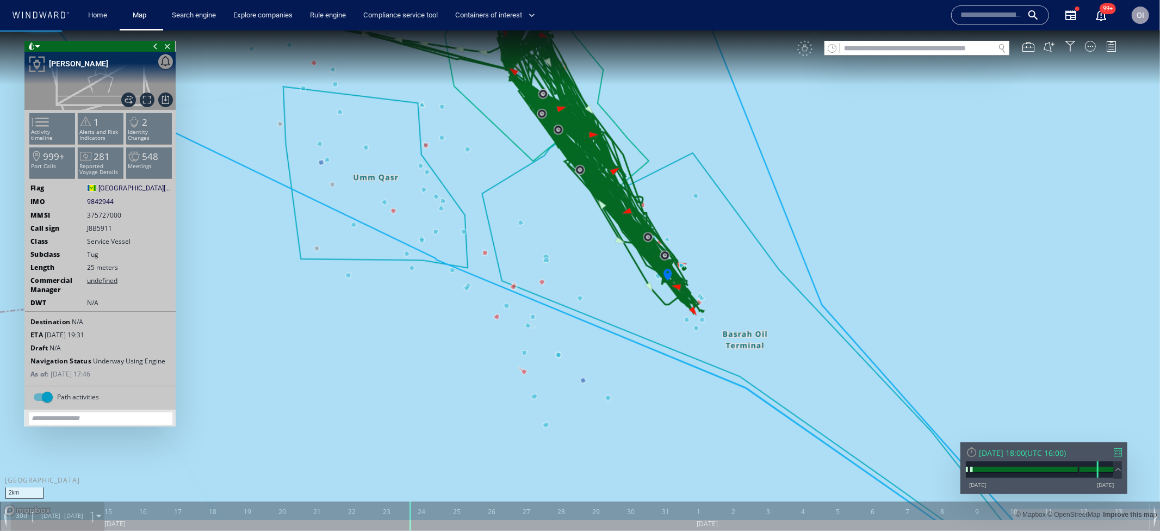
drag, startPoint x: 666, startPoint y: 206, endPoint x: 666, endPoint y: 262, distance: 55.5
click at [666, 262] on canvas "Map" at bounding box center [580, 275] width 1160 height 490
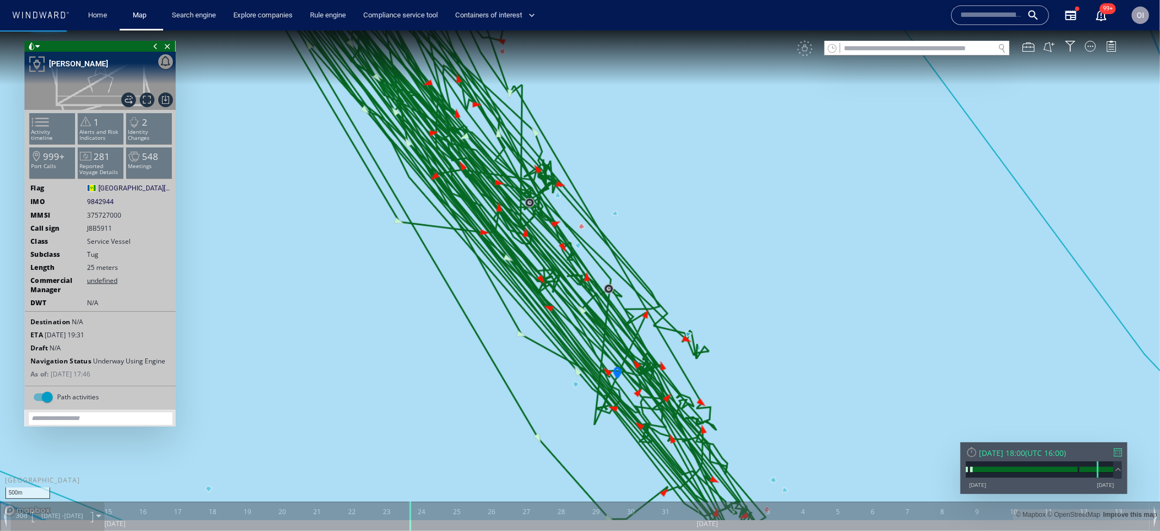
click at [576, 386] on canvas "Map" at bounding box center [580, 275] width 1160 height 490
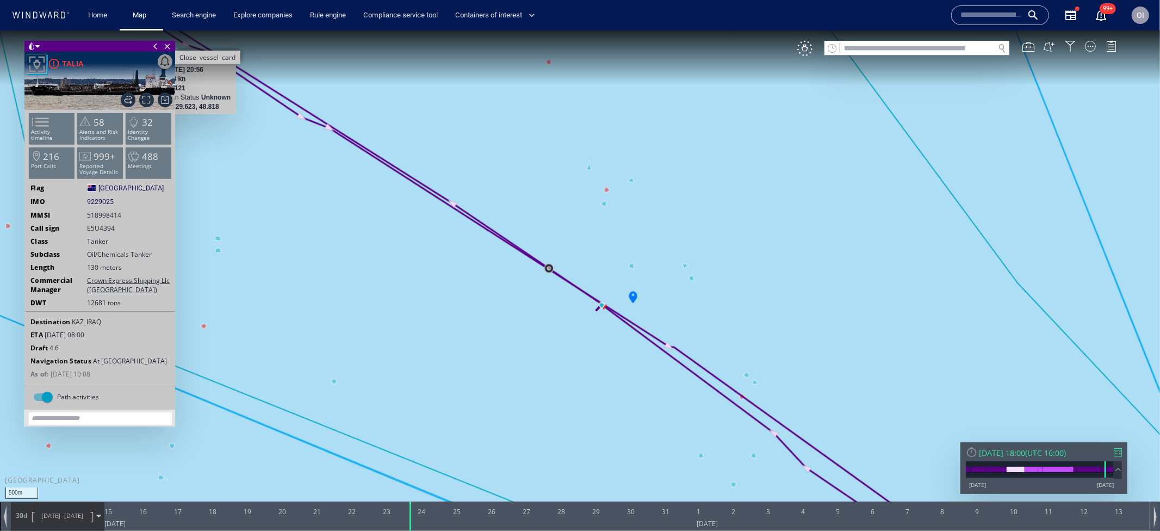
click at [167, 43] on span "Close vessel card" at bounding box center [168, 45] width 12 height 11
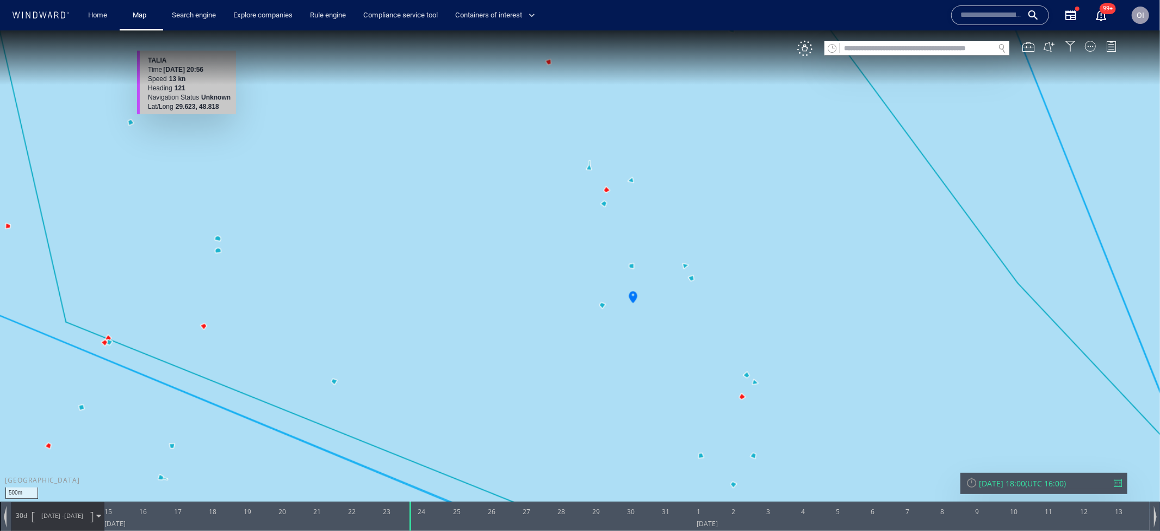
click at [695, 281] on canvas "Map" at bounding box center [580, 275] width 1160 height 490
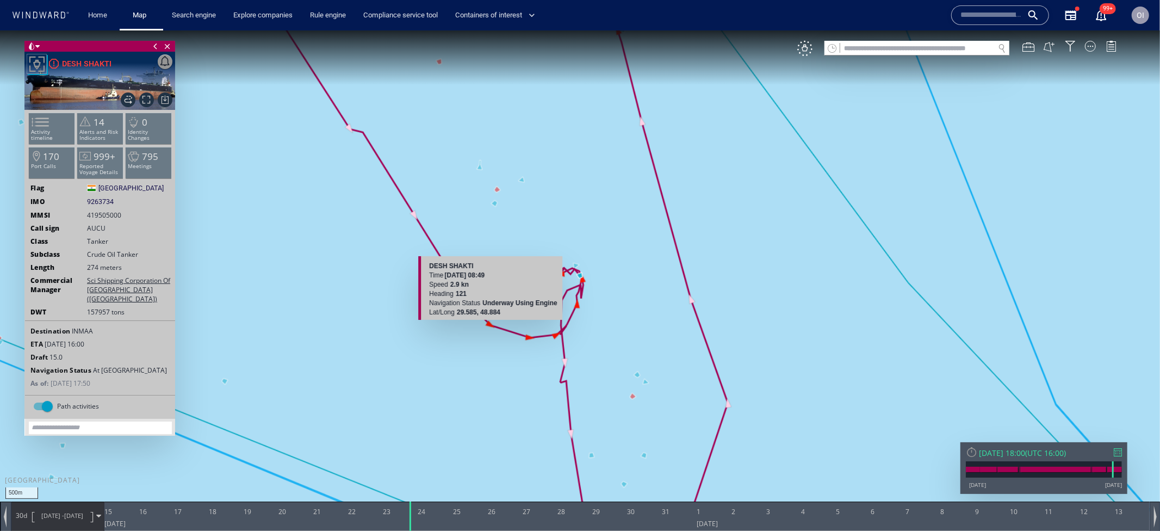
click at [495, 307] on div "Lat/Long 29.585, 48.884" at bounding box center [493, 311] width 128 height 9
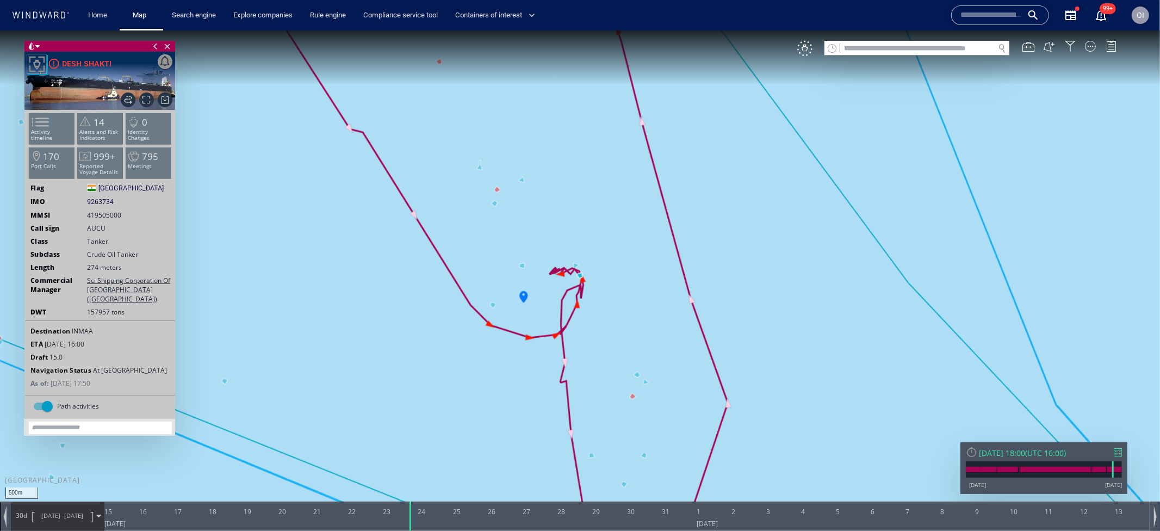
click at [584, 163] on canvas "Map" at bounding box center [580, 275] width 1160 height 490
